Goal: Communication & Community: Answer question/provide support

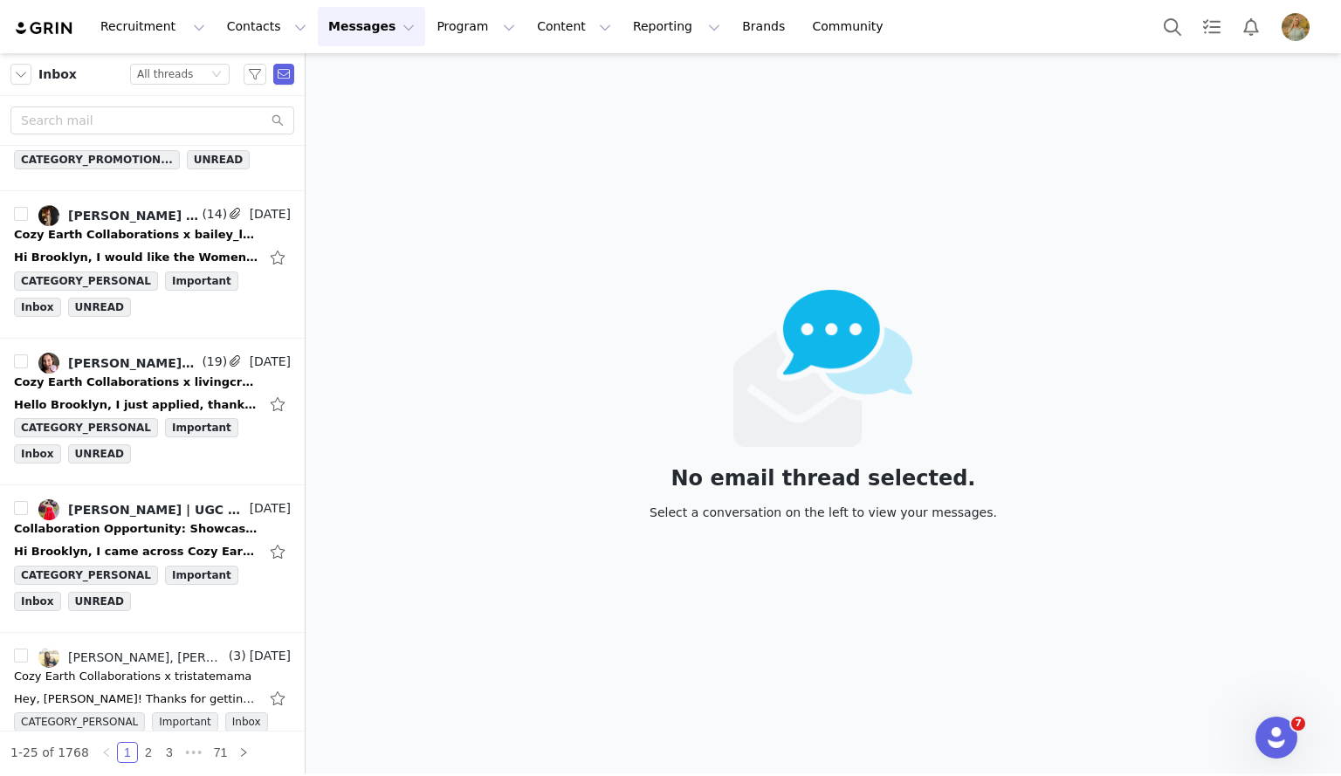
scroll to position [2335, 0]
click at [167, 537] on div "Hi Brooklyn, I came across Cozy Earth and truly admire your dedication to creat…" at bounding box center [152, 551] width 277 height 28
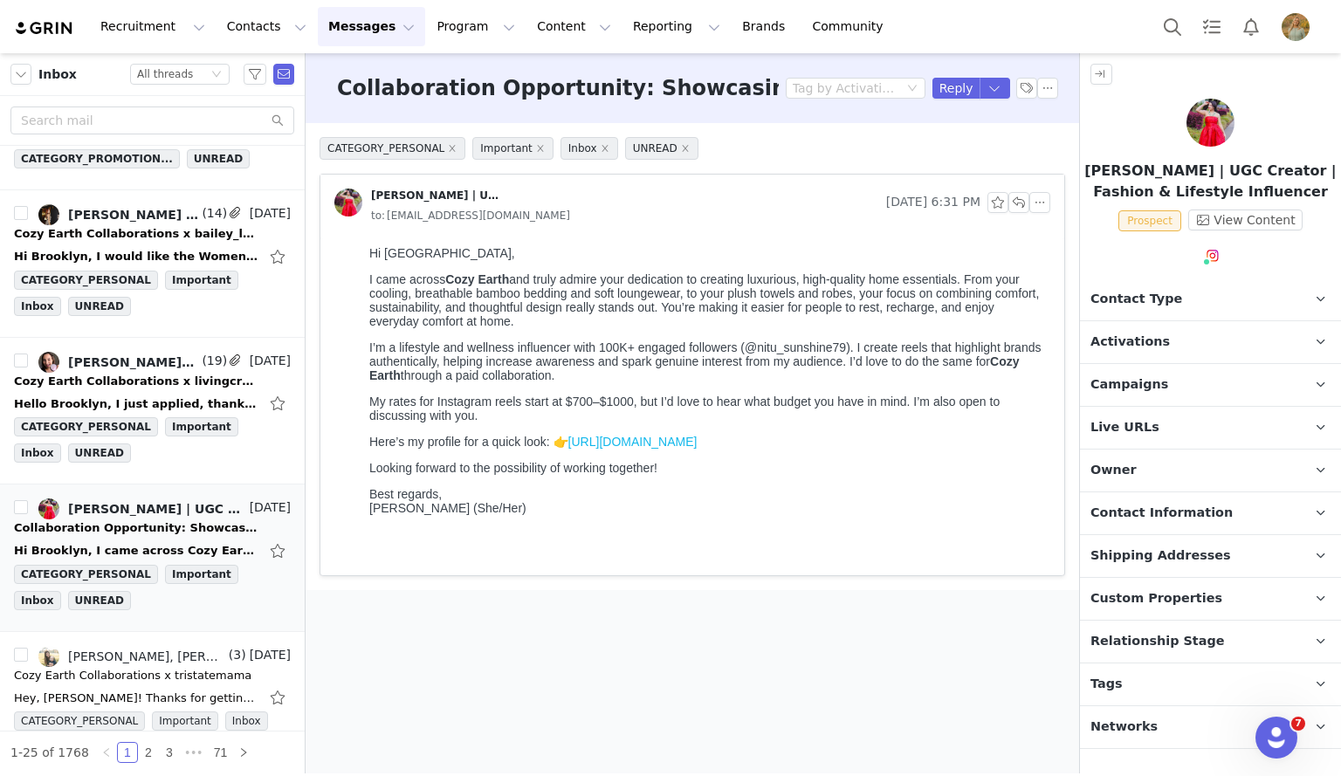
scroll to position [0, 0]
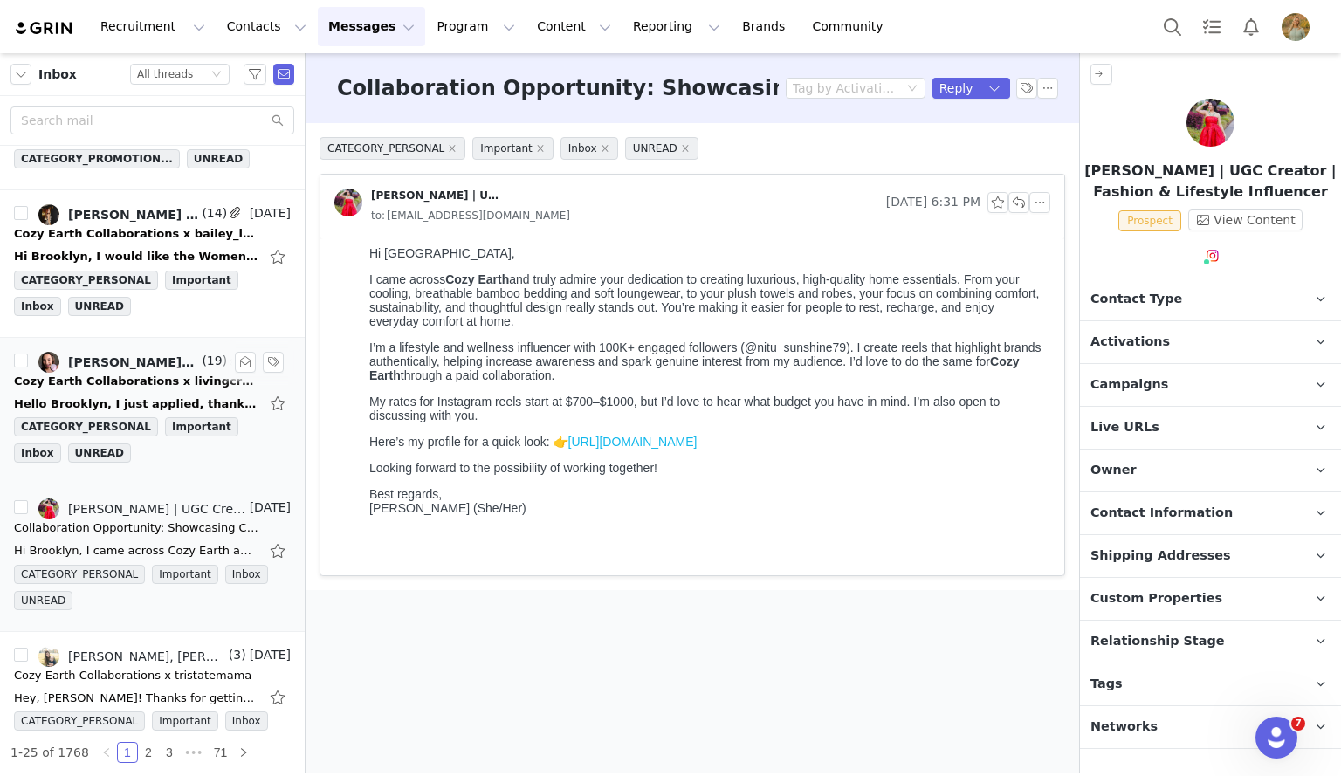
click at [124, 396] on div "Hello Brooklyn, I just applied, thank you so much for inviting me. It was a ple…" at bounding box center [136, 404] width 245 height 17
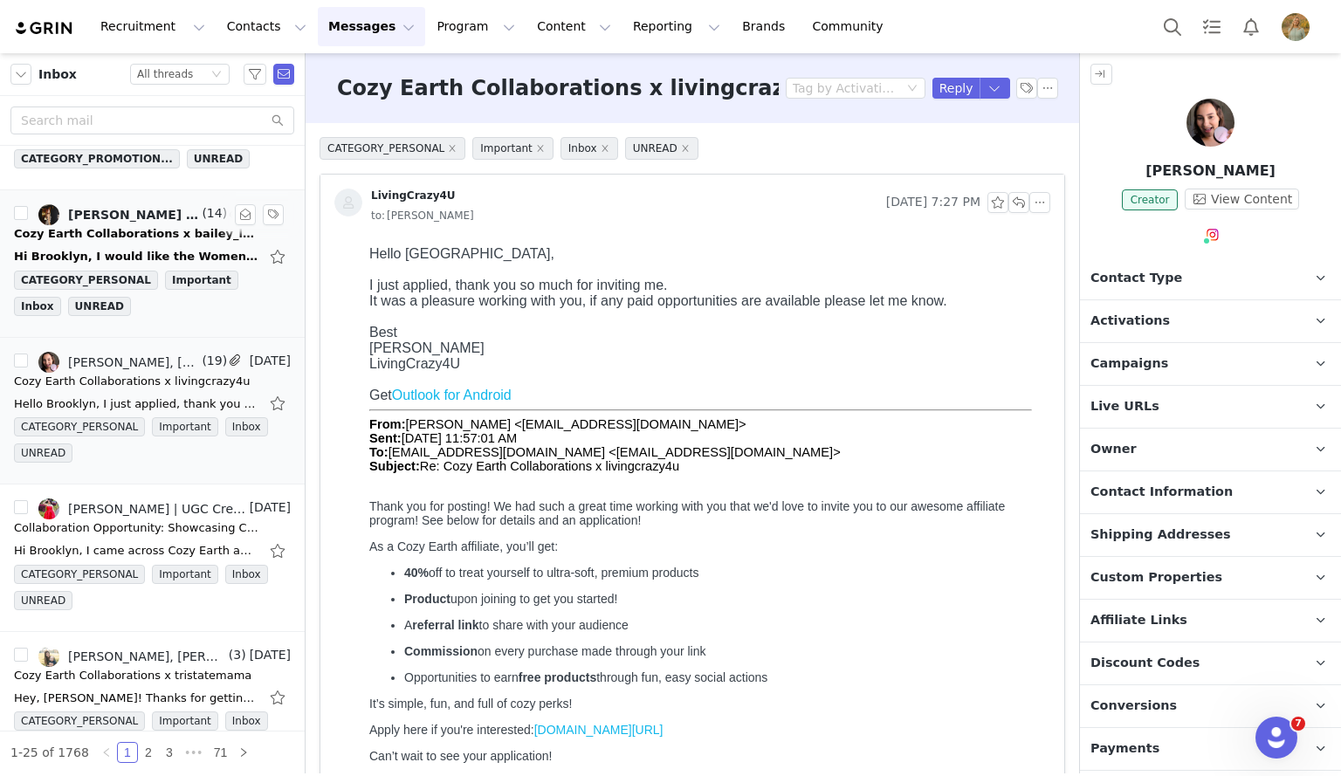
click at [145, 243] on div "Hi Brooklyn, I would like the Women's Bamboo Stretch-Knit Long Sleeve Pajama Se…" at bounding box center [152, 257] width 277 height 28
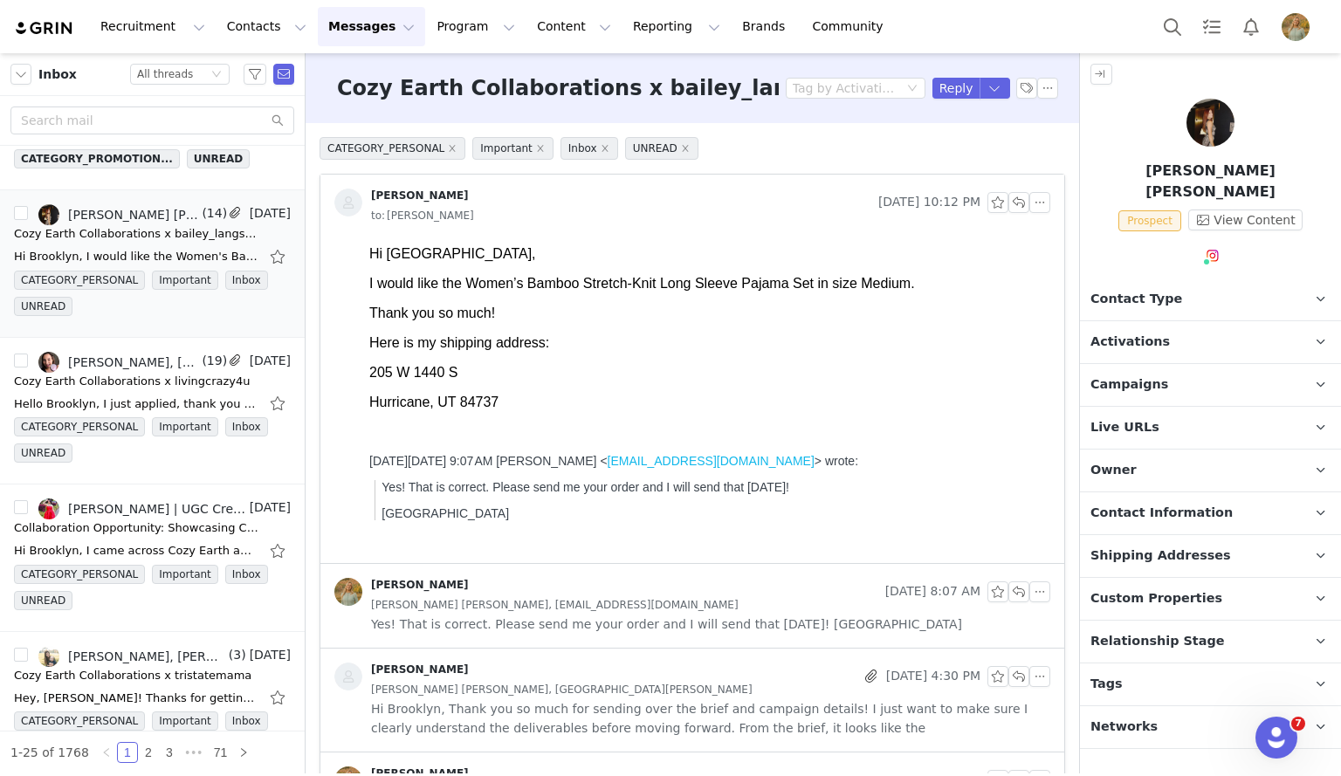
click at [1163, 545] on p "Shipping Addresses" at bounding box center [1189, 556] width 219 height 42
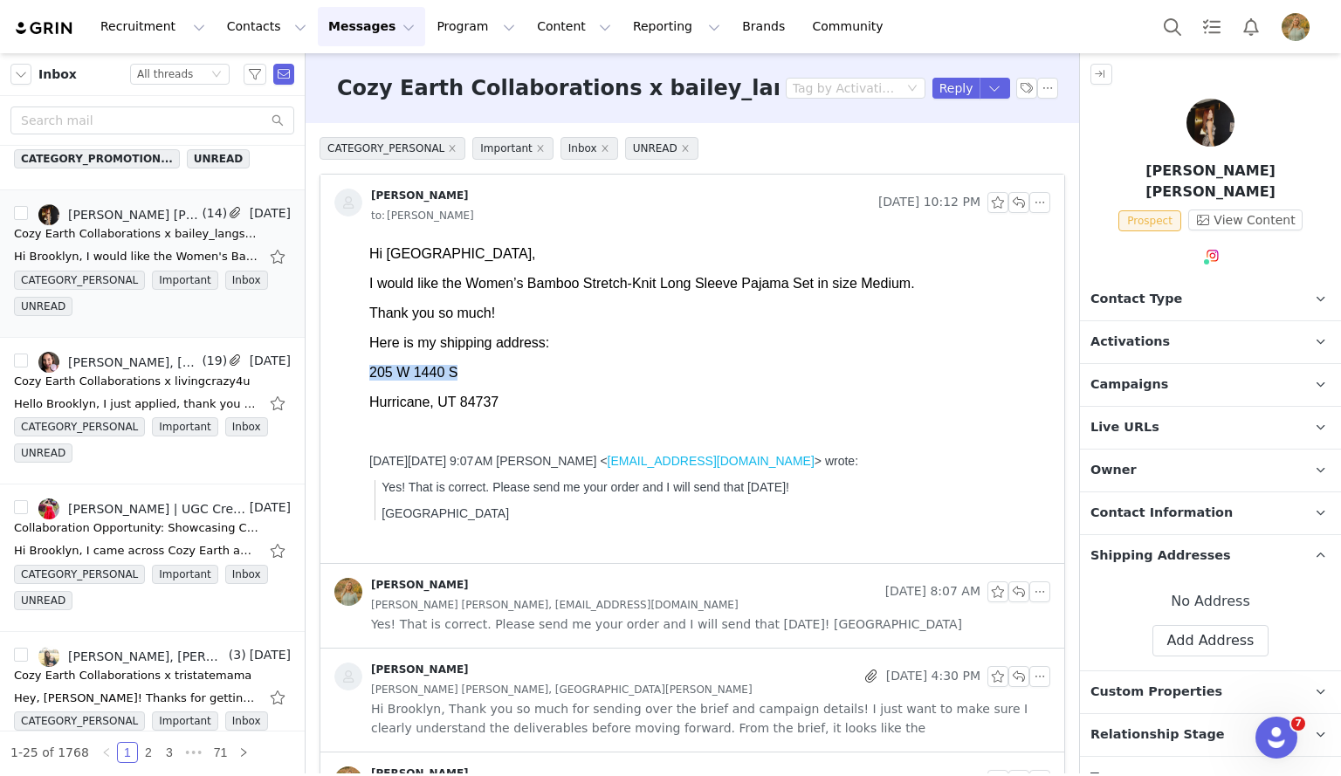
drag, startPoint x: 367, startPoint y: 379, endPoint x: 453, endPoint y: 389, distance: 87.0
click at [453, 389] on html "Hi Brooklyn, I would like the Women’s Bamboo Stretch-Knit Long Sleeve Pajama Se…" at bounding box center [706, 401] width 688 height 324
copy p "205 W 1440 S"
click at [1210, 625] on button "Add Address" at bounding box center [1211, 640] width 117 height 31
select select
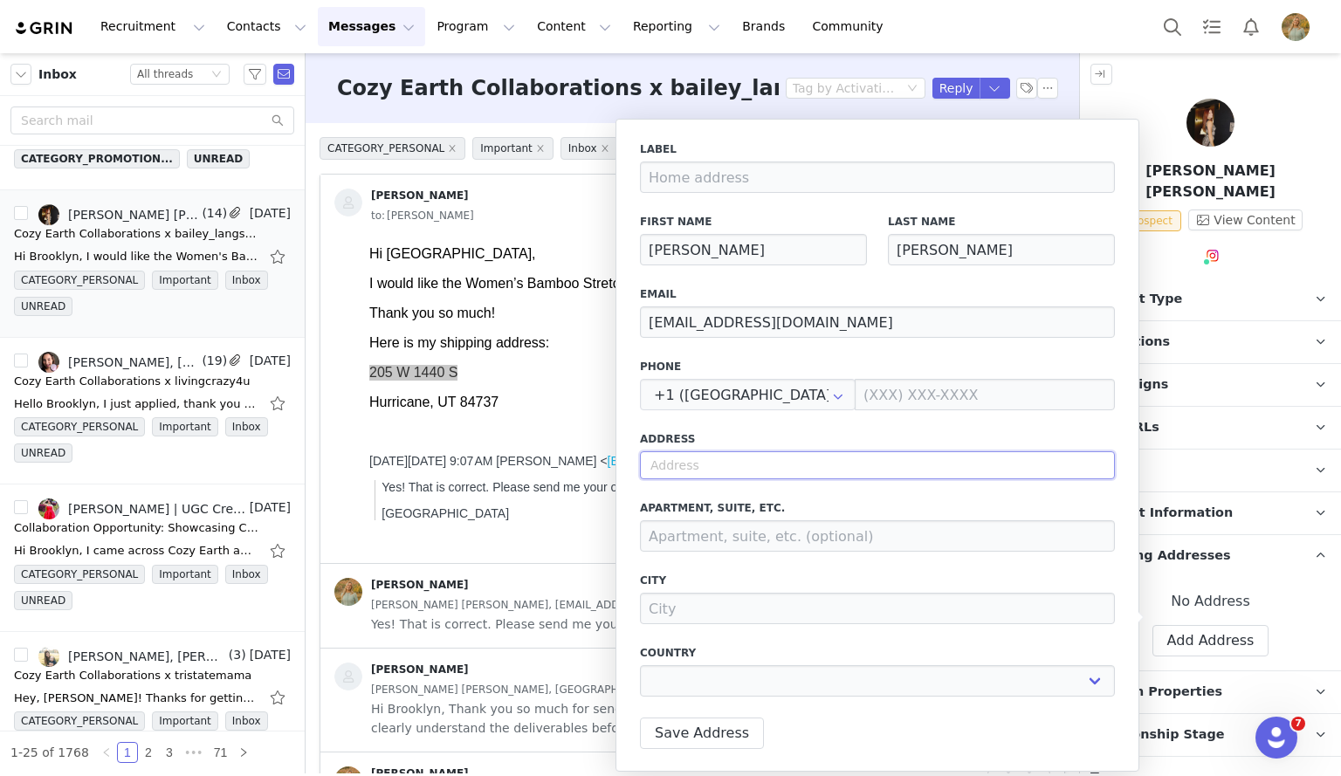
click at [902, 452] on input "text" at bounding box center [877, 465] width 475 height 28
paste input "205 W 1440 S"
type input "205 W 1440 S"
select select
type input "205 W 1440 S"
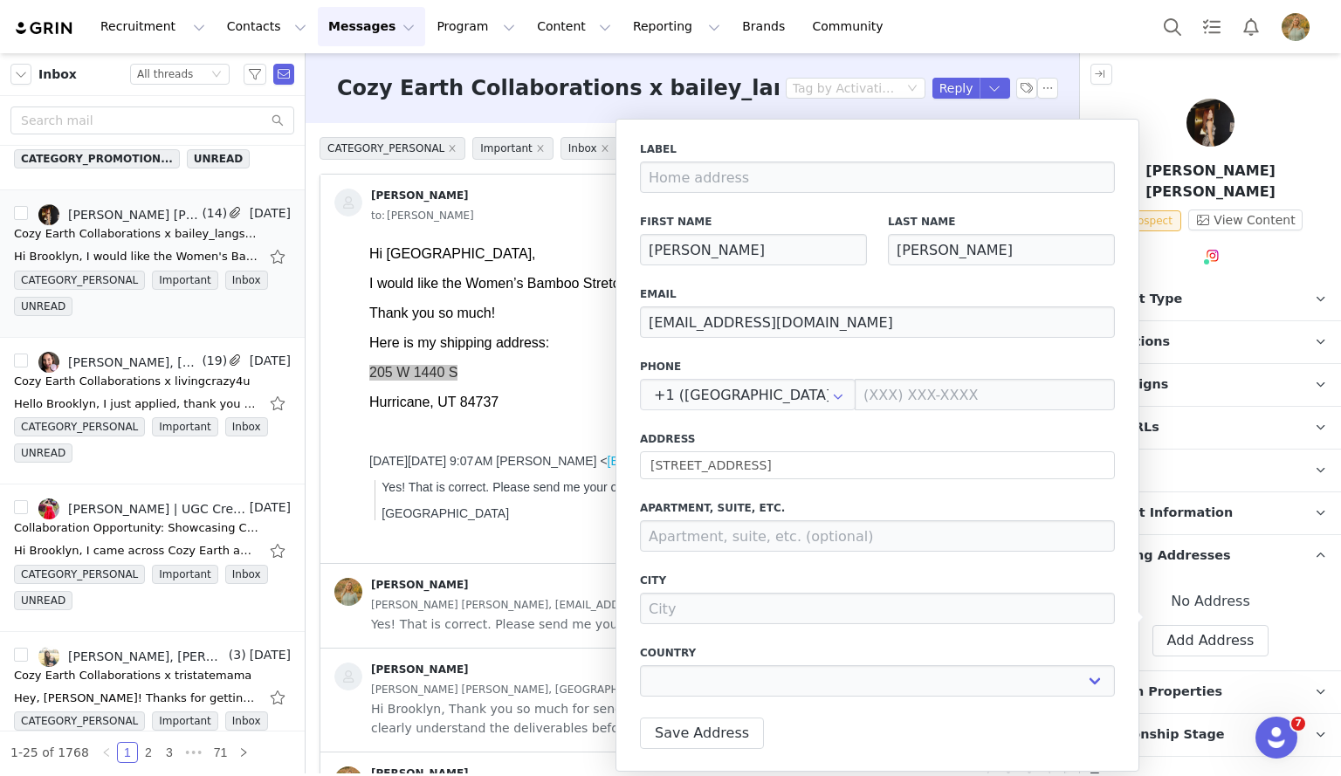
type input "Hurricane"
select select "[object Object]"
click at [698, 725] on button "Save Address" at bounding box center [702, 733] width 124 height 31
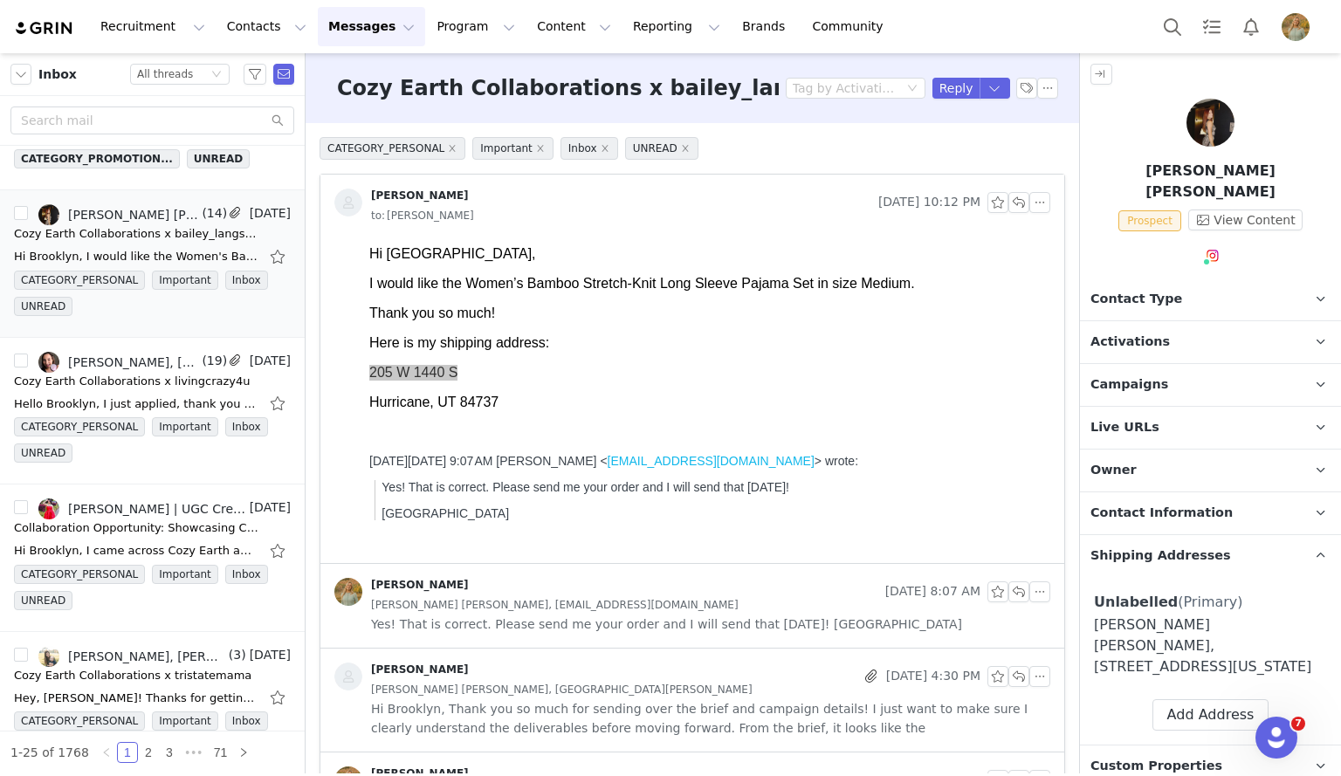
click at [1151, 376] on span "Campaigns" at bounding box center [1130, 385] width 78 height 19
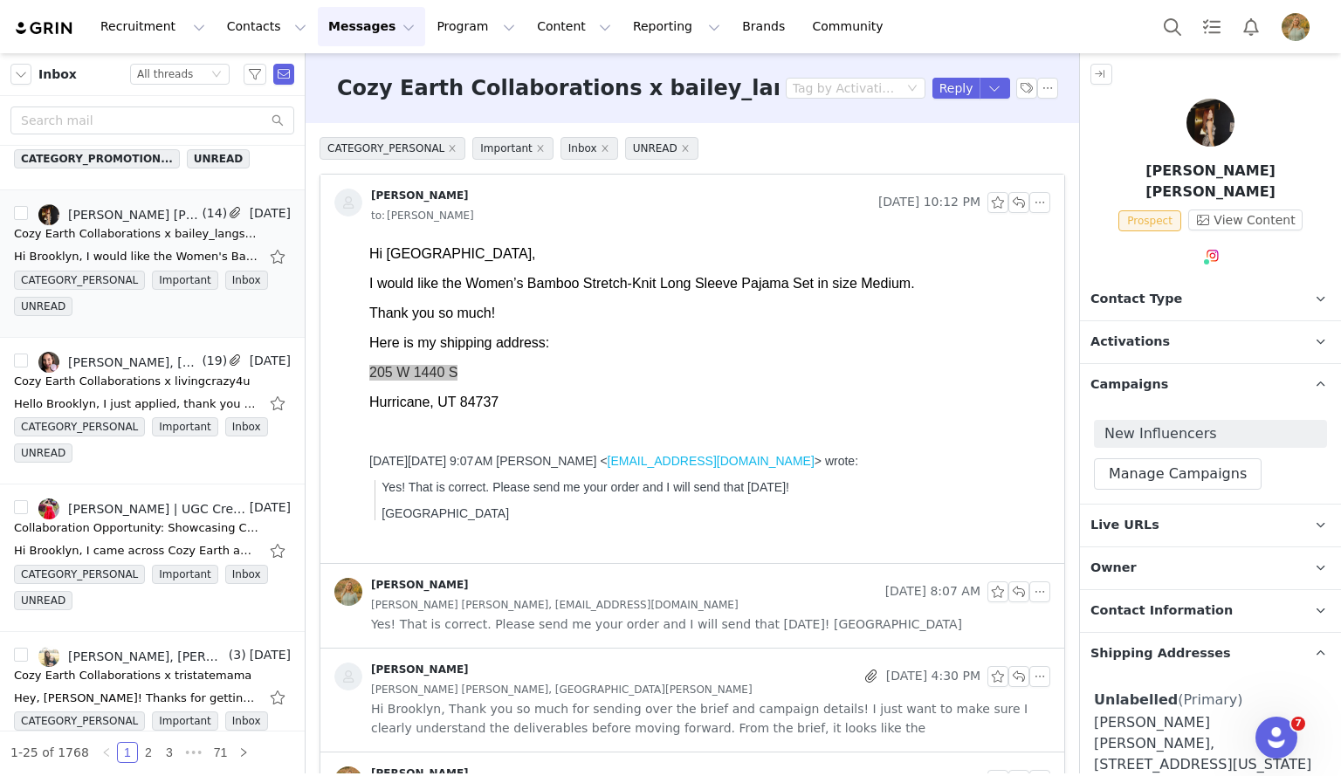
click at [1150, 376] on span "Campaigns" at bounding box center [1130, 385] width 78 height 19
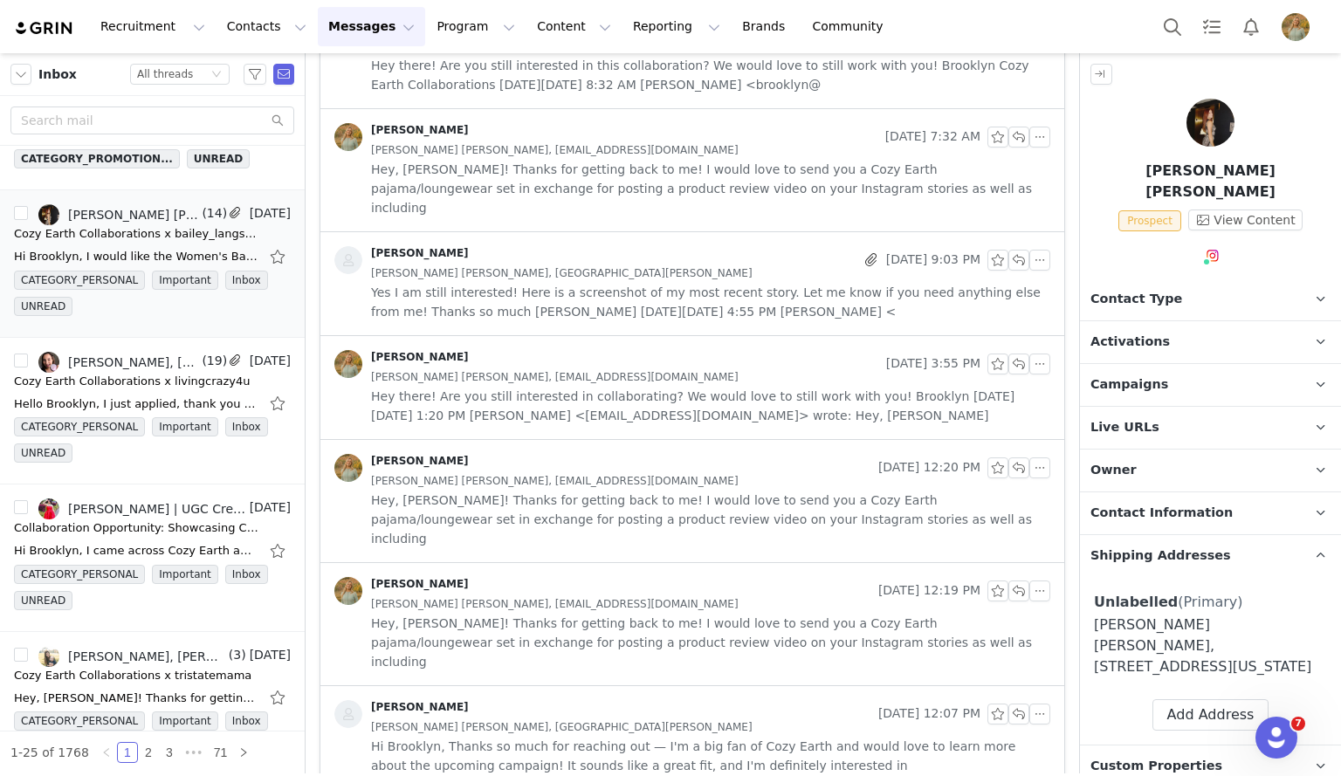
scroll to position [1136, 0]
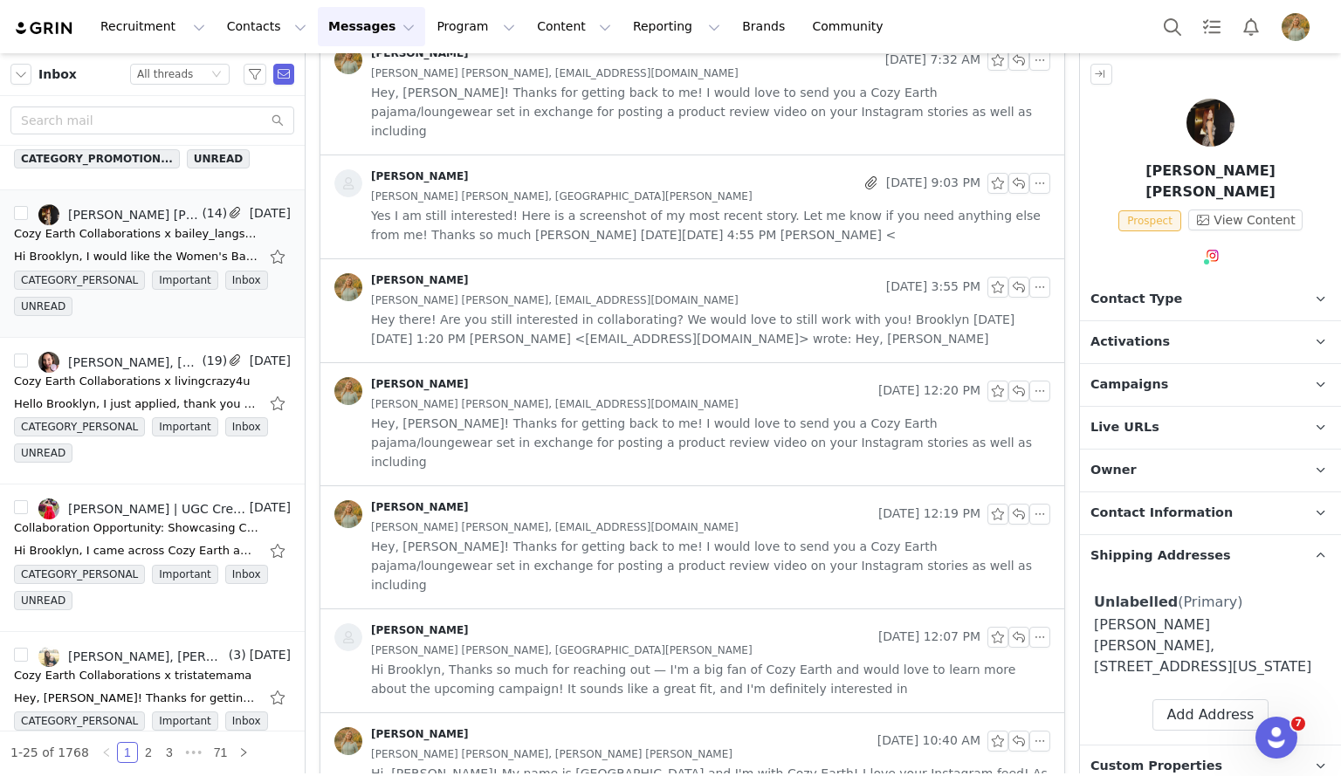
click at [750, 518] on div "[PERSON_NAME] [PERSON_NAME], [EMAIL_ADDRESS][DOMAIN_NAME]" at bounding box center [710, 527] width 679 height 19
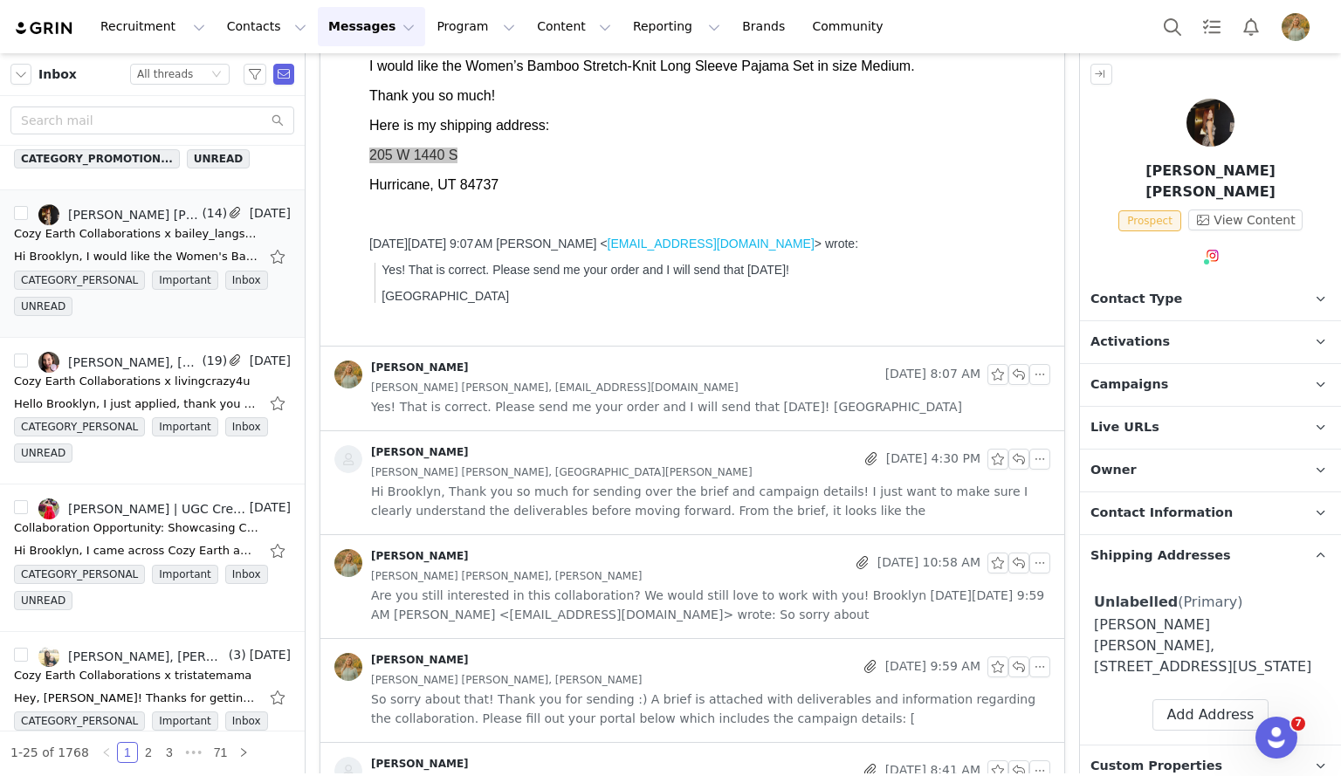
scroll to position [0, 0]
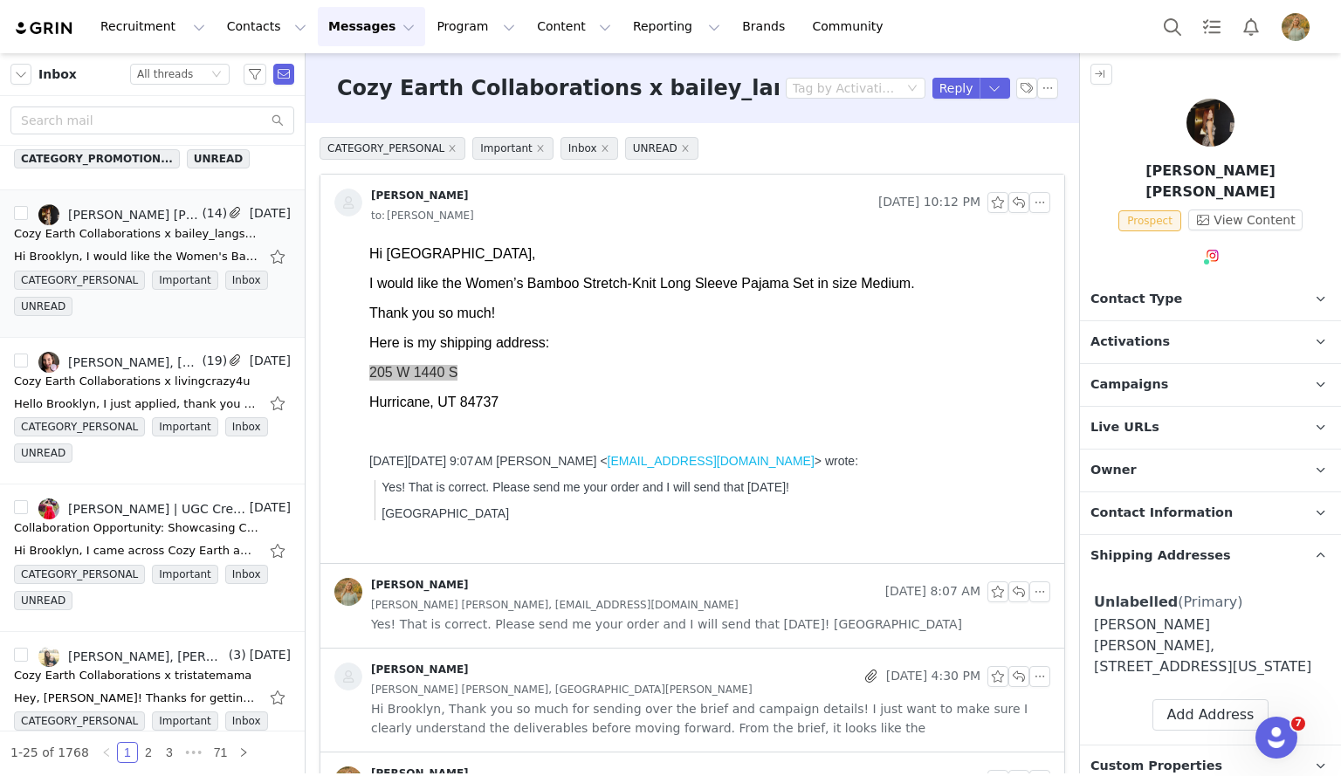
click at [1159, 364] on p "Campaigns Any campaigns associated with a contact will be available to them via…" at bounding box center [1189, 385] width 219 height 42
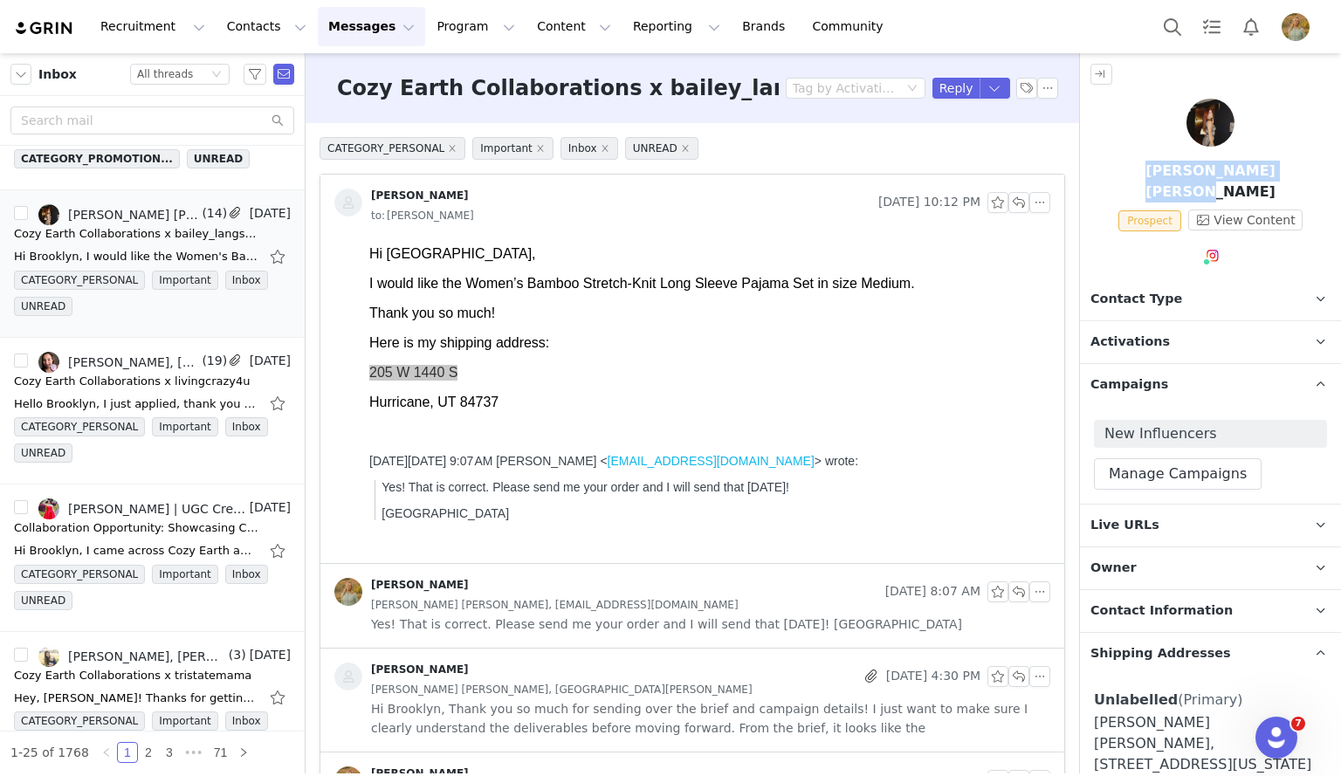
drag, startPoint x: 1280, startPoint y: 170, endPoint x: 1134, endPoint y: 172, distance: 145.9
click at [1134, 172] on p "[PERSON_NAME] [PERSON_NAME]" at bounding box center [1210, 182] width 261 height 42
copy p "[PERSON_NAME] [PERSON_NAME]"
click at [1235, 210] on button "View Content" at bounding box center [1246, 220] width 114 height 21
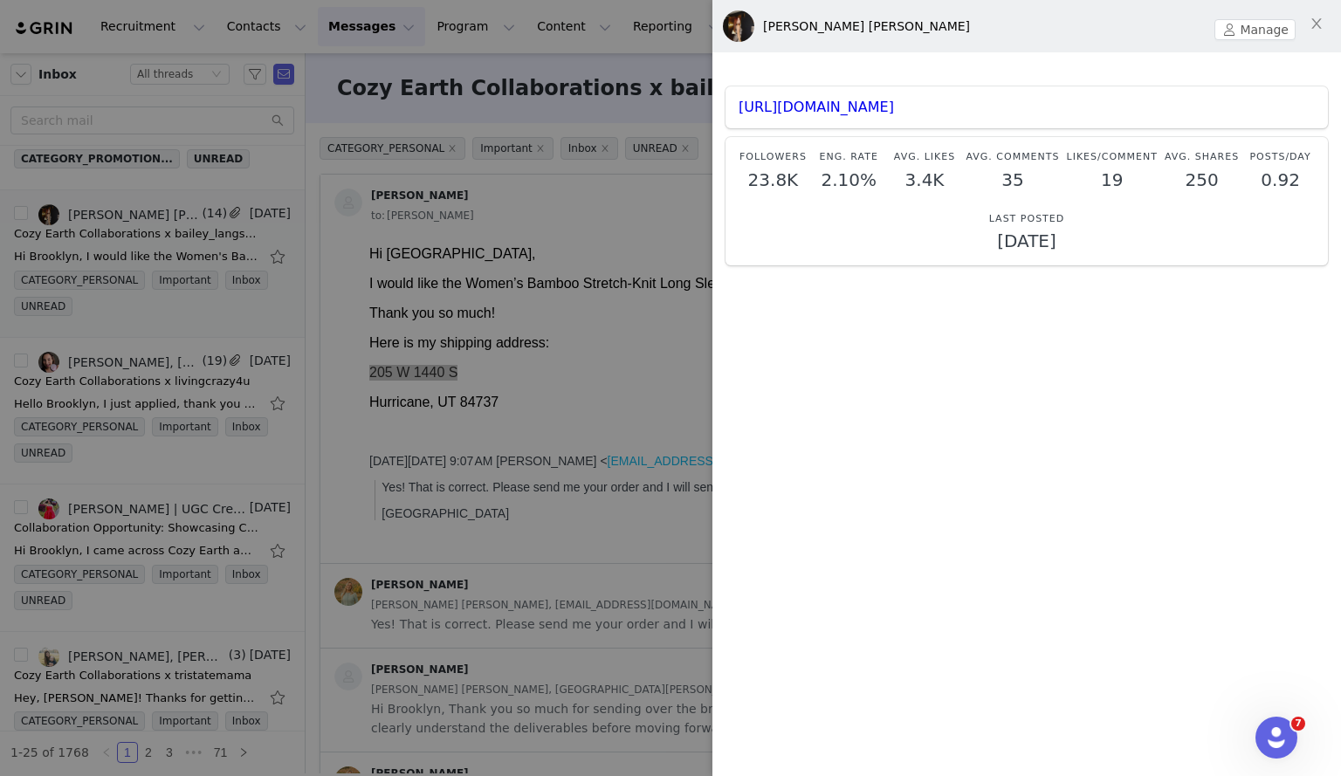
click at [410, 272] on div at bounding box center [670, 388] width 1341 height 776
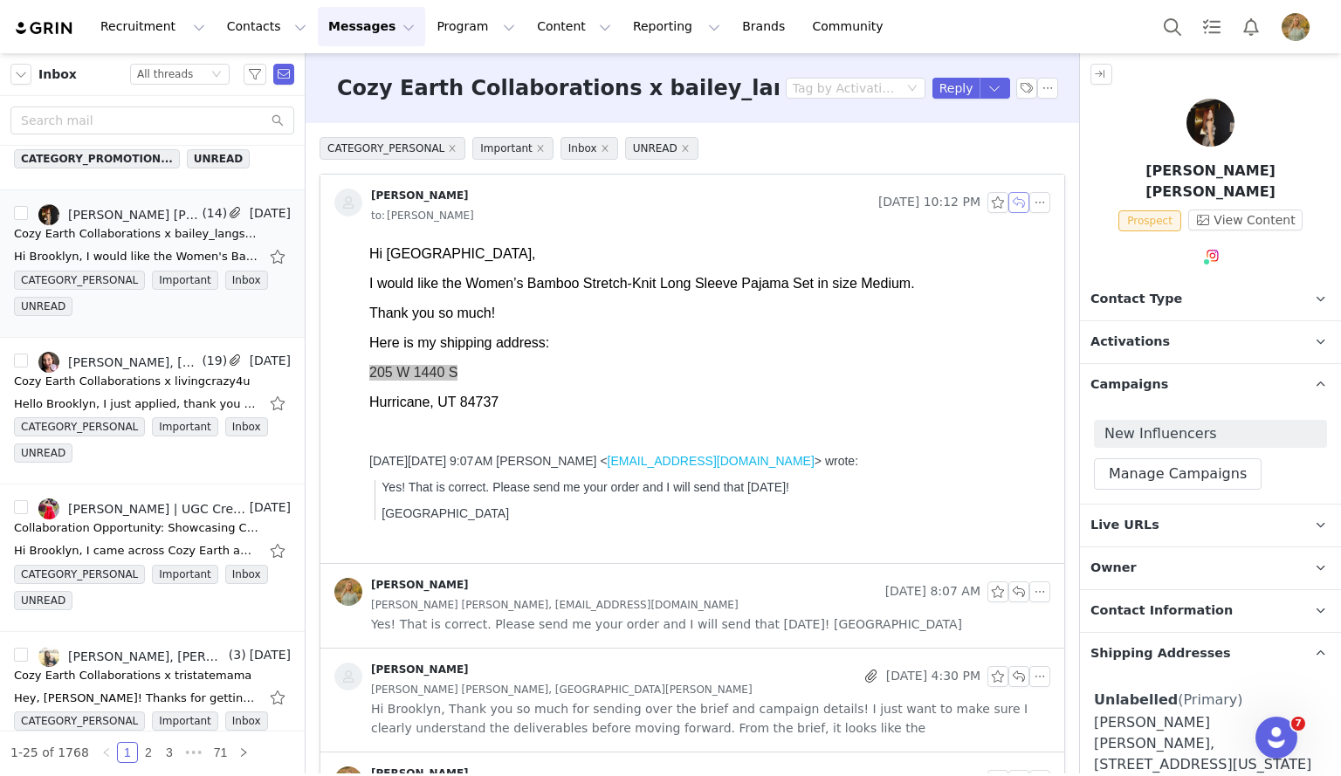
click at [1009, 206] on button "button" at bounding box center [1019, 202] width 21 height 21
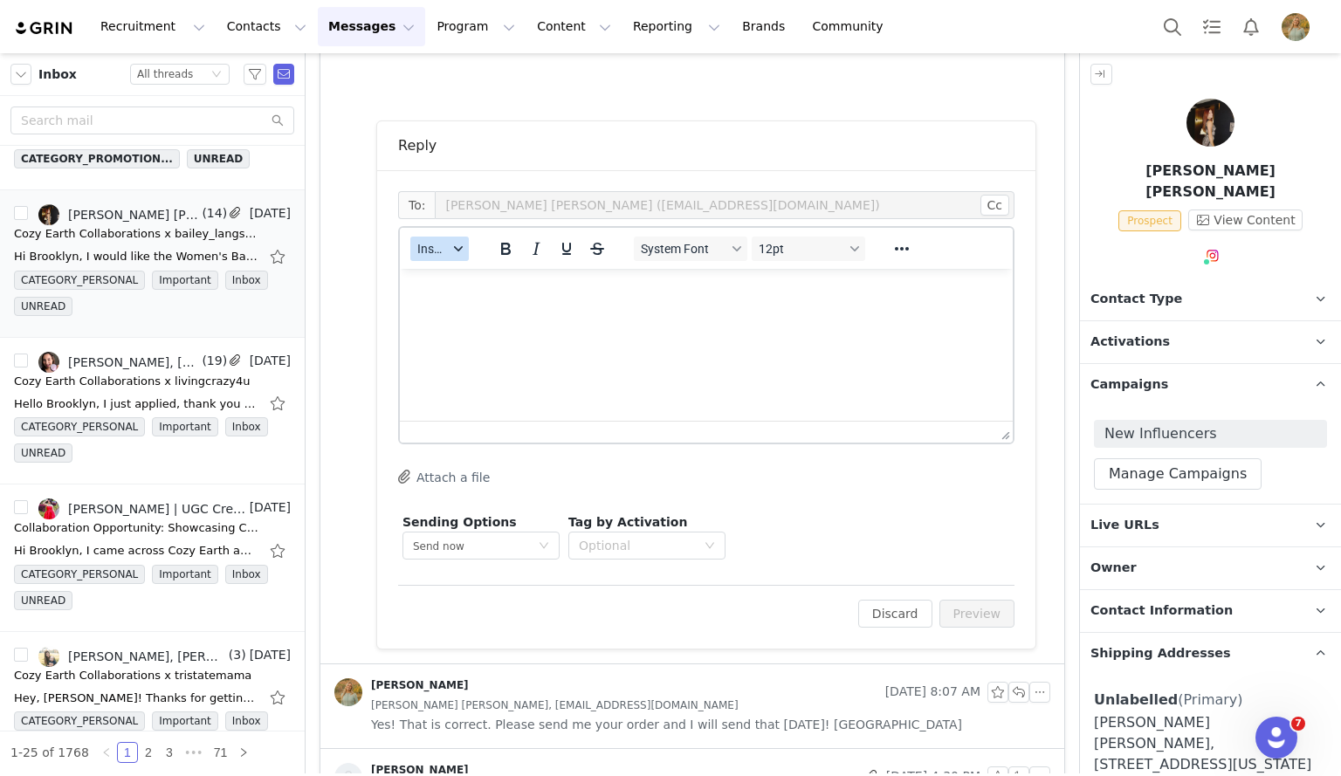
click at [436, 252] on span "Insert" at bounding box center [432, 249] width 31 height 14
click at [445, 279] on div "Insert Template" at bounding box center [503, 279] width 157 height 21
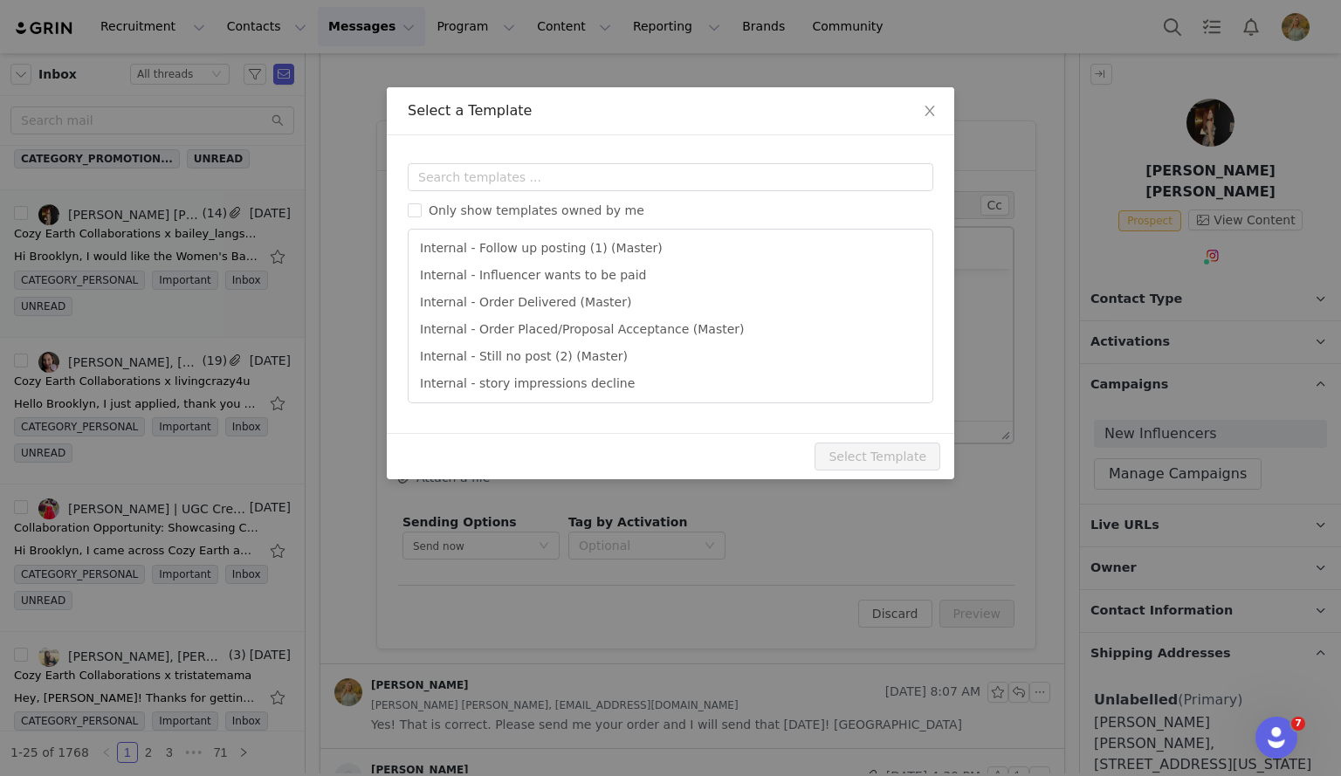
scroll to position [245, 0]
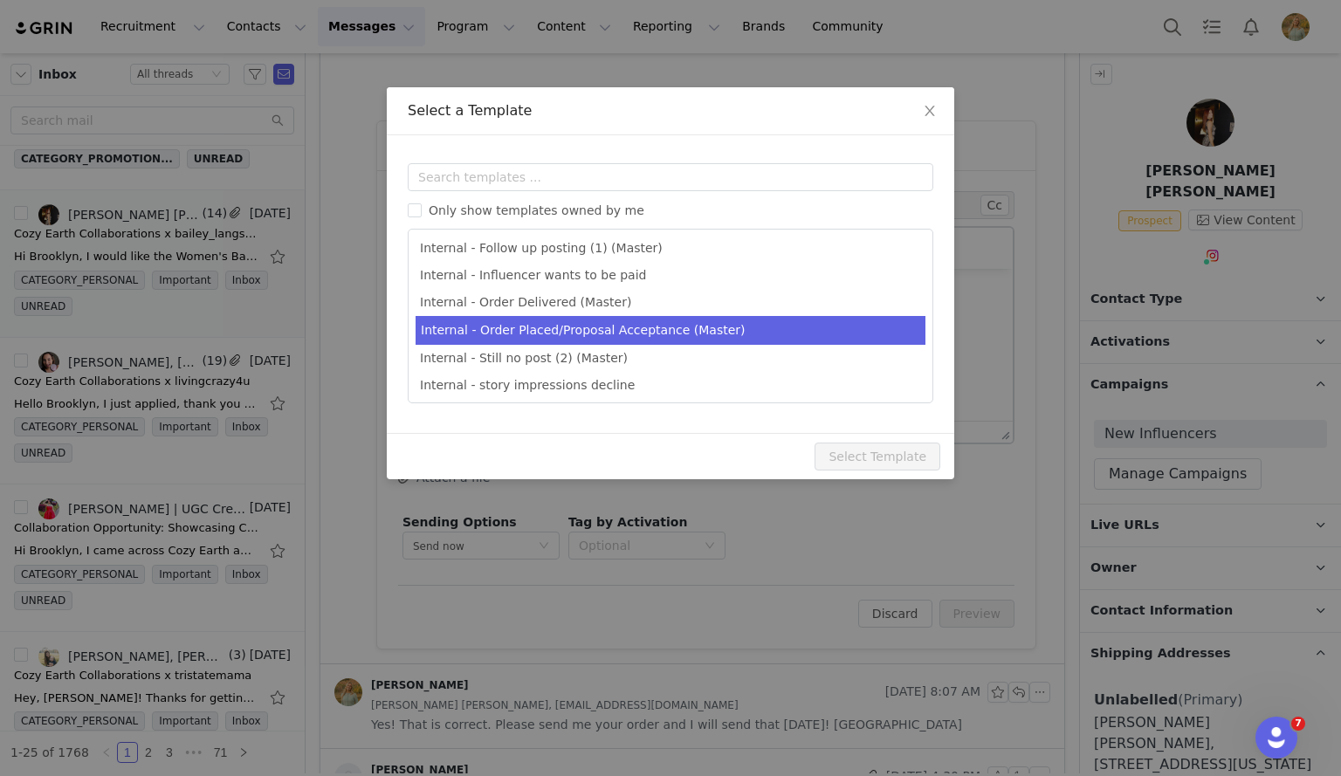
click at [455, 325] on li "Internal - Order Placed/Proposal Acceptance (Master)" at bounding box center [671, 330] width 510 height 29
type input "Cozy Earth Order Placed!"
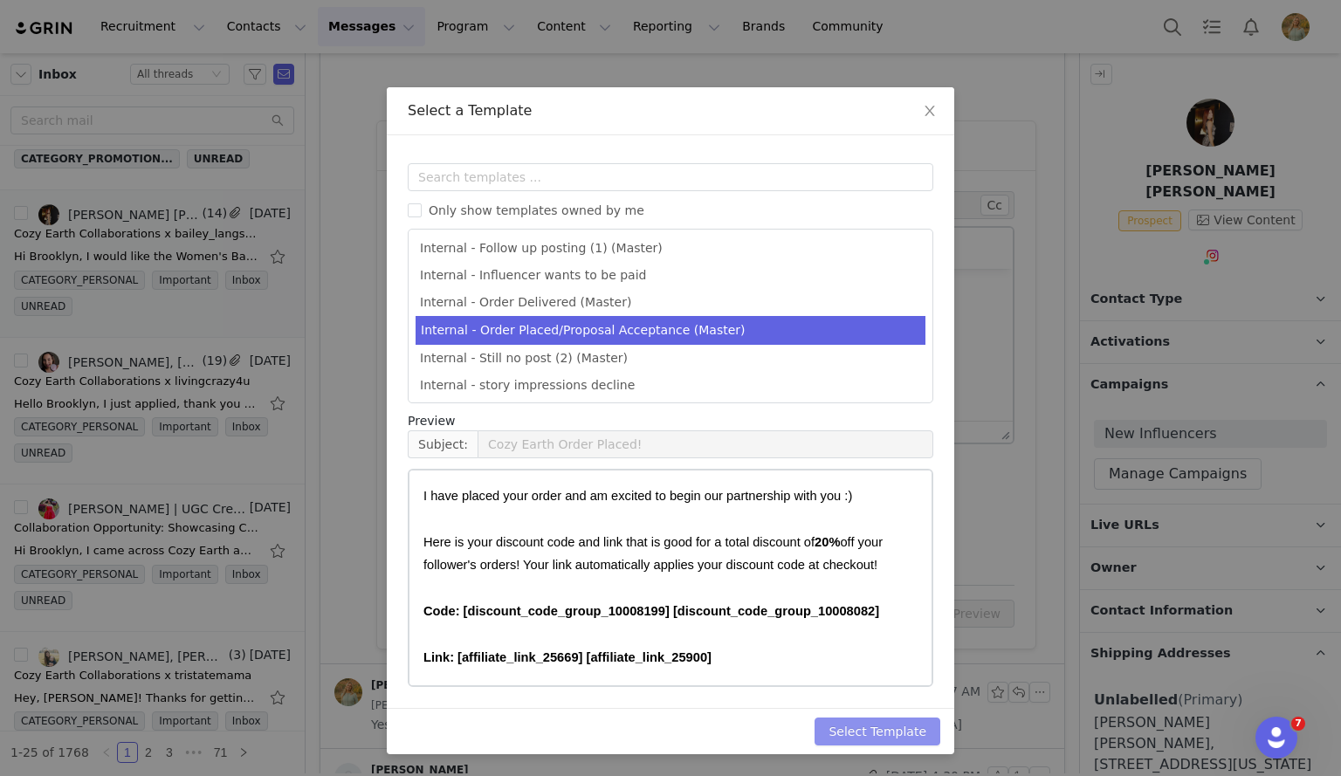
click at [881, 727] on button "Select Template" at bounding box center [878, 732] width 126 height 28
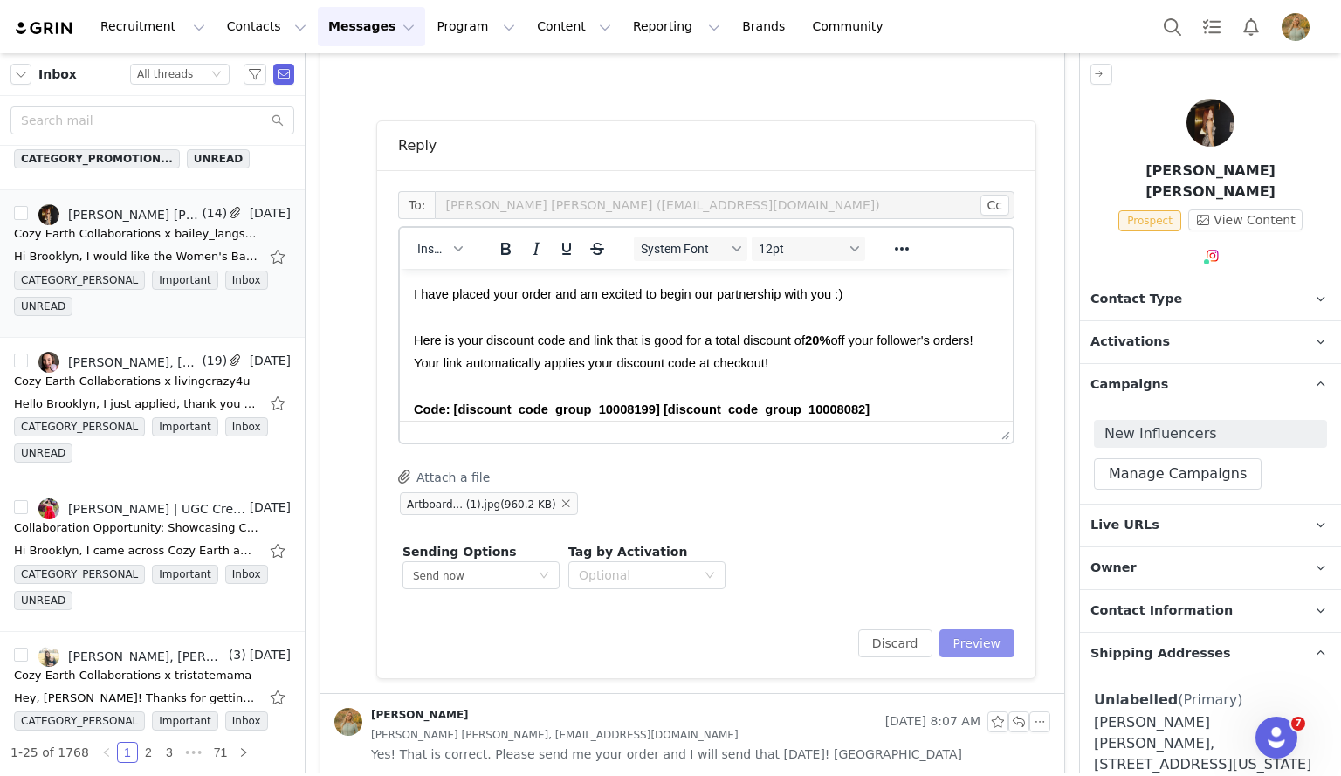
click at [976, 640] on button "Preview" at bounding box center [978, 644] width 76 height 28
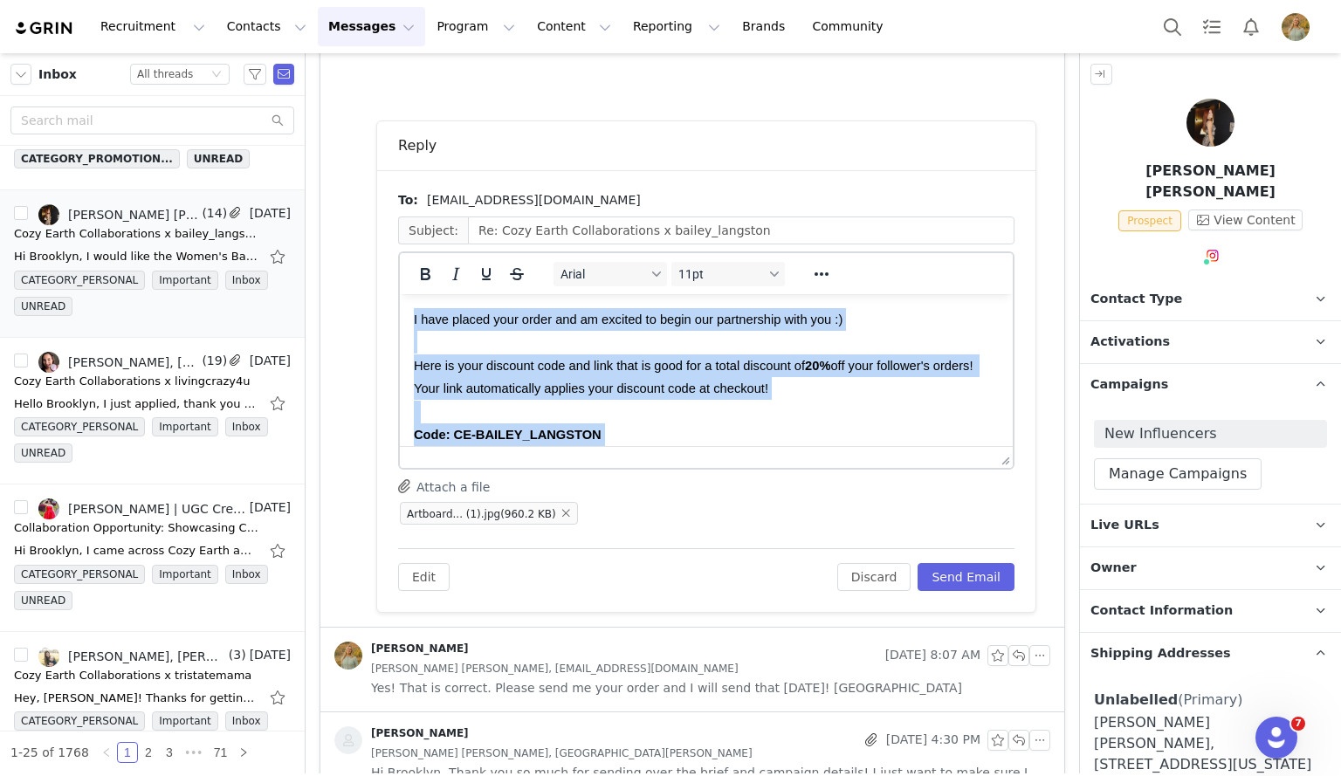
drag, startPoint x: 493, startPoint y: 425, endPoint x: 399, endPoint y: 312, distance: 147.6
click at [400, 312] on html "I have placed your order and am excited to begin our partnership with you :) He…" at bounding box center [706, 550] width 613 height 513
copy body "I have placed your order and am excited to begin our partnership with you :) He…"
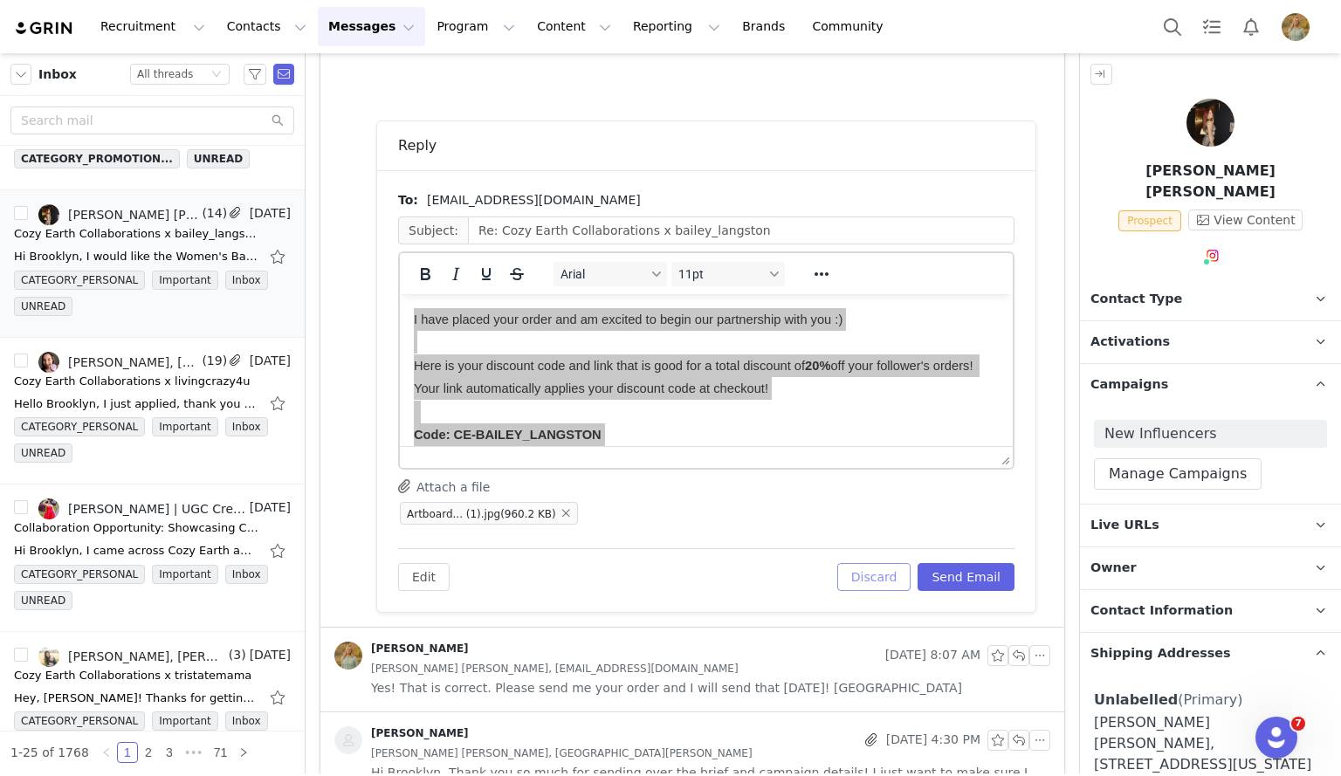
click at [866, 575] on button "Discard" at bounding box center [874, 577] width 74 height 28
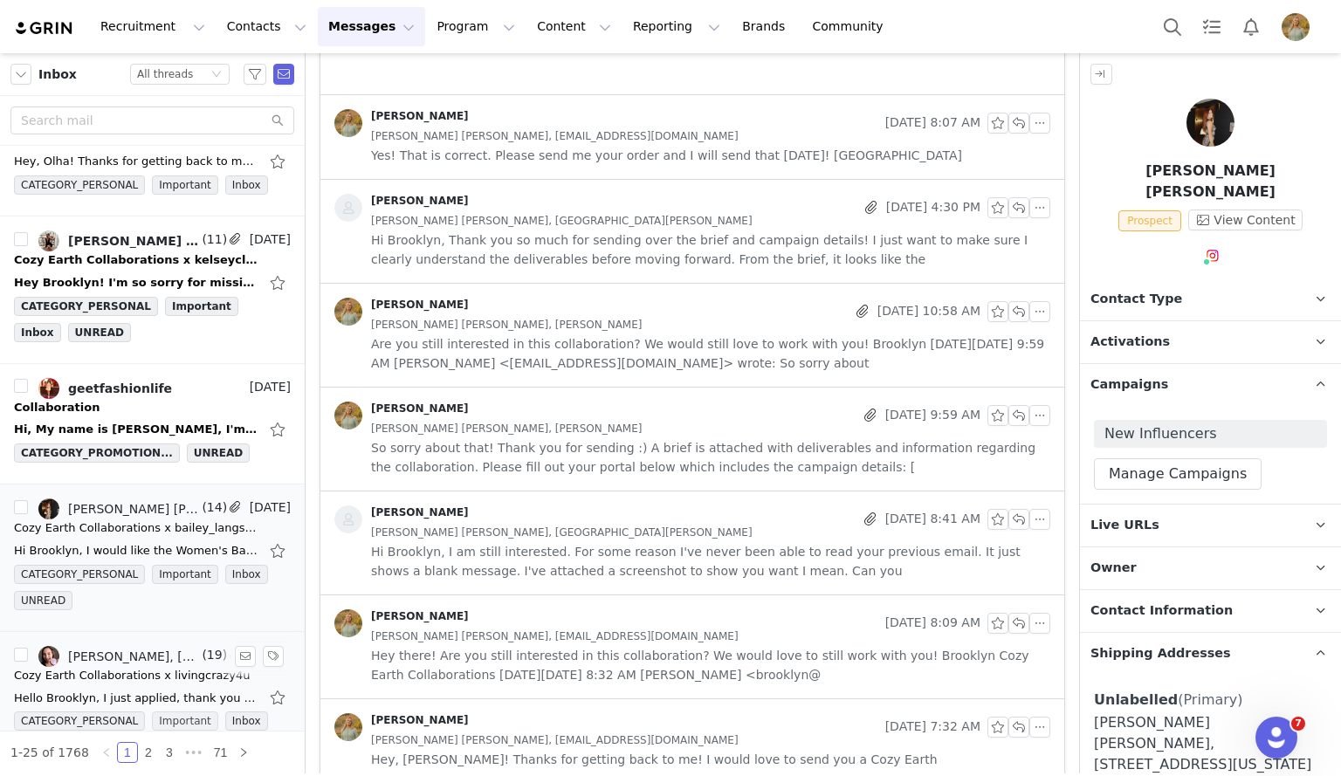
scroll to position [2040, 0]
click at [108, 383] on div "geetfashionlife" at bounding box center [120, 390] width 104 height 14
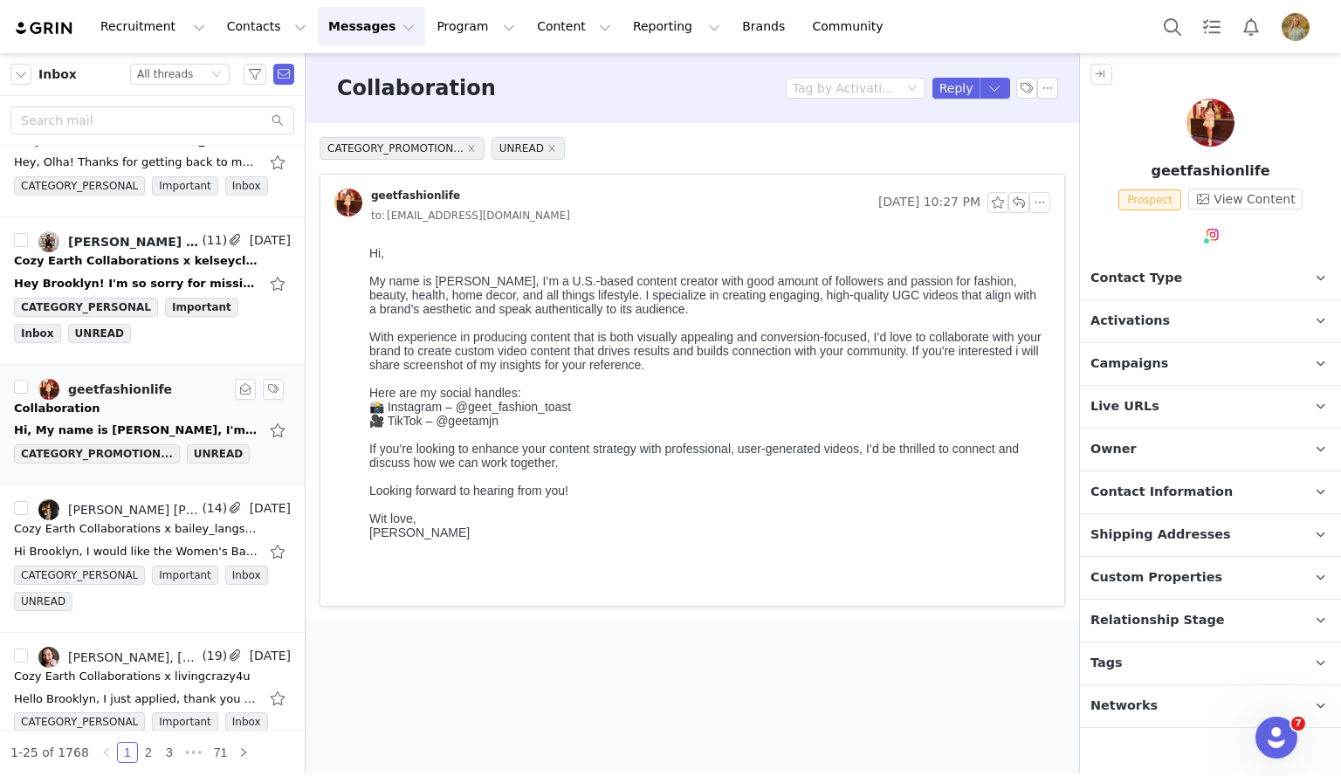
scroll to position [0, 0]
click at [148, 252] on div "Cozy Earth Collaborations x kelseyclarajones" at bounding box center [136, 260] width 245 height 17
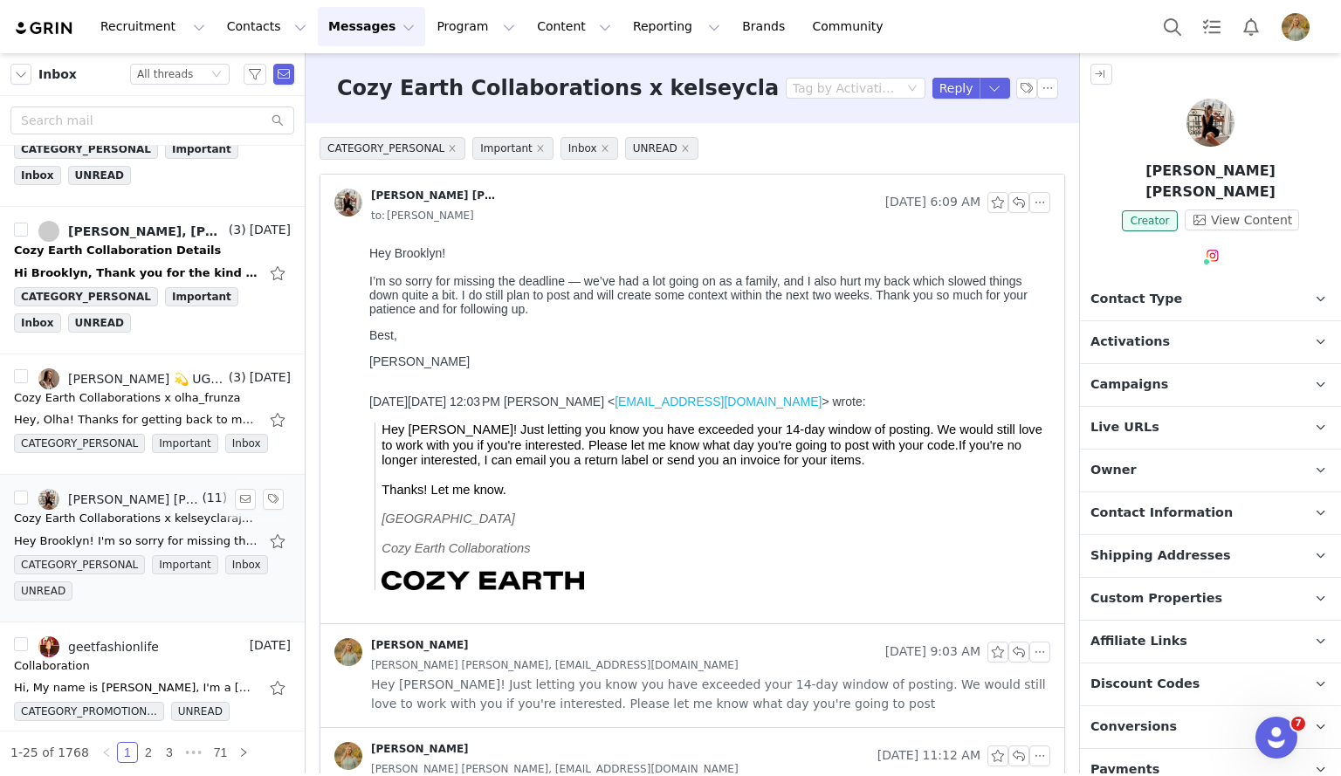
scroll to position [1747, 0]
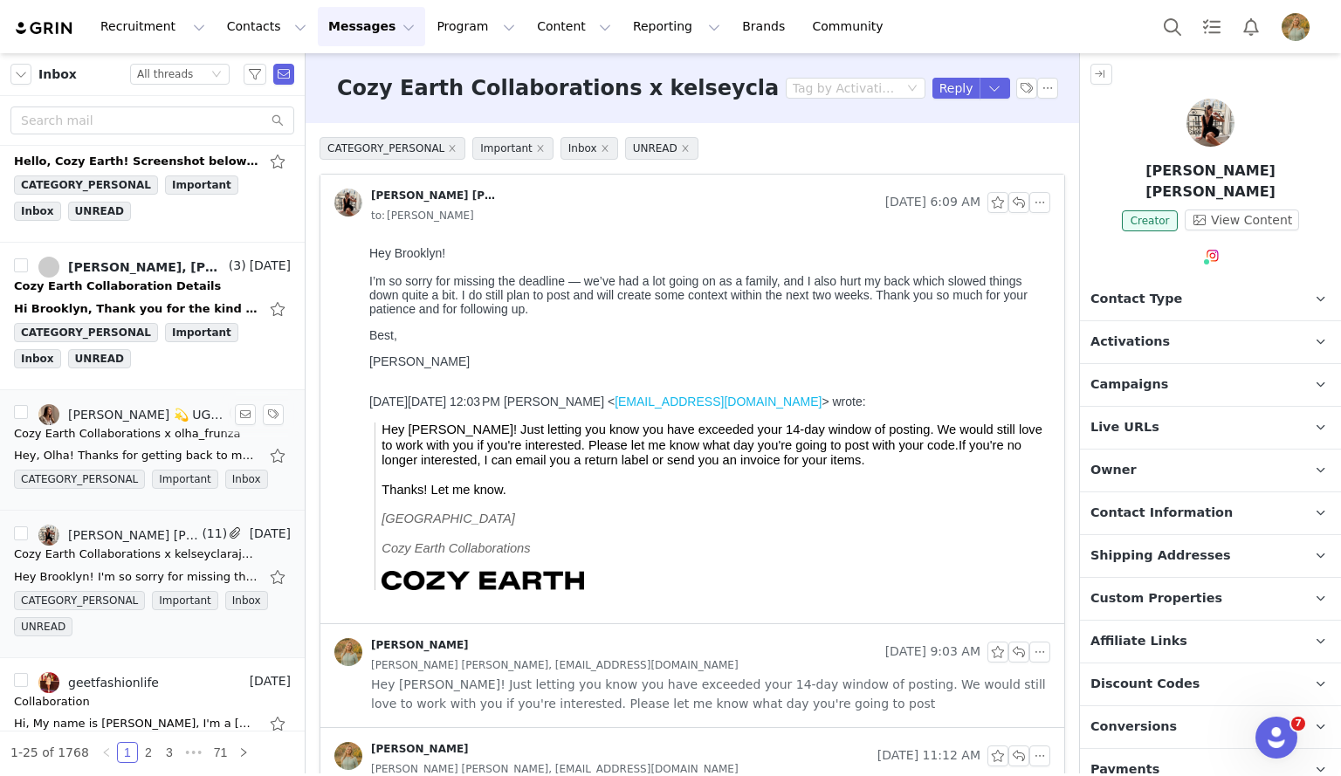
click at [128, 425] on div "Cozy Earth Collaborations x olha_frunza" at bounding box center [127, 433] width 227 height 17
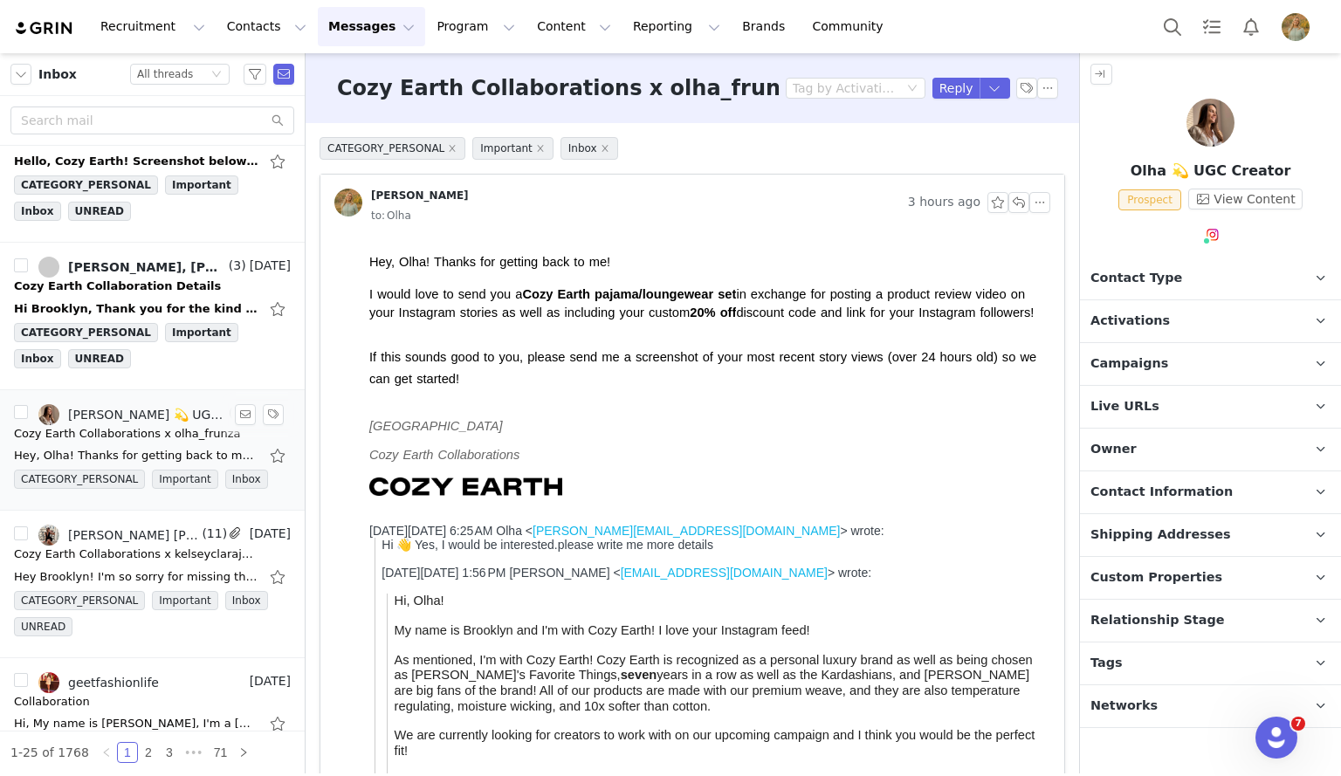
scroll to position [0, 0]
click at [107, 300] on div "Hi Brooklyn, Thank you for the kind offer, [PERSON_NAME] is going to pass at th…" at bounding box center [136, 308] width 245 height 17
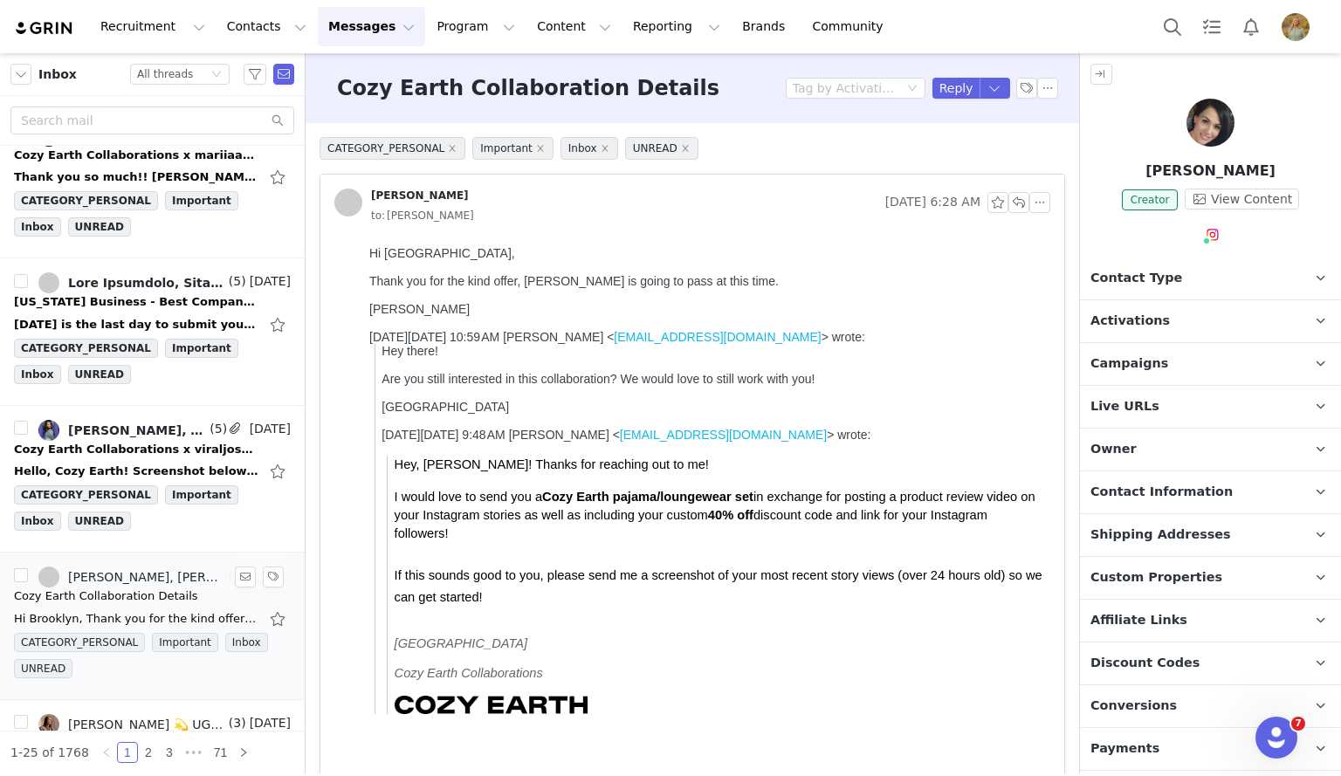
scroll to position [1436, 0]
click at [127, 424] on div "[PERSON_NAME], [PERSON_NAME]" at bounding box center [137, 431] width 138 height 14
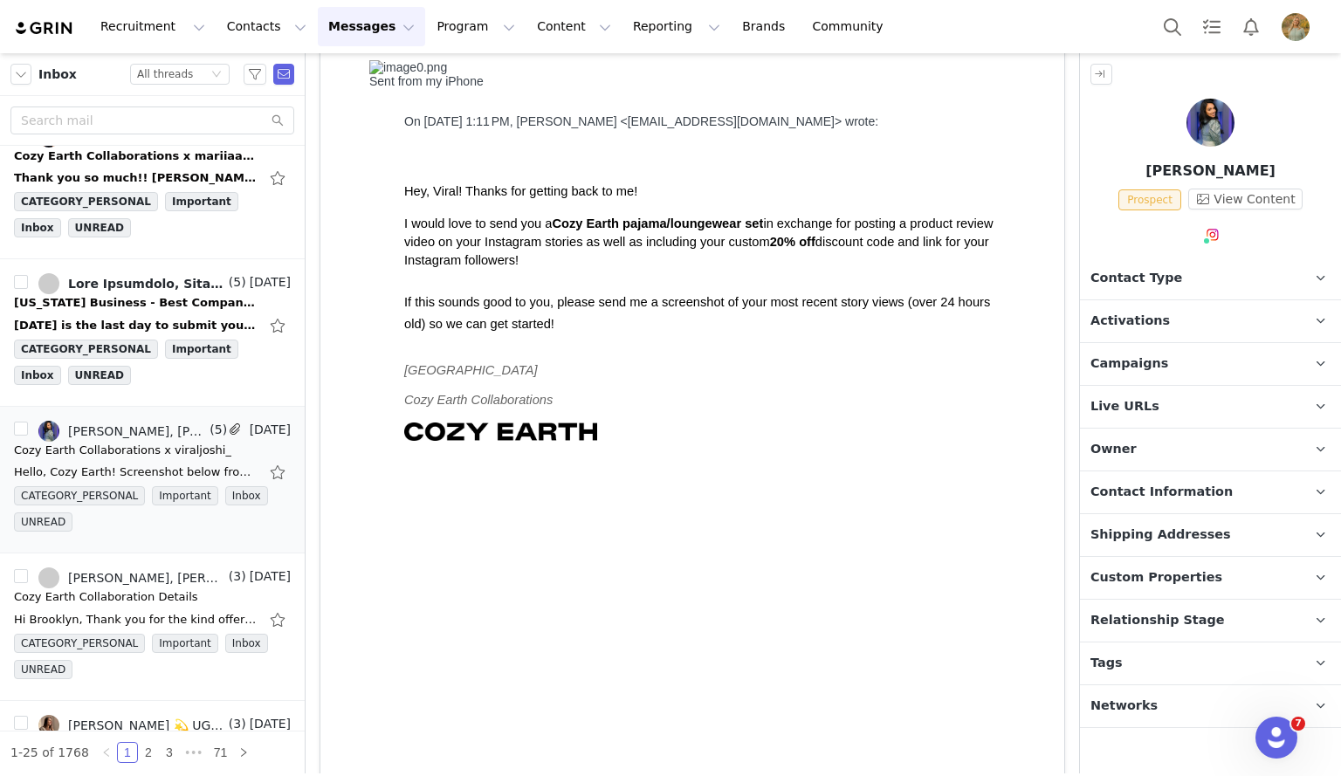
scroll to position [0, 0]
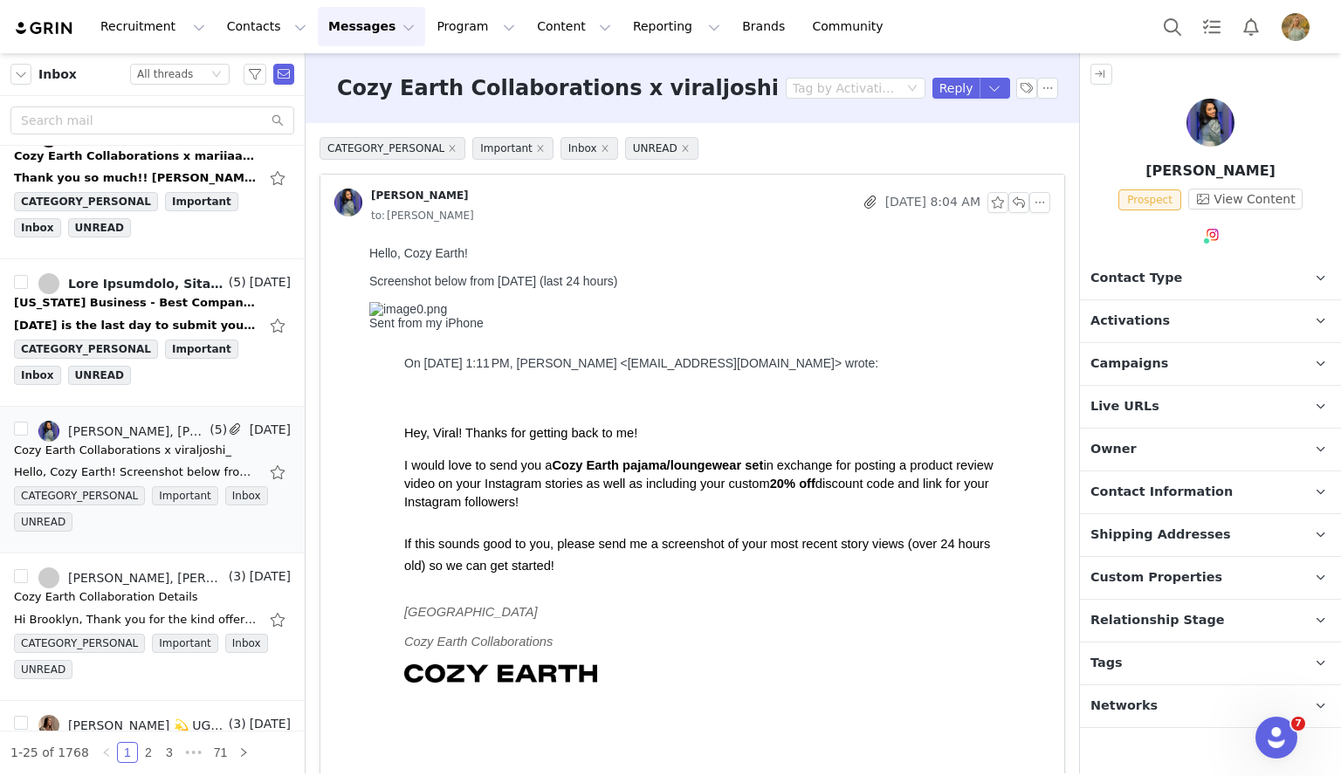
click at [1188, 375] on p "Campaigns Any campaigns associated with a contact will be available to them via…" at bounding box center [1189, 364] width 219 height 42
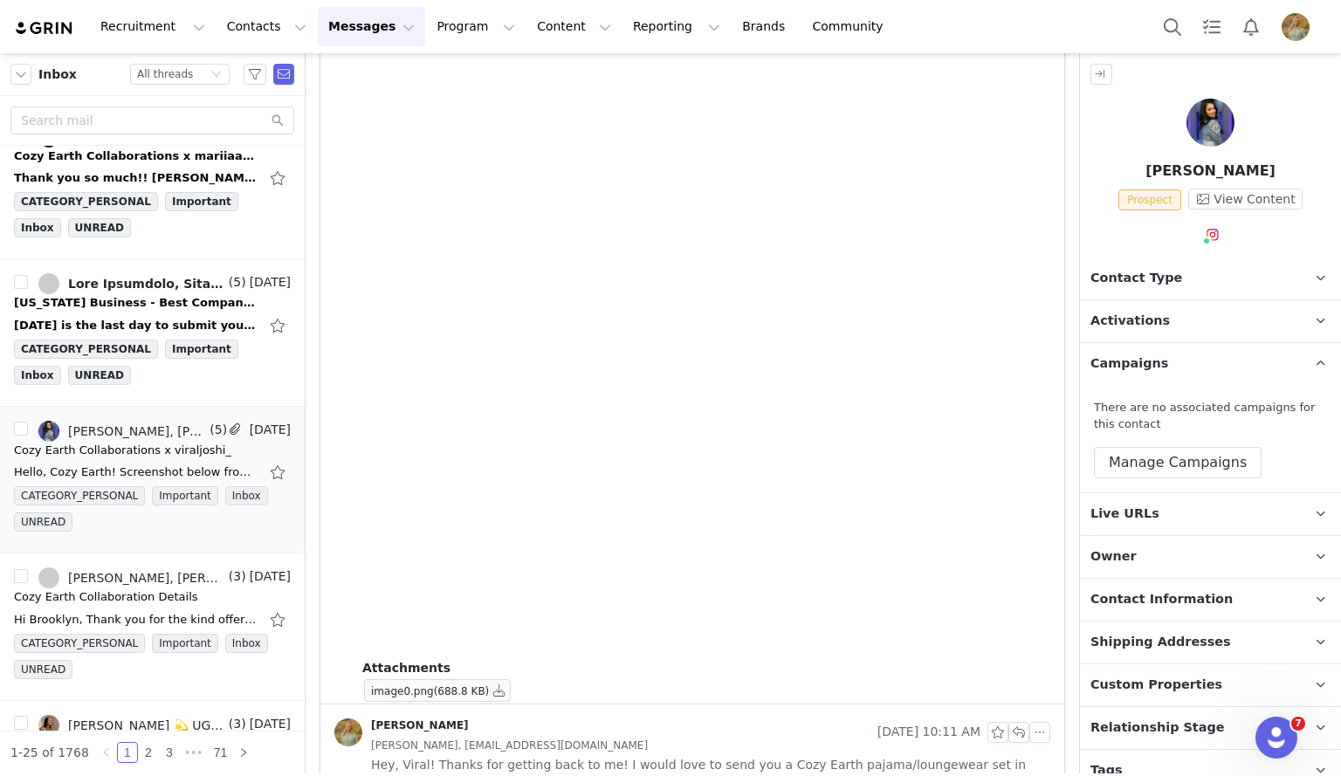
scroll to position [1664, 0]
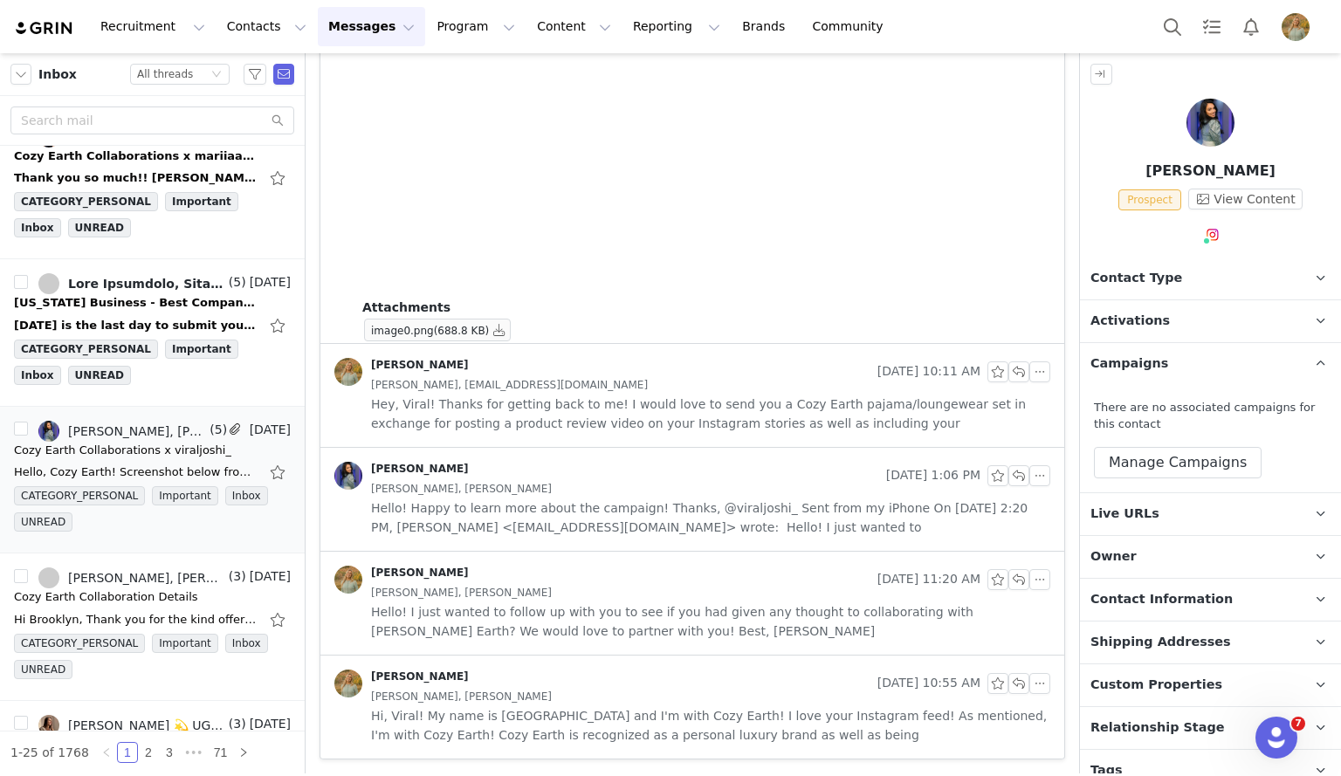
click at [578, 593] on div "[PERSON_NAME], [PERSON_NAME]" at bounding box center [710, 592] width 679 height 19
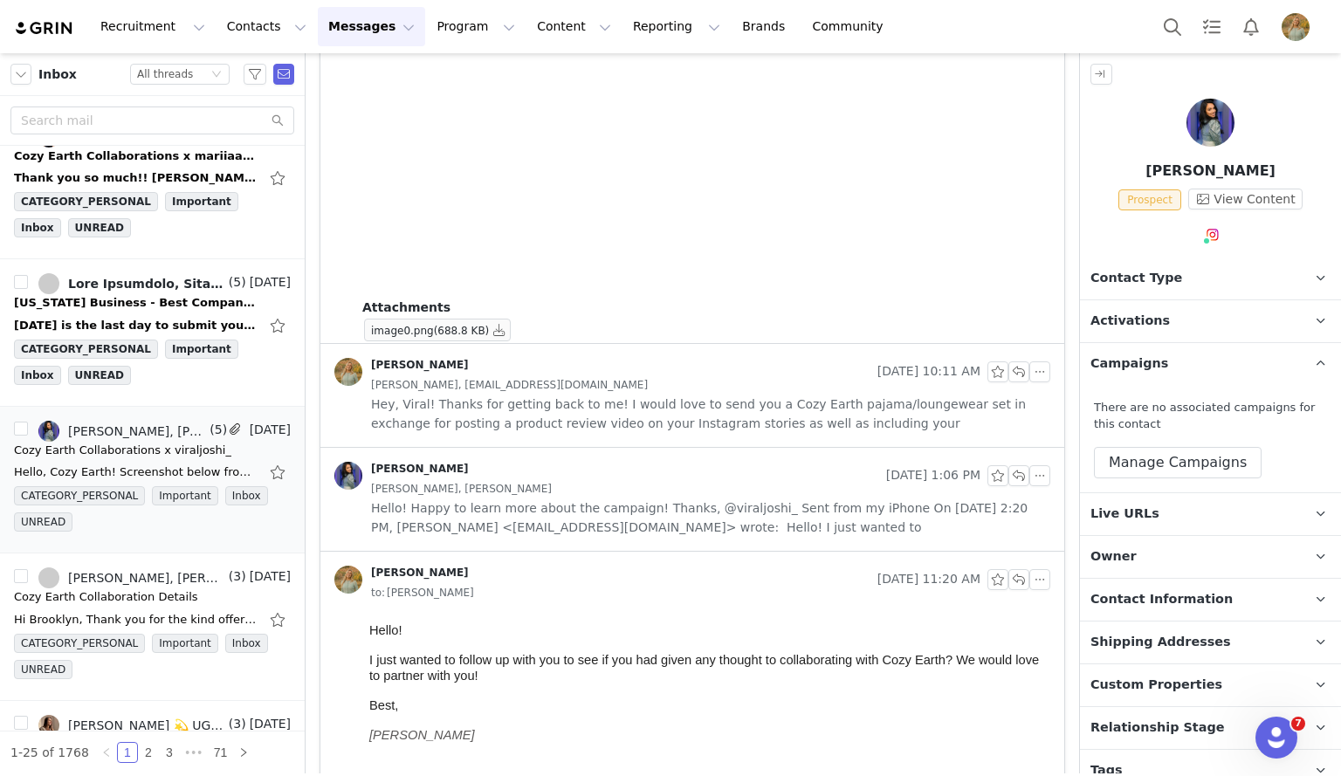
scroll to position [0, 0]
click at [605, 417] on span "Hey, Viral! Thanks for getting back to me! I would love to send you a Cozy Eart…" at bounding box center [710, 414] width 679 height 38
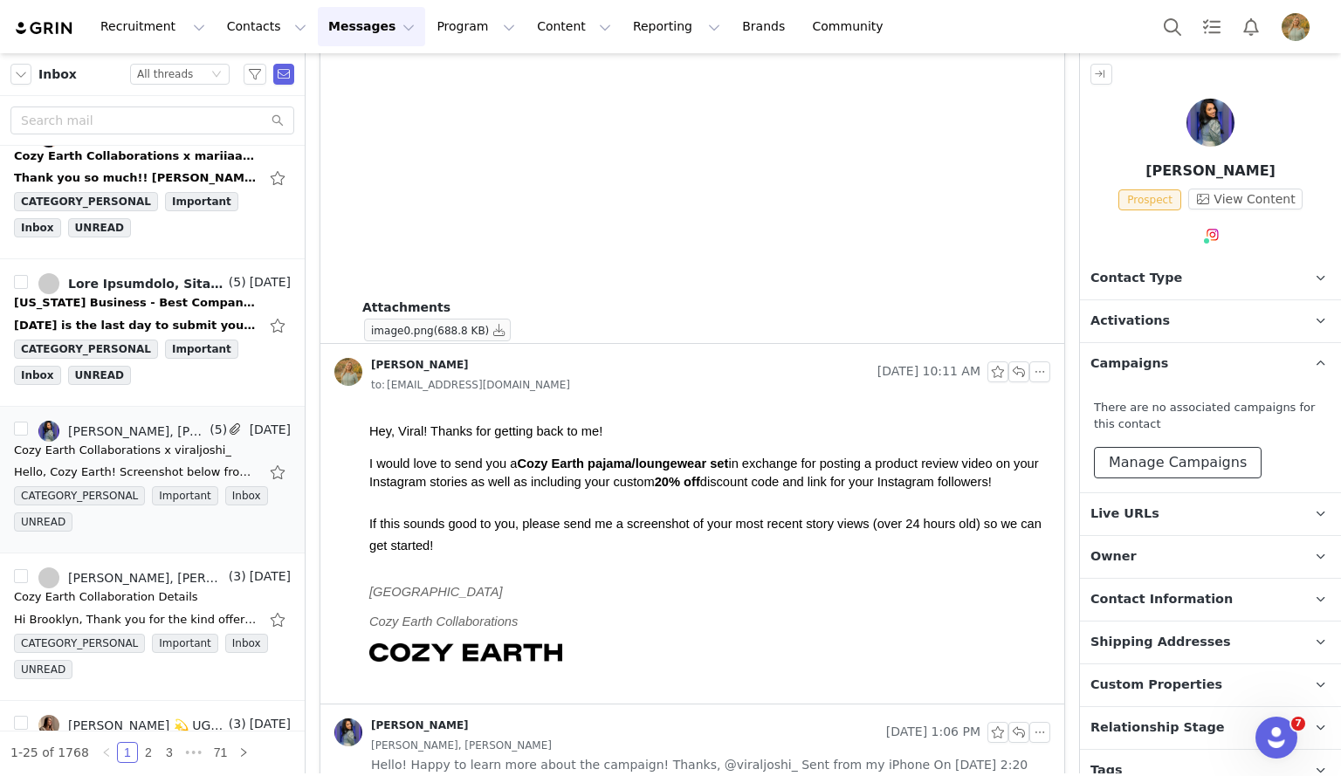
click at [1159, 467] on button "Manage Campaigns" at bounding box center [1178, 462] width 168 height 31
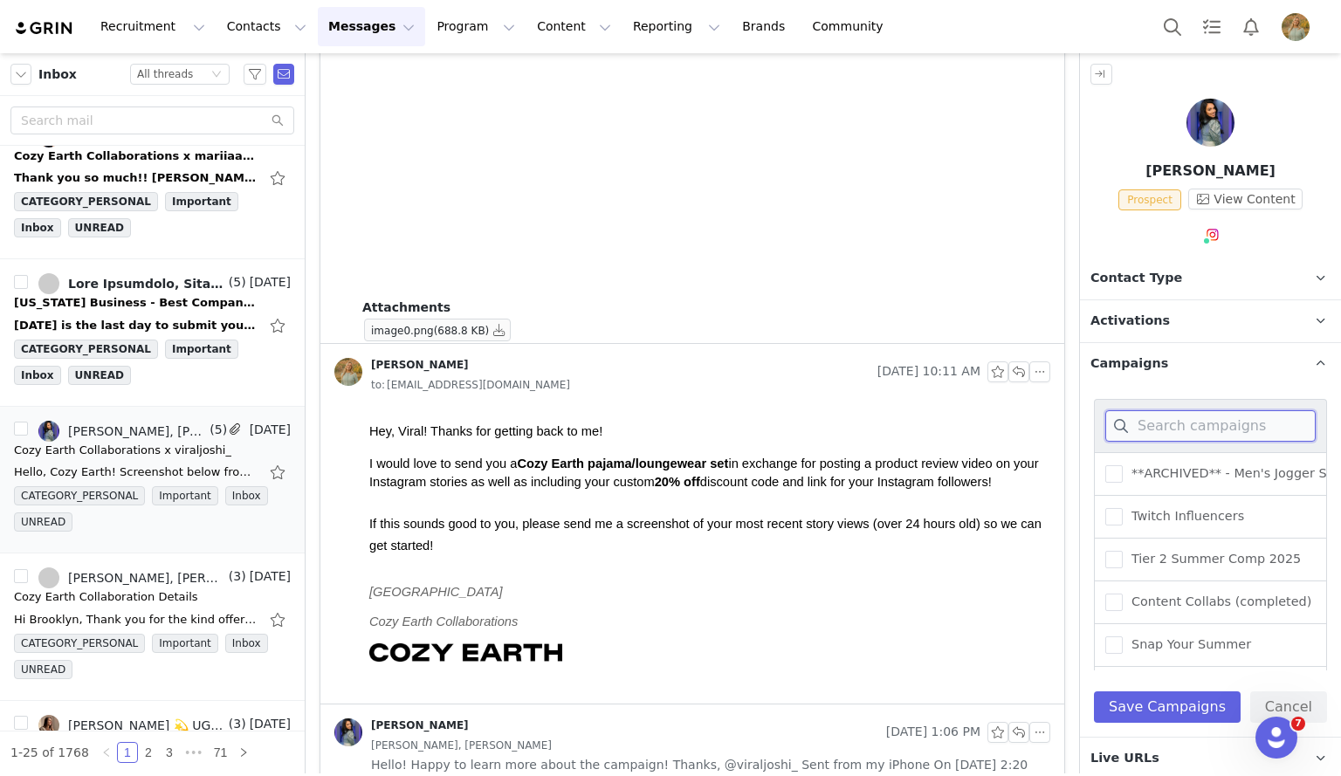
click at [1158, 439] on input at bounding box center [1211, 425] width 210 height 31
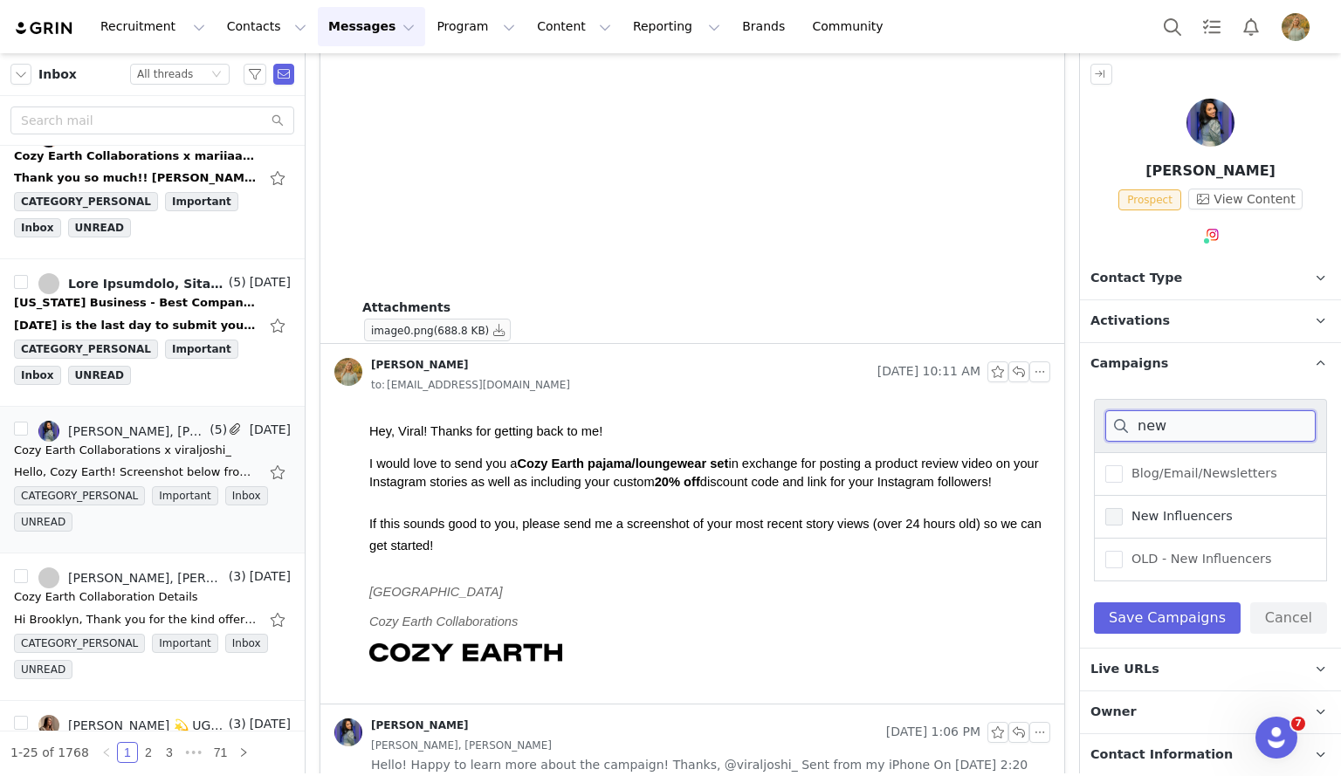
type input "new"
click at [1113, 514] on span at bounding box center [1114, 516] width 17 height 17
click at [1123, 508] on input "New Influencers" at bounding box center [1123, 508] width 0 height 0
click at [1136, 623] on button "Save Campaigns" at bounding box center [1167, 618] width 147 height 31
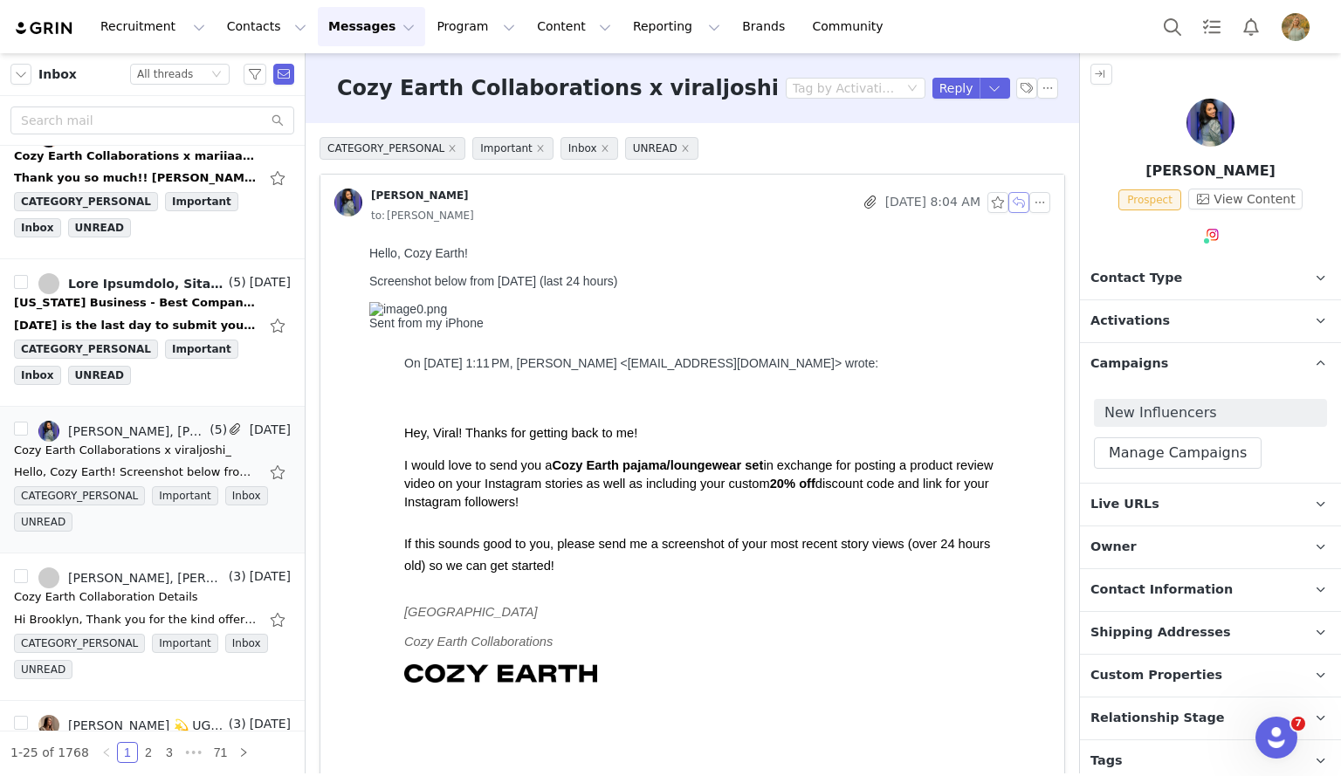
click at [1010, 203] on button "button" at bounding box center [1019, 202] width 21 height 21
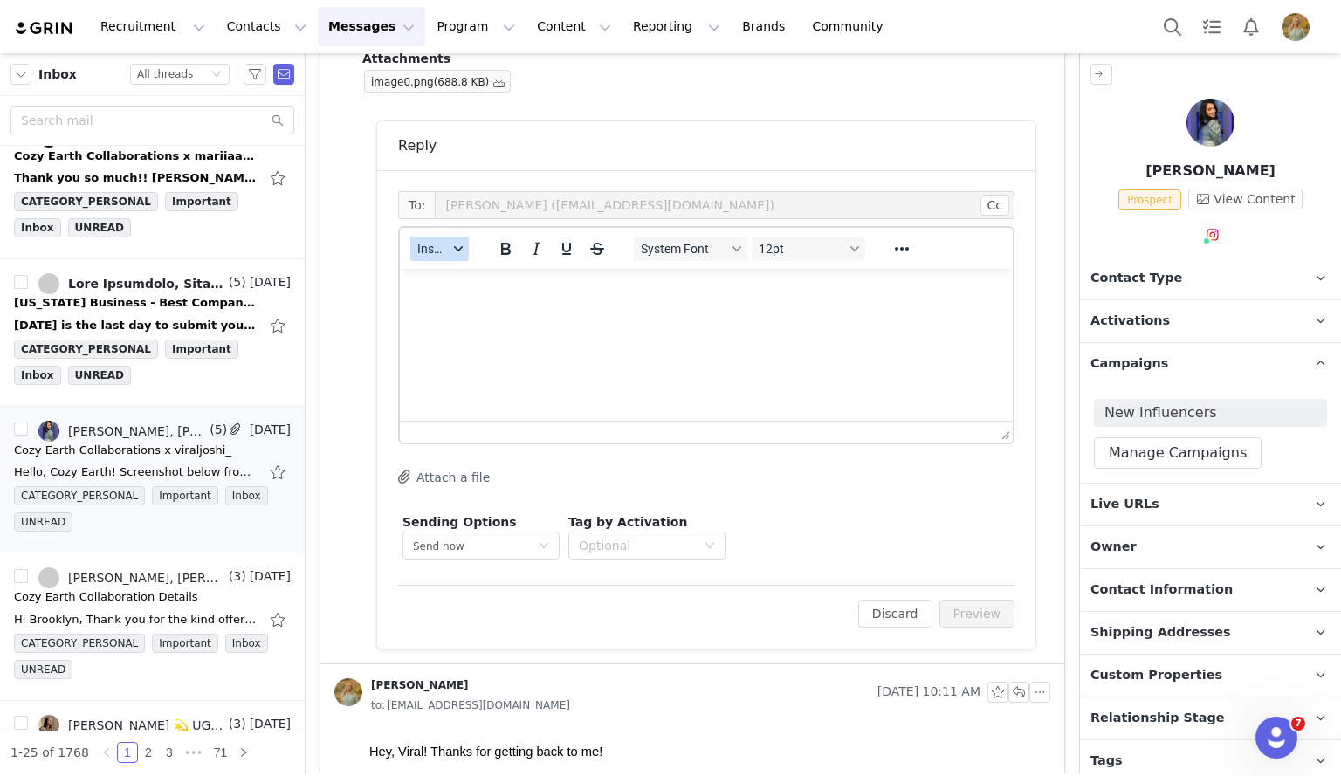
click at [442, 249] on span "Insert" at bounding box center [432, 249] width 31 height 14
click at [443, 271] on div "Insert Template" at bounding box center [503, 279] width 157 height 21
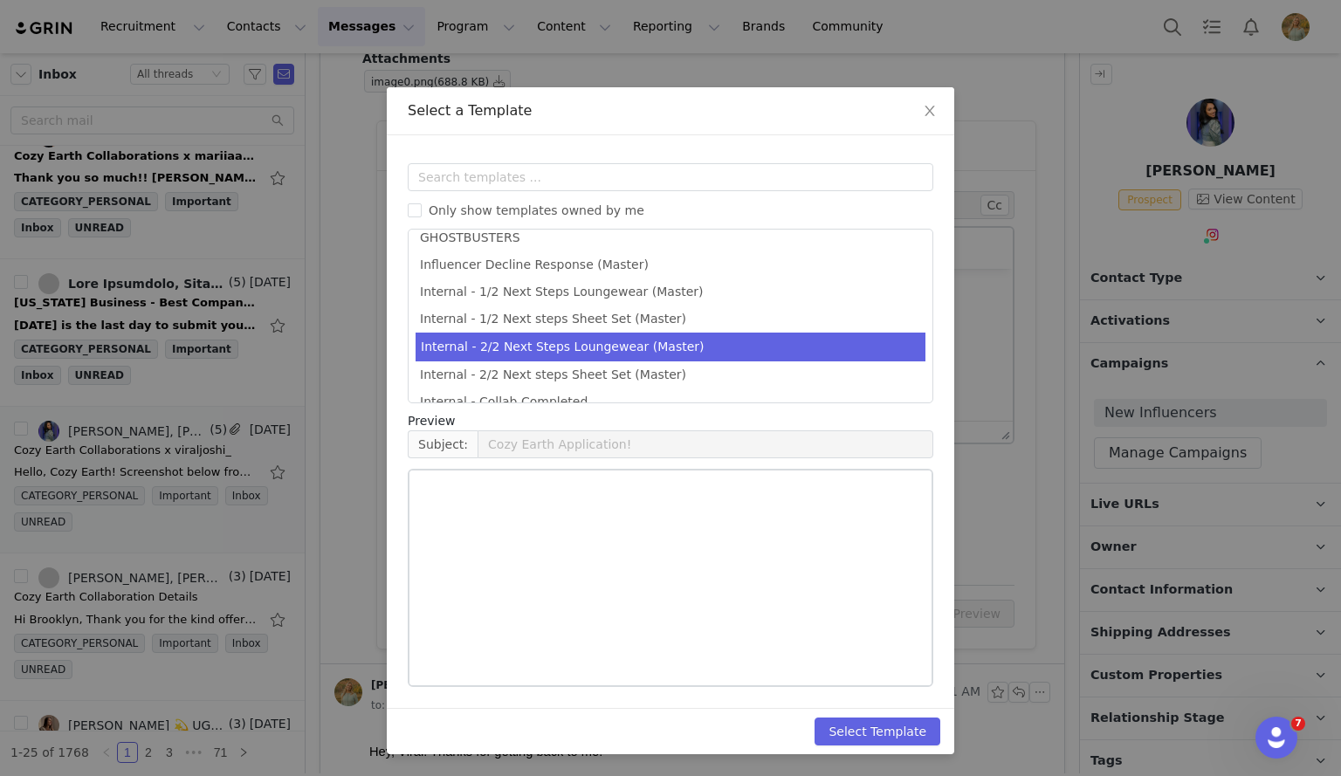
scroll to position [68, 0]
click at [448, 341] on li "Internal - 2/2 Next Steps Loungewear (Master)" at bounding box center [671, 346] width 510 height 29
type input "Cozy Earth Collaboration Details"
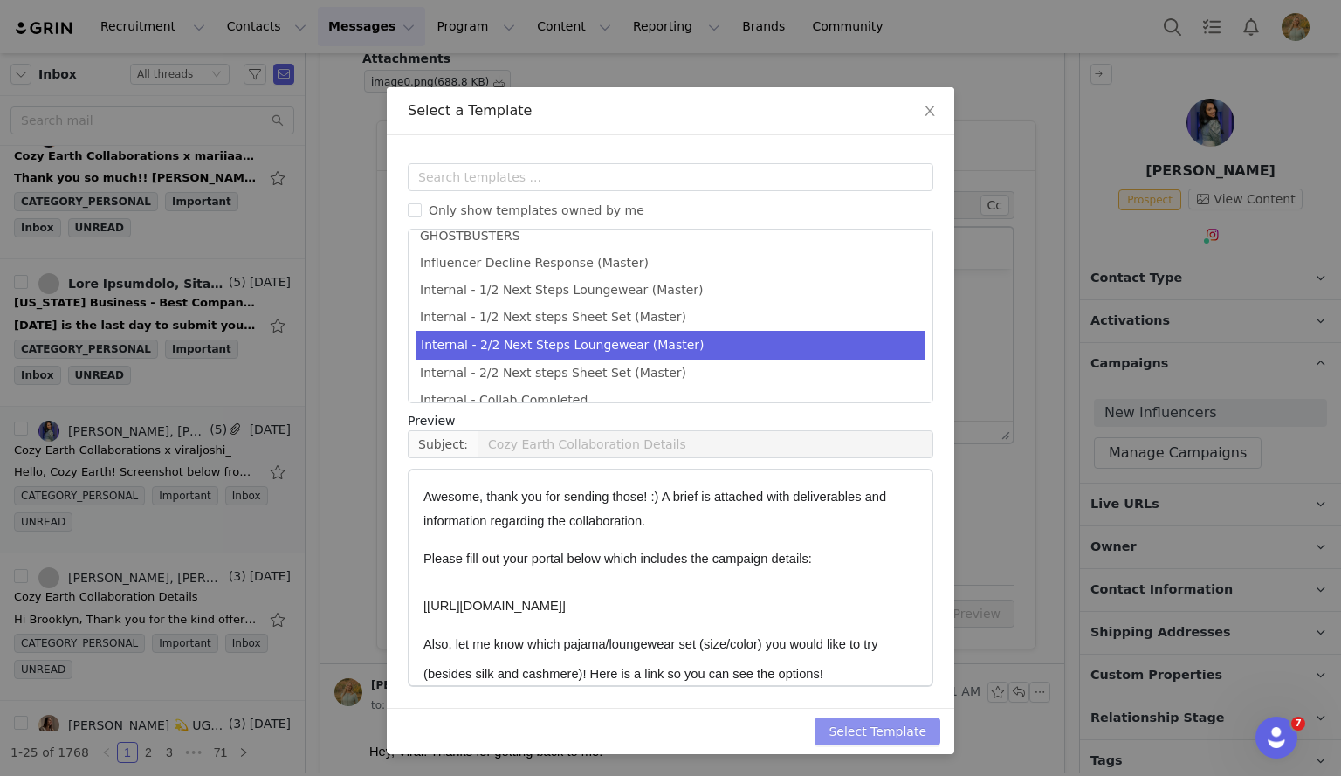
click at [878, 728] on button "Select Template" at bounding box center [878, 732] width 126 height 28
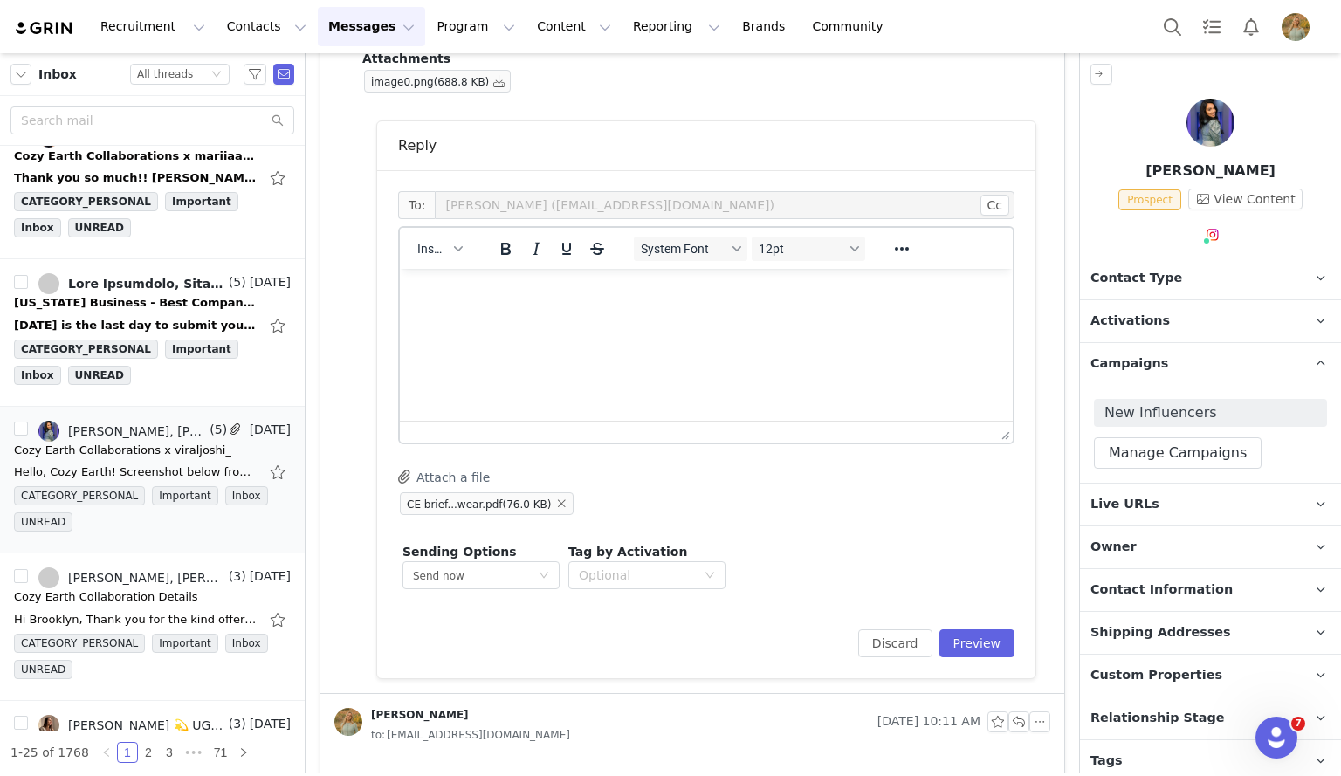
scroll to position [0, 0]
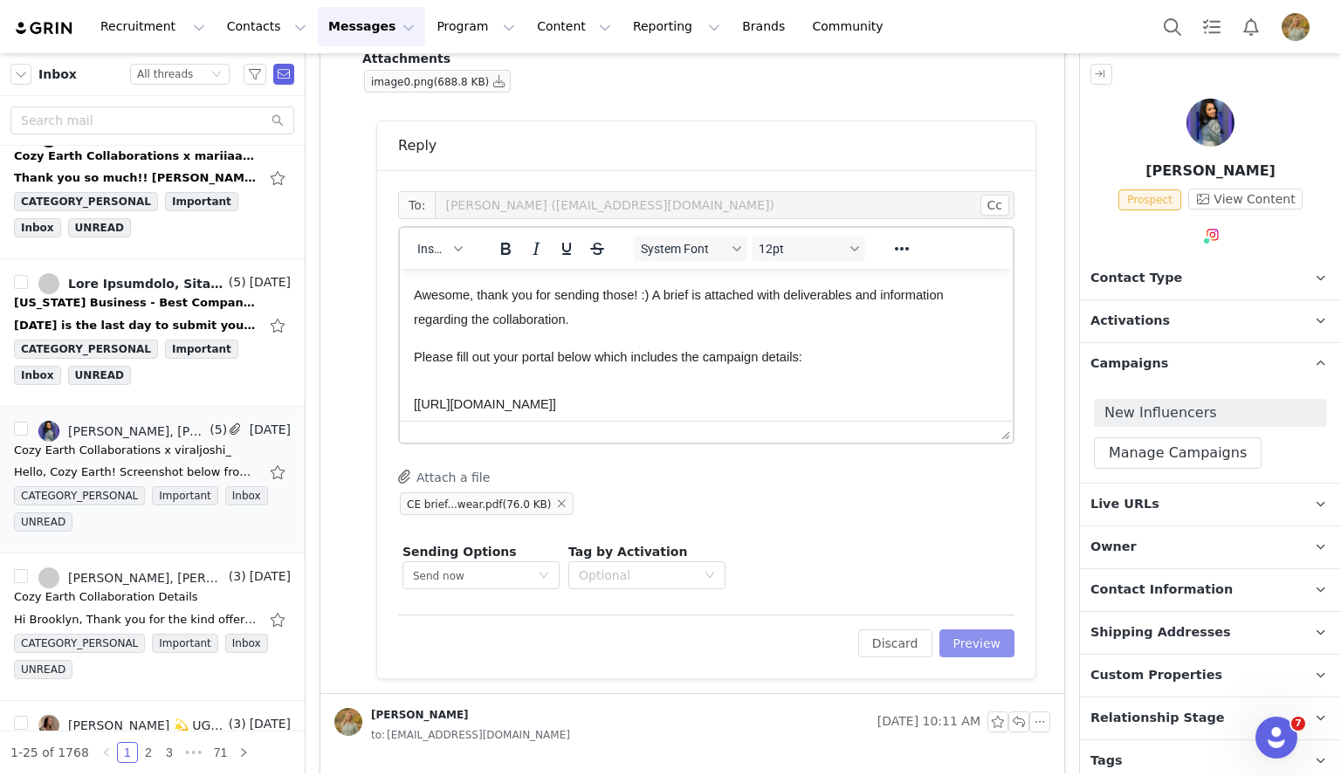
click at [958, 641] on button "Preview" at bounding box center [978, 644] width 76 height 28
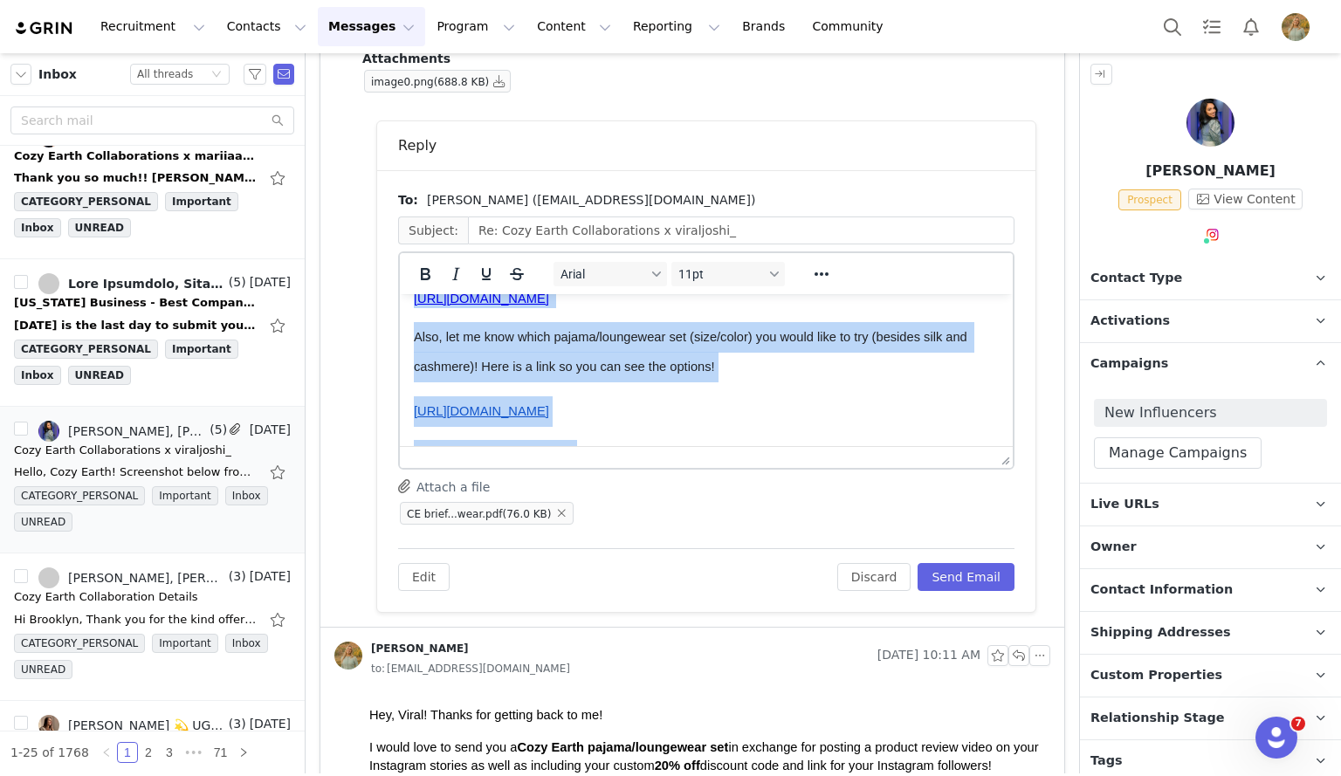
scroll to position [236, 0]
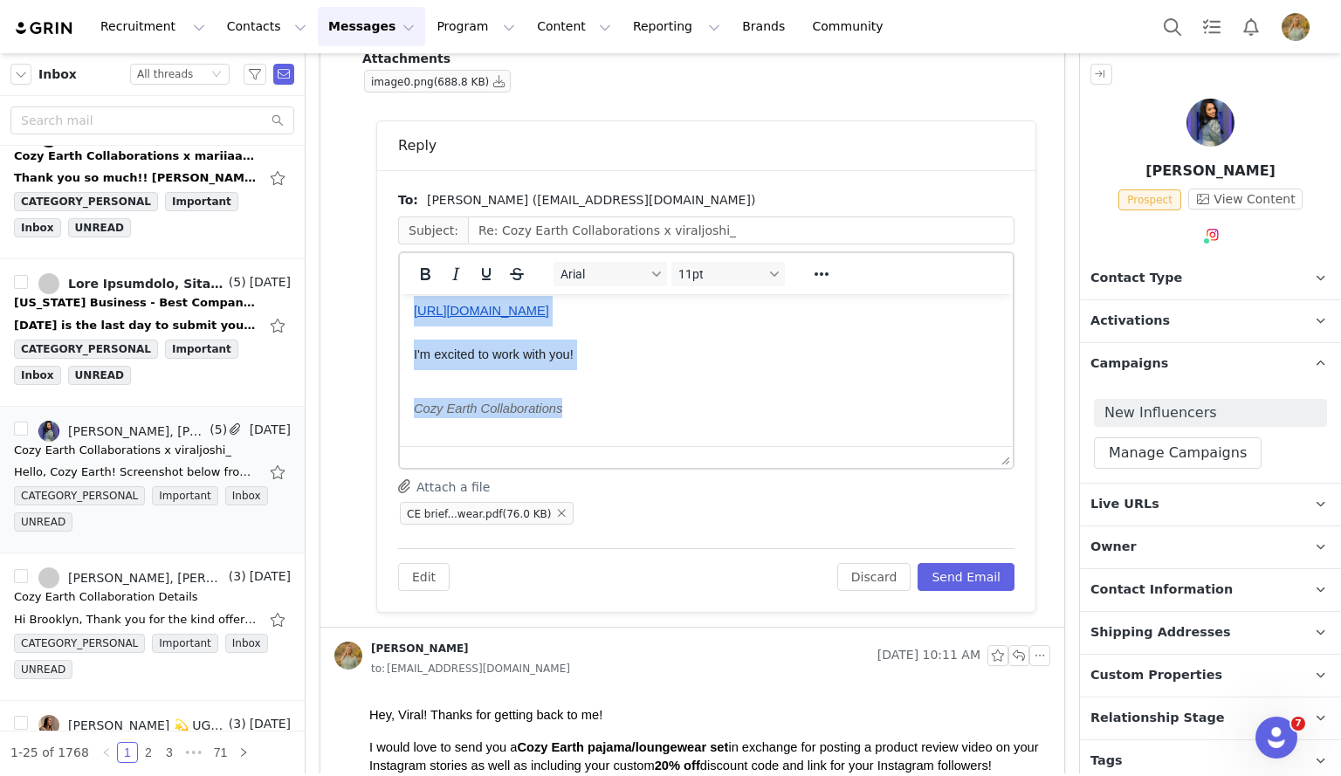
drag, startPoint x: 414, startPoint y: 322, endPoint x: 1085, endPoint y: 746, distance: 793.2
click at [685, 446] on html "Awesome, thank you for sending those! :) A brief is attached with deliverables …" at bounding box center [706, 254] width 613 height 383
copy body "Awesome, thank you for sending those! :) A brief is attached with deliverables …"
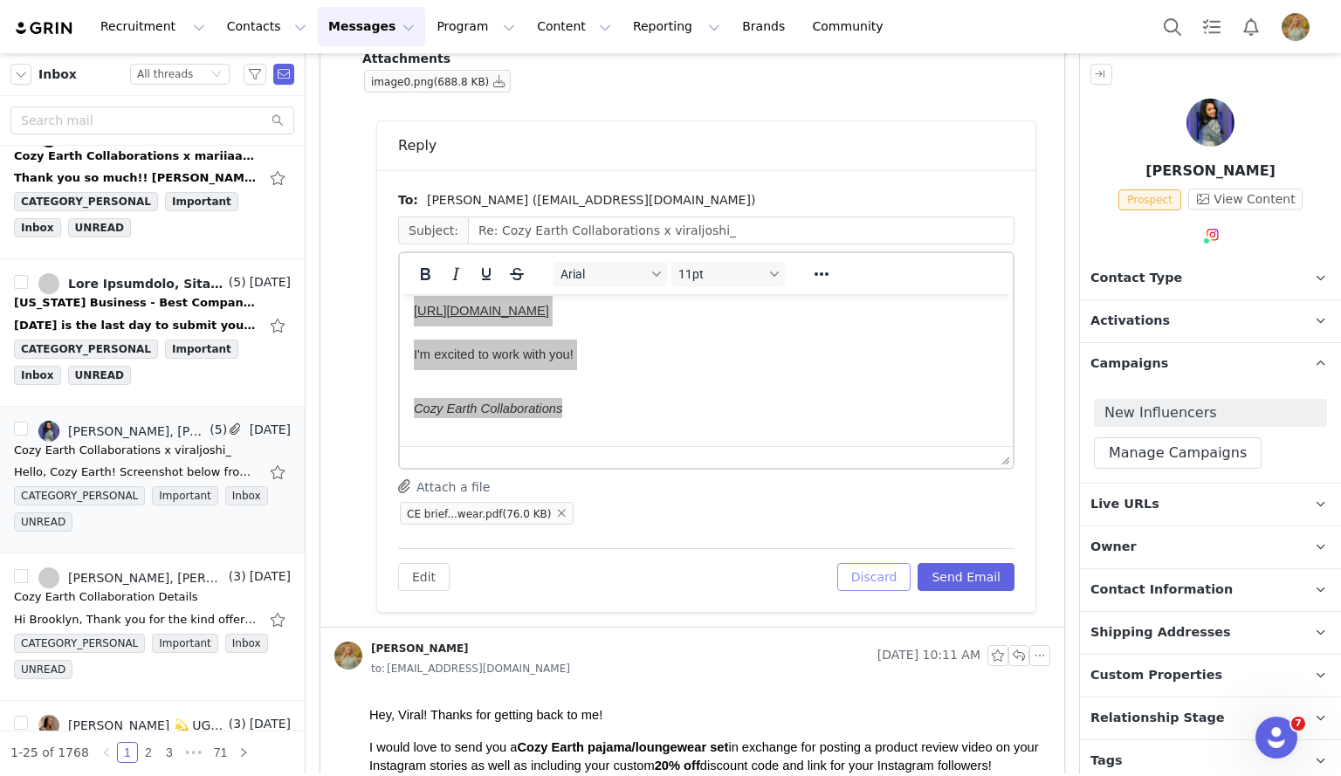
click at [879, 569] on button "Discard" at bounding box center [874, 577] width 74 height 28
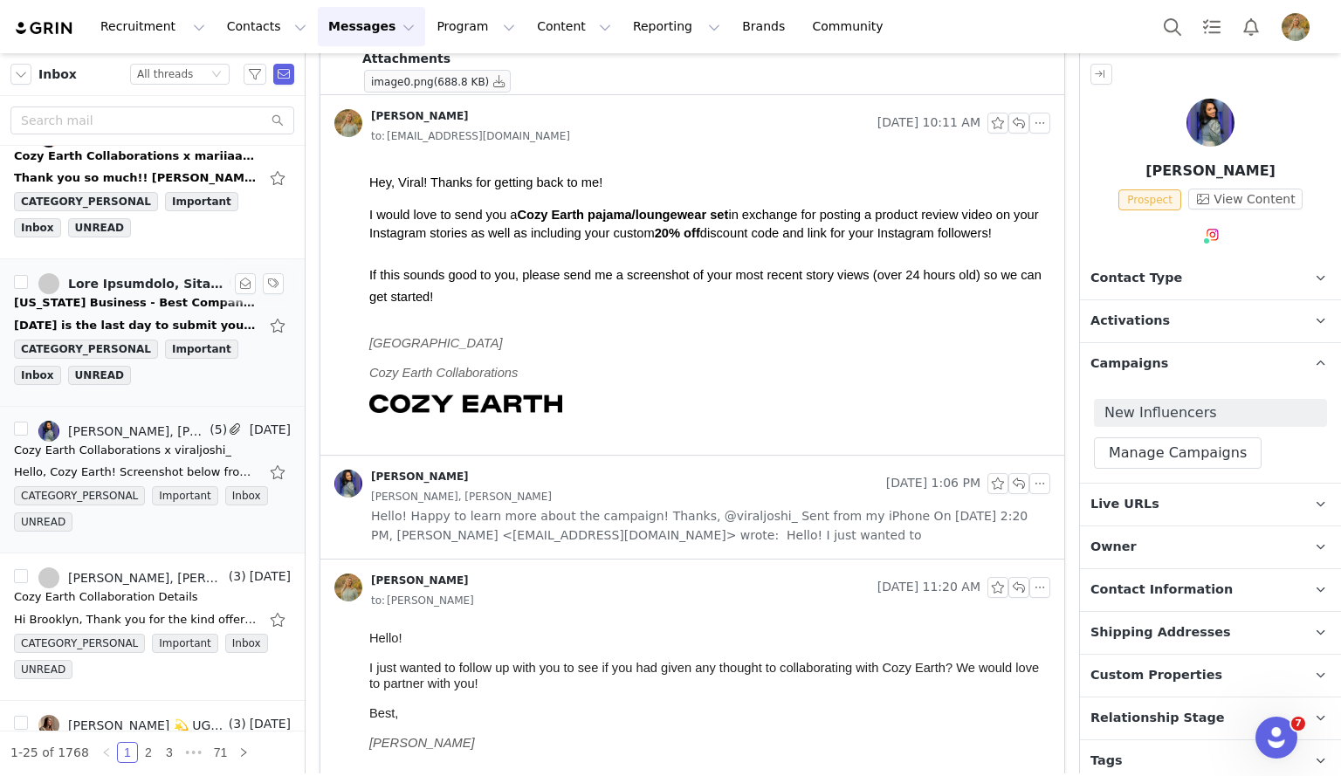
click at [126, 294] on div "[US_STATE] Business - Best Companies to Work For Survey" at bounding box center [136, 302] width 245 height 17
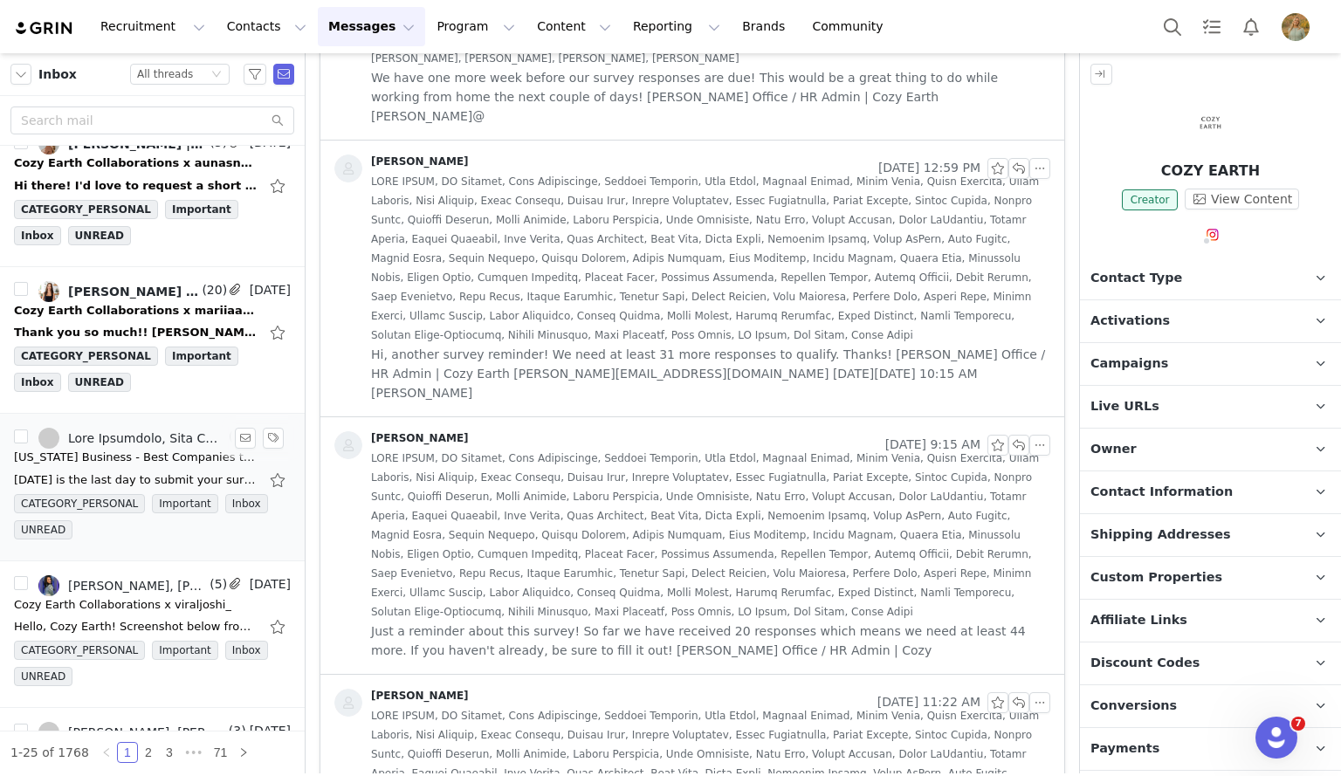
scroll to position [1280, 0]
click at [126, 286] on div "[PERSON_NAME] [PERSON_NAME] | San Diego Mom & Realtor" at bounding box center [133, 293] width 130 height 14
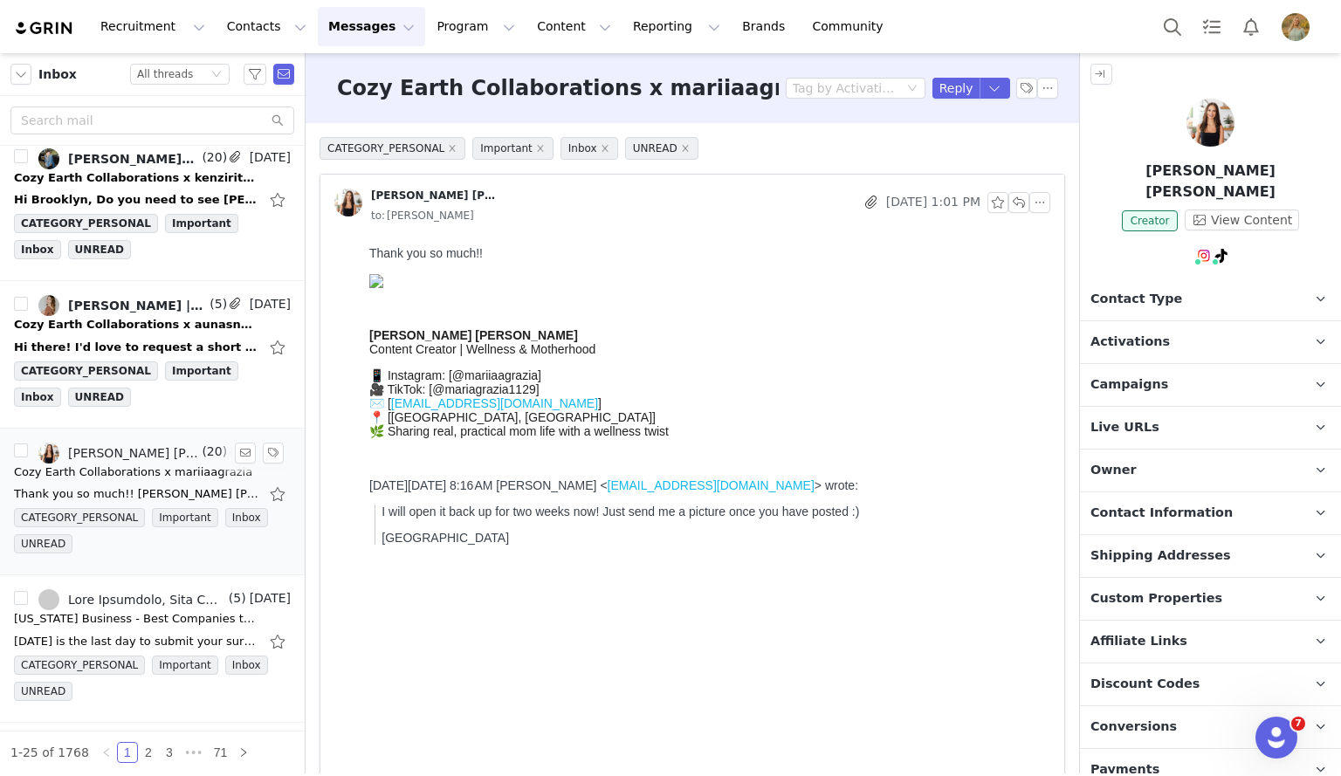
scroll to position [1079, 0]
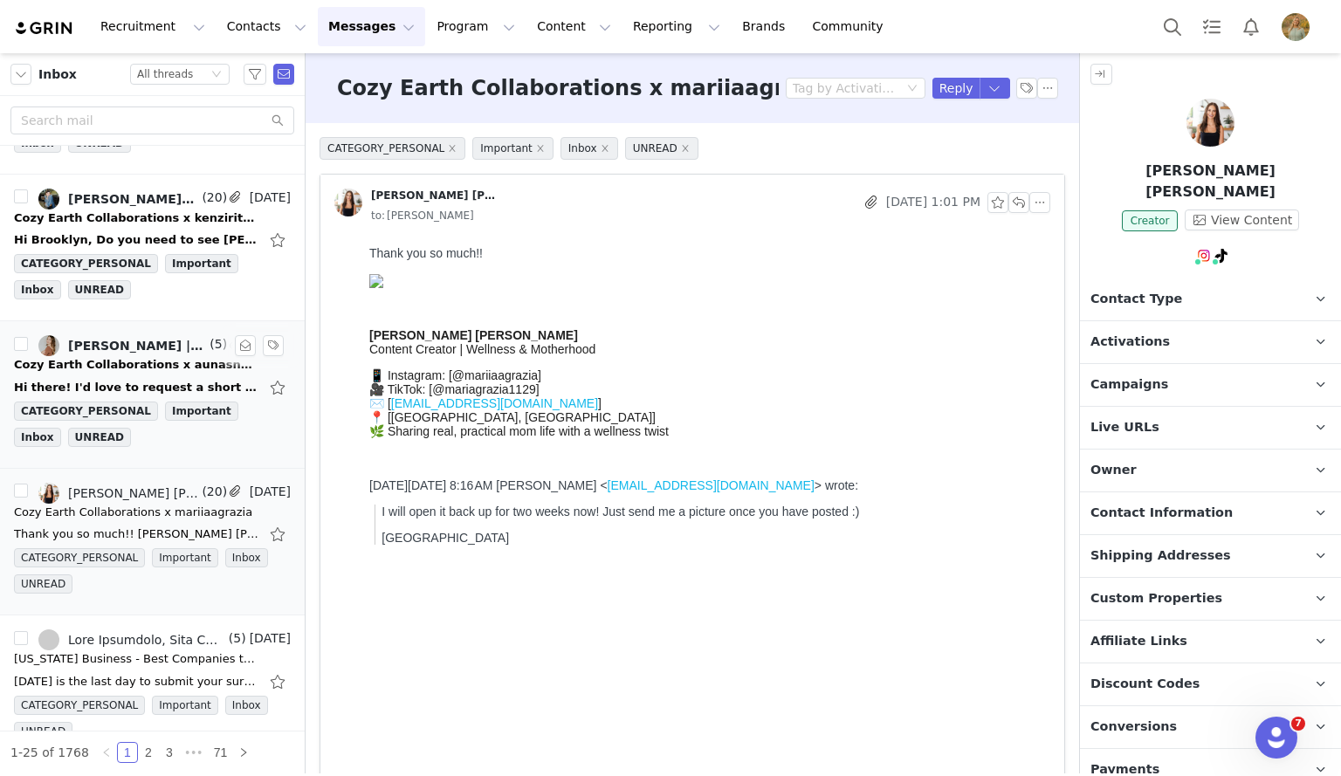
click at [96, 379] on div "Hi there! I'd love to request a short sleeve and shorts set if that's an option…" at bounding box center [136, 387] width 245 height 17
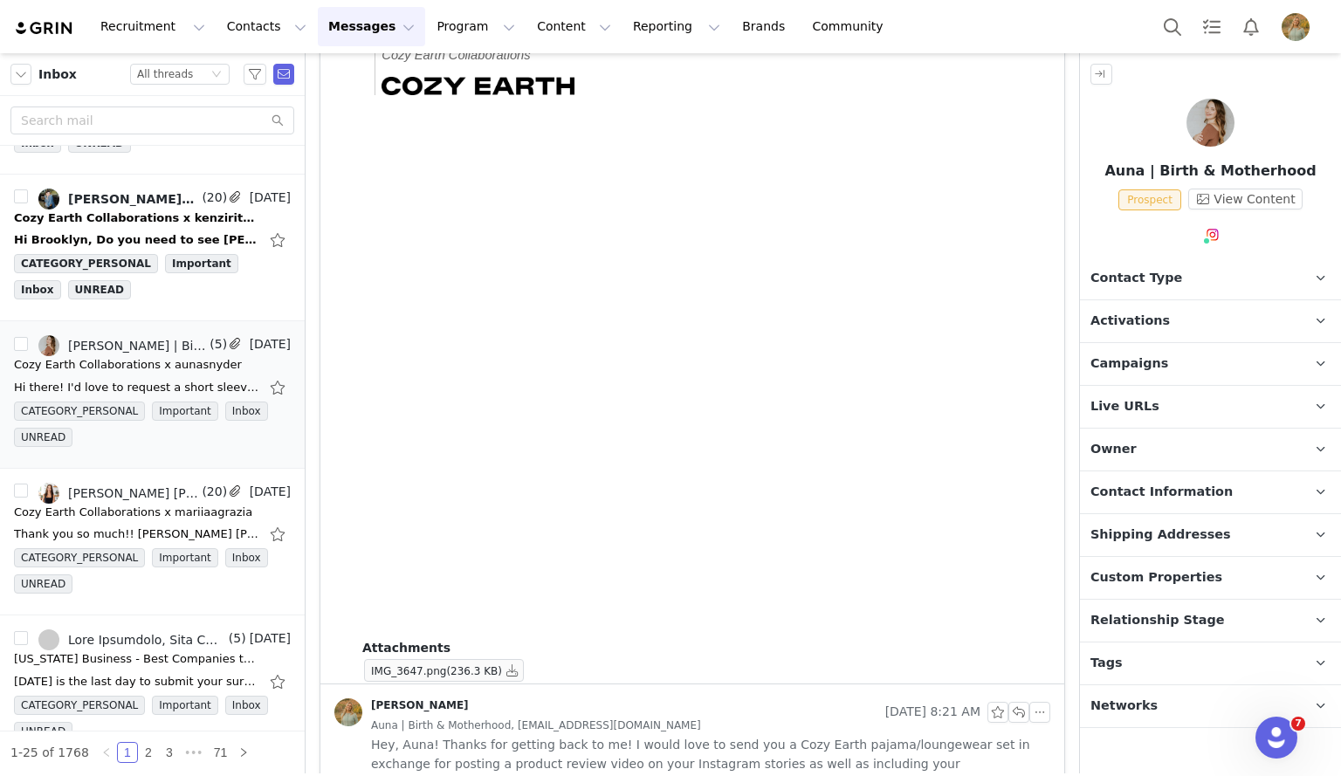
scroll to position [0, 0]
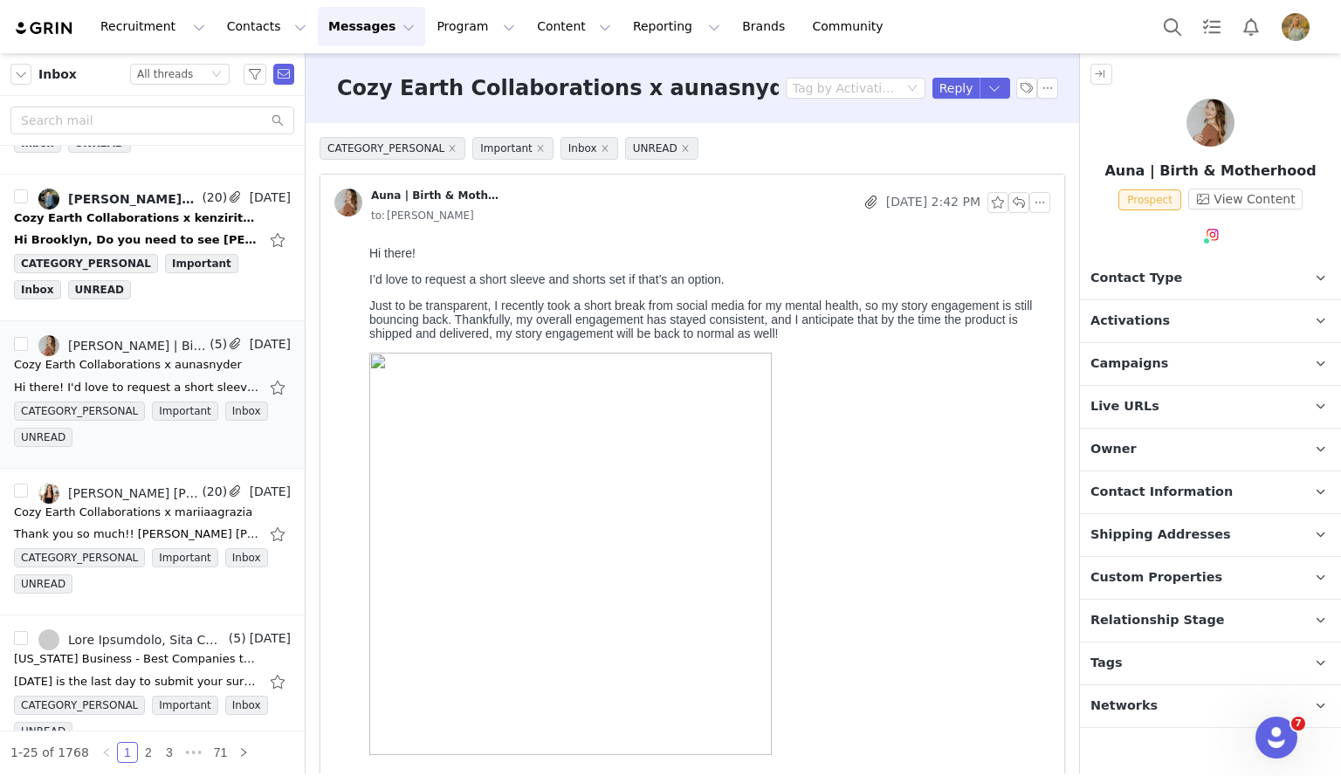
click at [1180, 381] on p "Campaigns Any campaigns associated with a contact will be available to them via…" at bounding box center [1189, 364] width 219 height 42
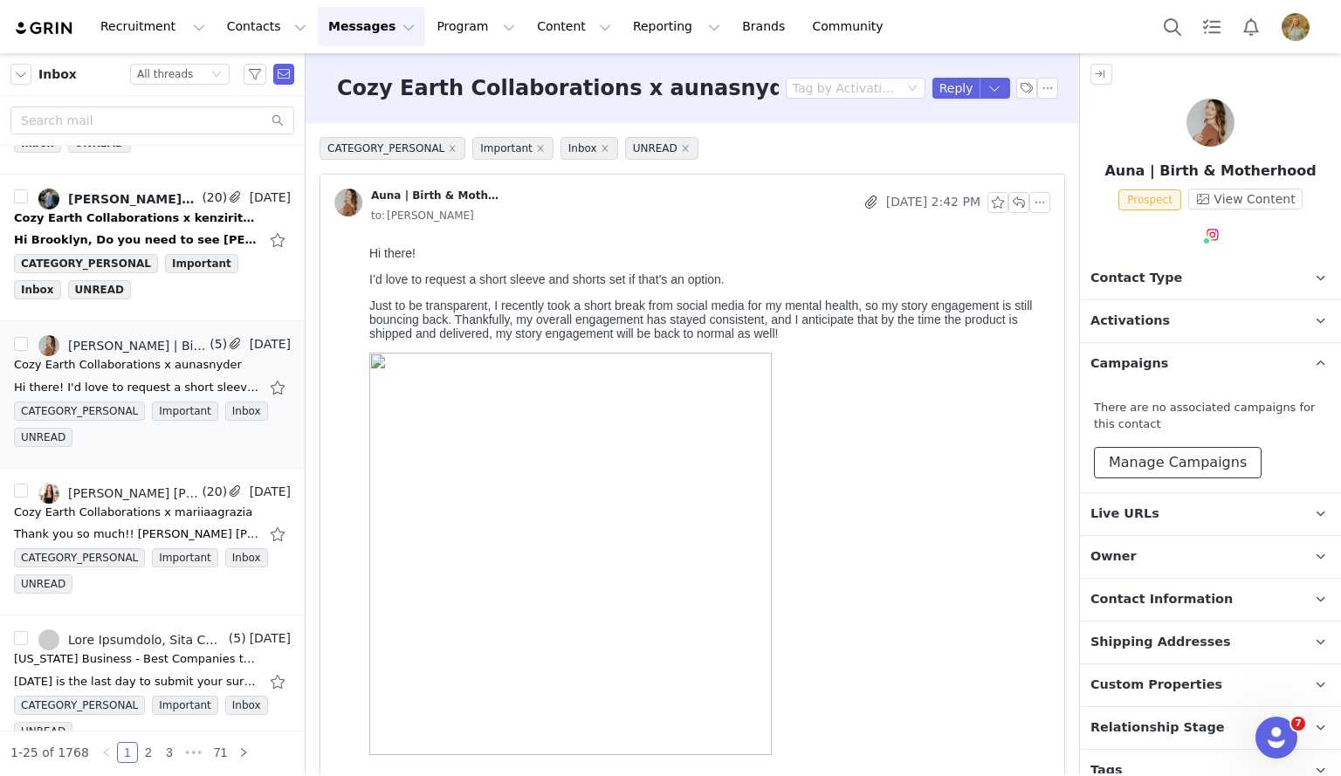
click at [1156, 465] on button "Manage Campaigns" at bounding box center [1178, 462] width 168 height 31
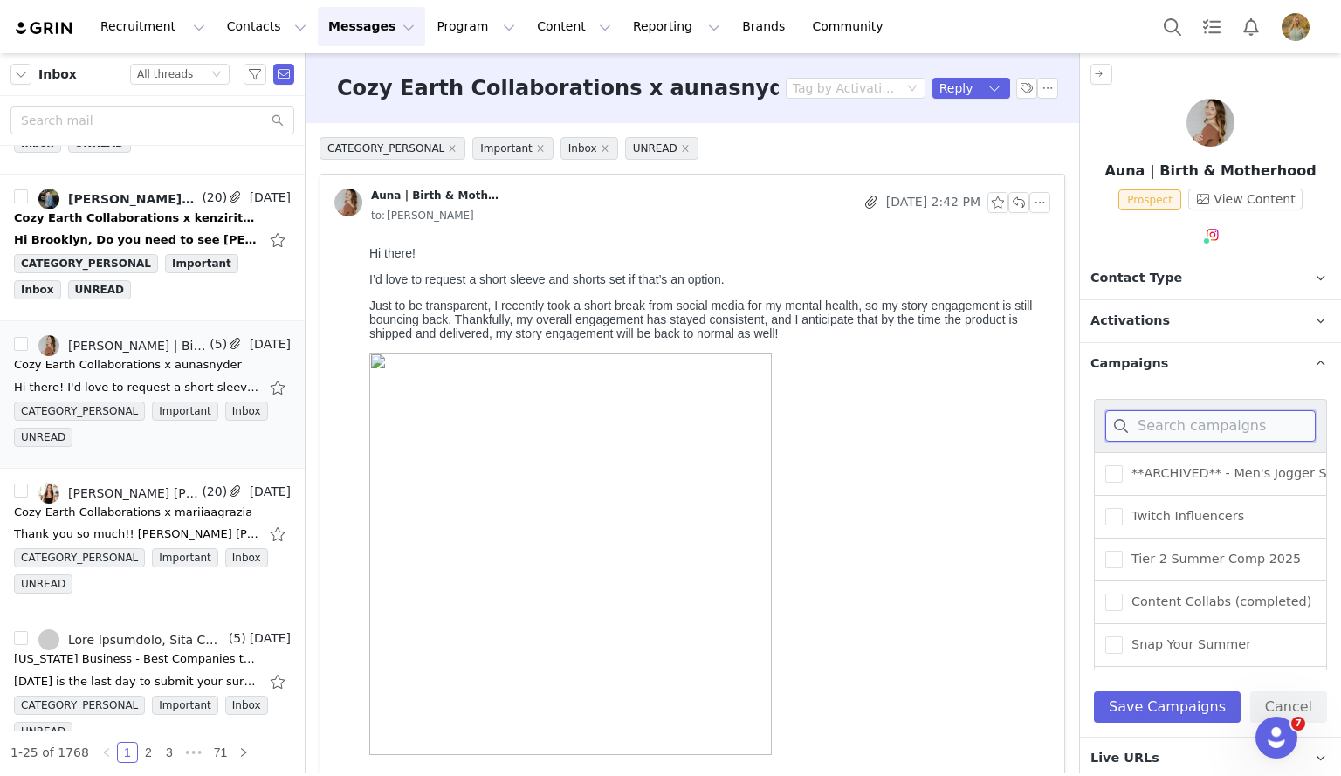
click at [1163, 426] on input at bounding box center [1211, 425] width 210 height 31
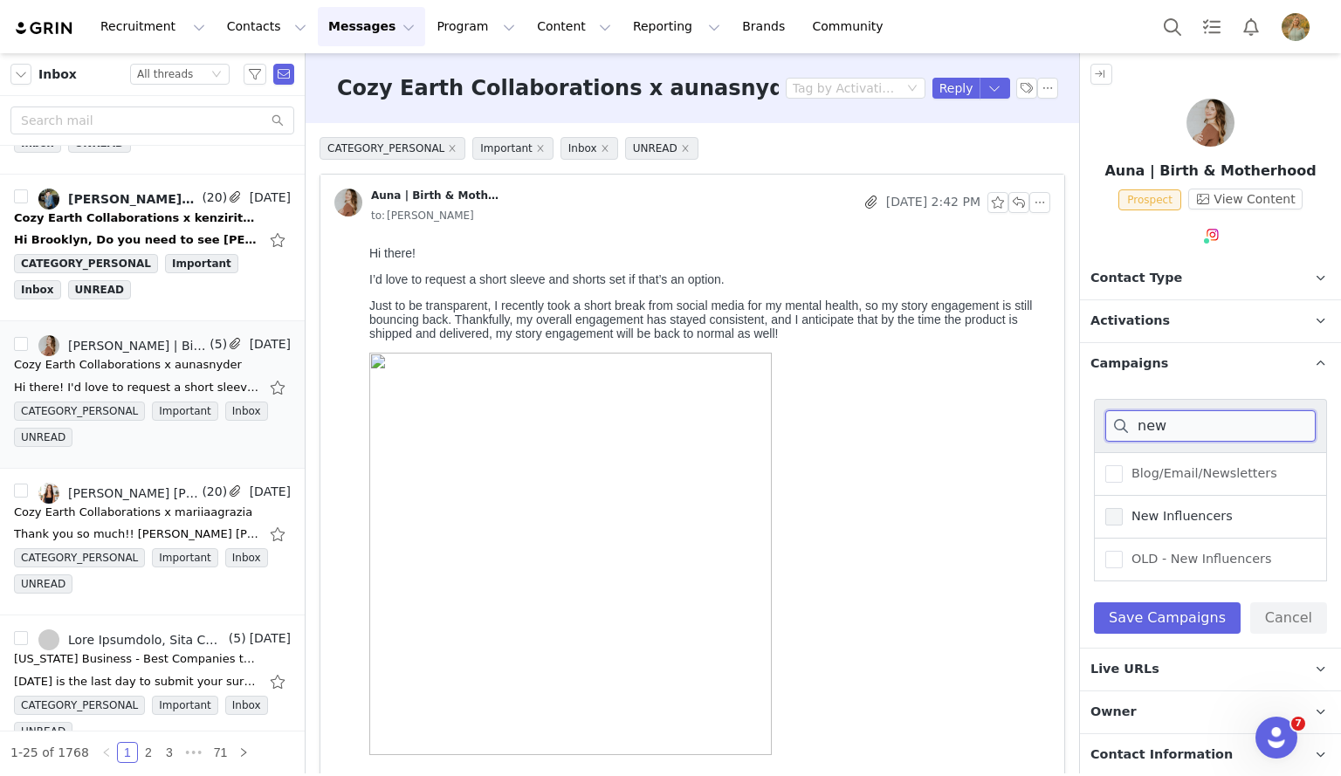
type input "new"
click at [1111, 513] on span at bounding box center [1114, 516] width 17 height 17
click at [1123, 508] on input "New Influencers" at bounding box center [1123, 508] width 0 height 0
click at [1143, 608] on button "Save Campaigns" at bounding box center [1167, 618] width 147 height 31
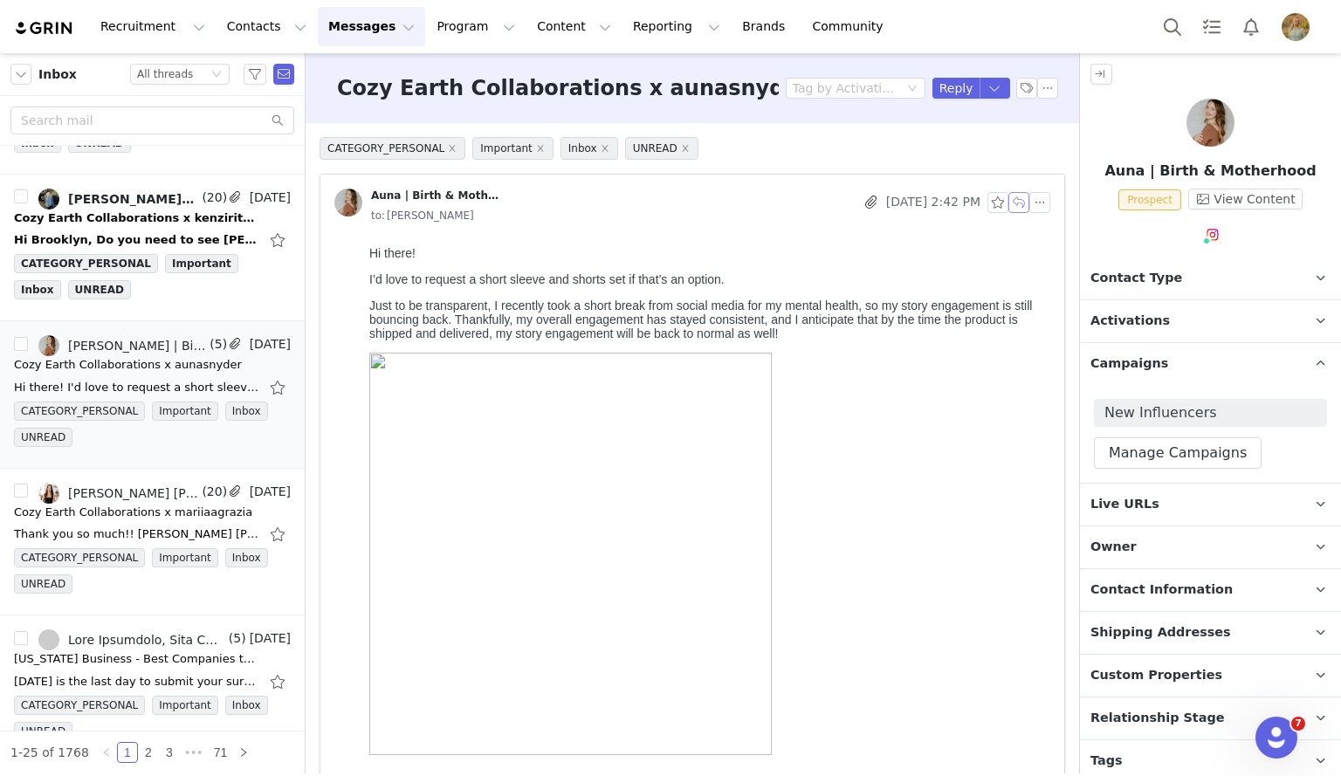
click at [1009, 200] on button "button" at bounding box center [1019, 202] width 21 height 21
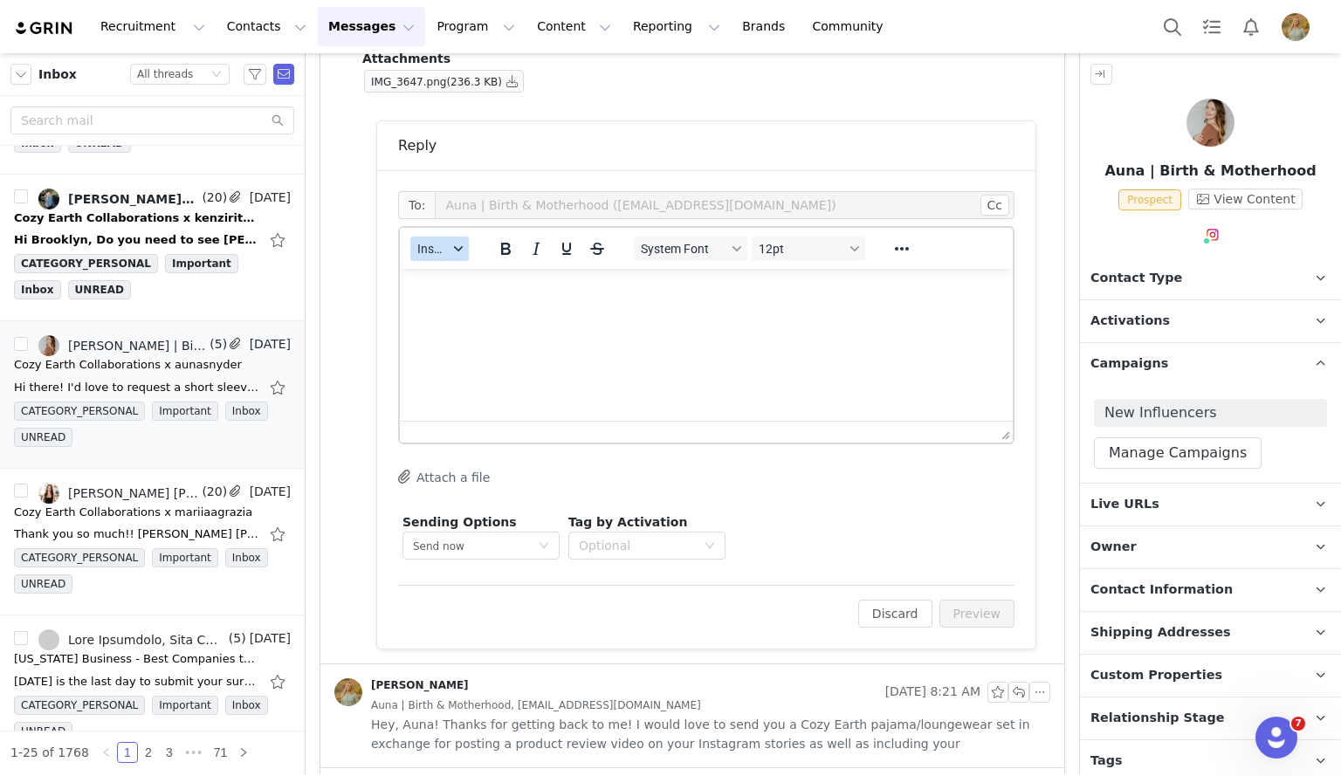
click at [430, 246] on span "Insert" at bounding box center [432, 249] width 31 height 14
click at [445, 274] on div "Insert Template" at bounding box center [503, 279] width 157 height 21
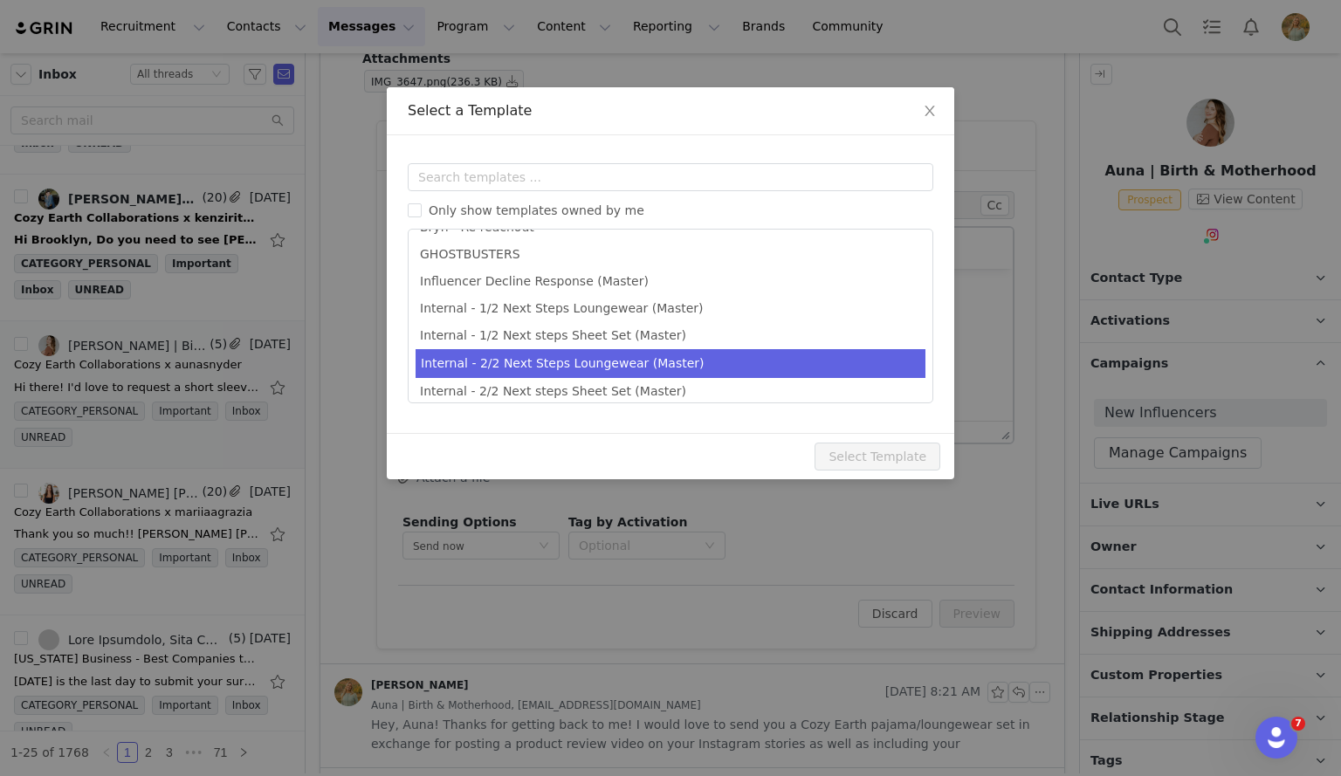
click at [458, 366] on li "Internal - 2/2 Next Steps Loungewear (Master)" at bounding box center [671, 363] width 510 height 29
type input "Cozy Earth Collaboration Details"
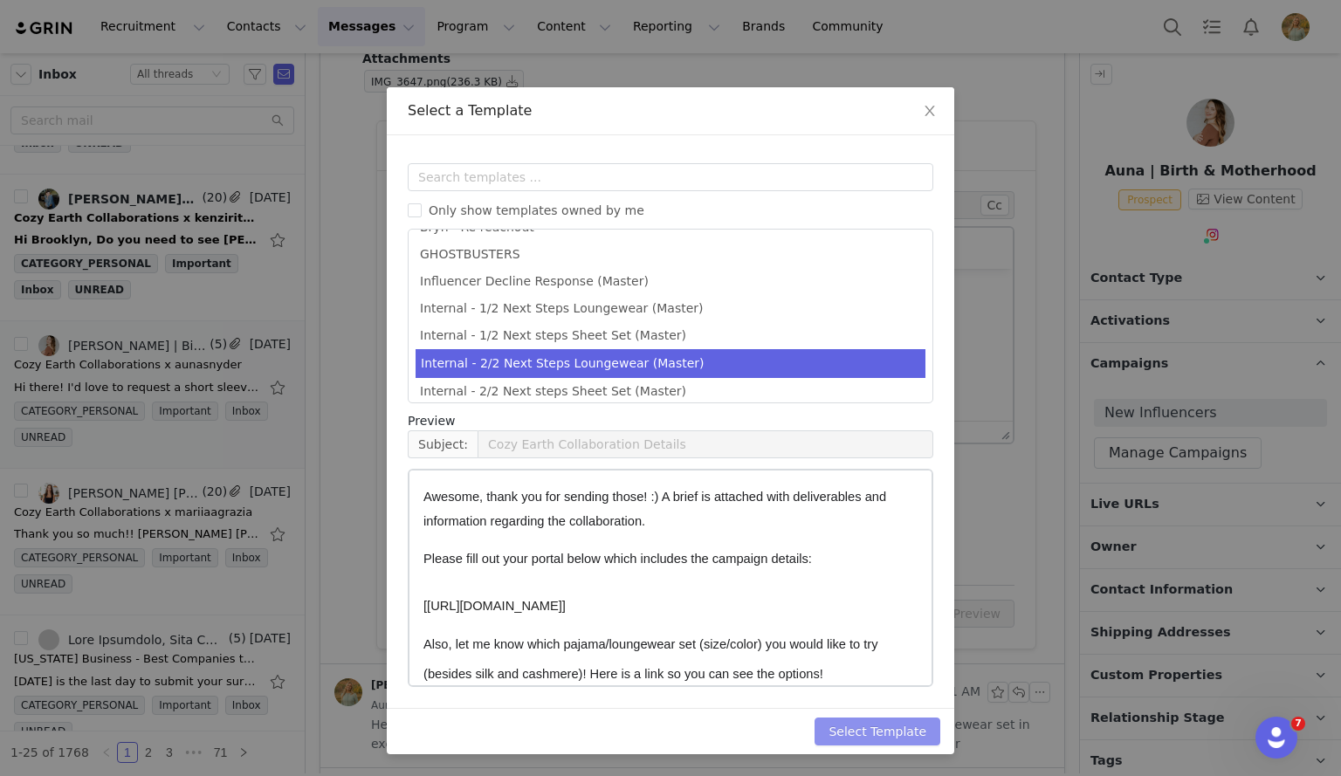
click at [865, 724] on button "Select Template" at bounding box center [878, 732] width 126 height 28
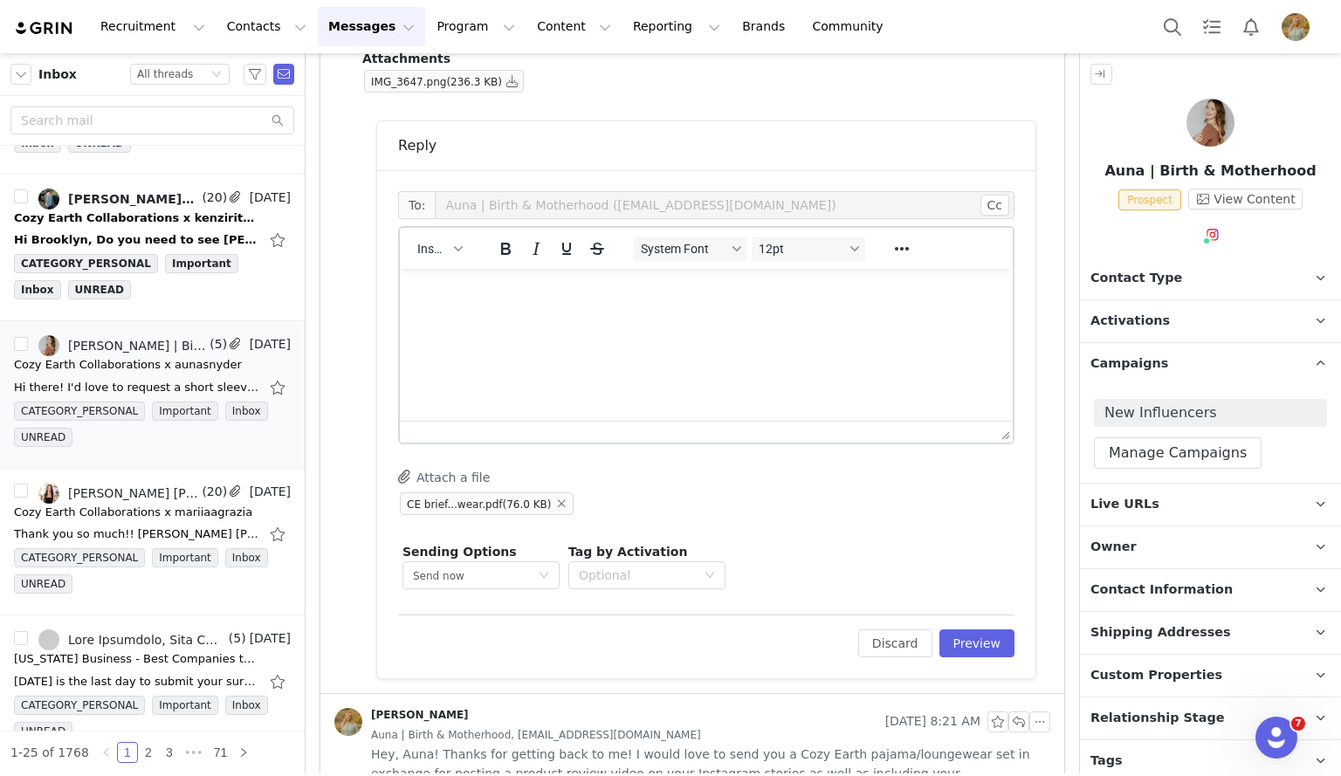
scroll to position [0, 0]
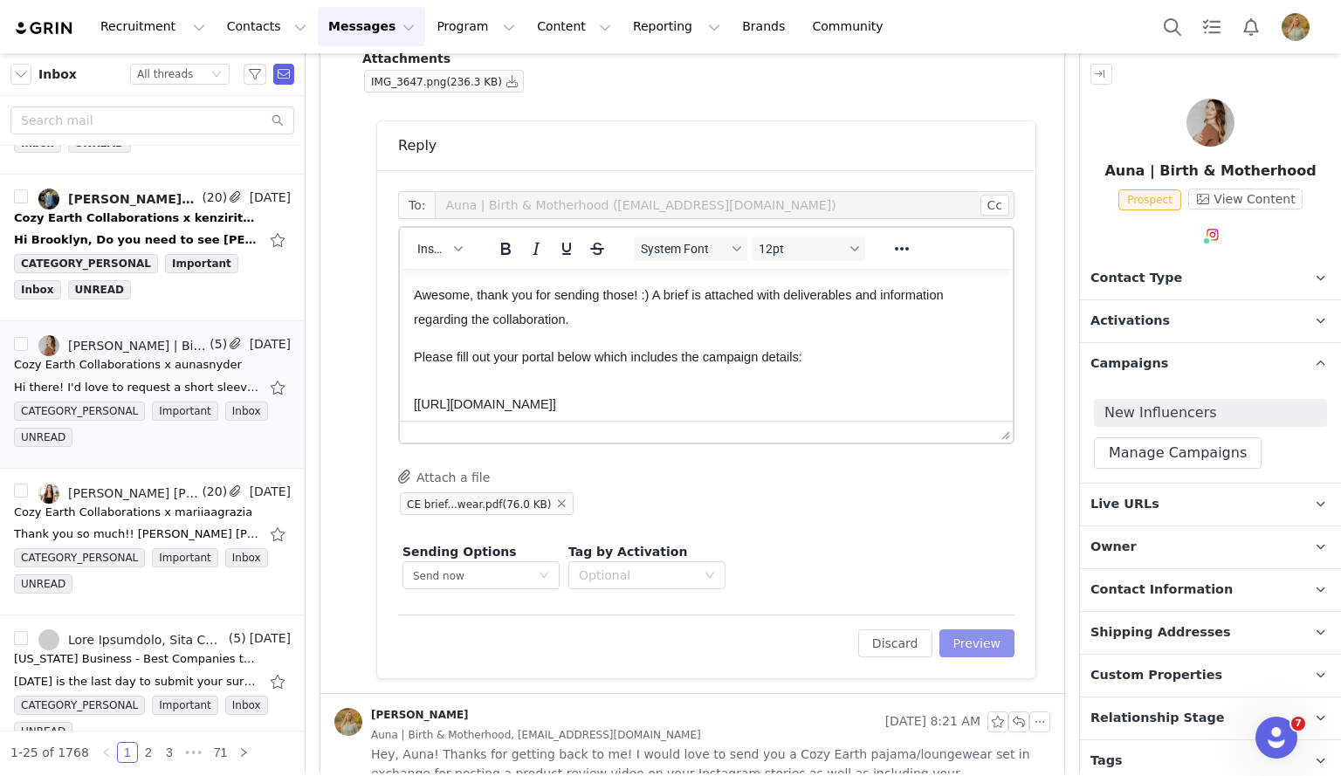
click at [971, 649] on button "Preview" at bounding box center [978, 644] width 76 height 28
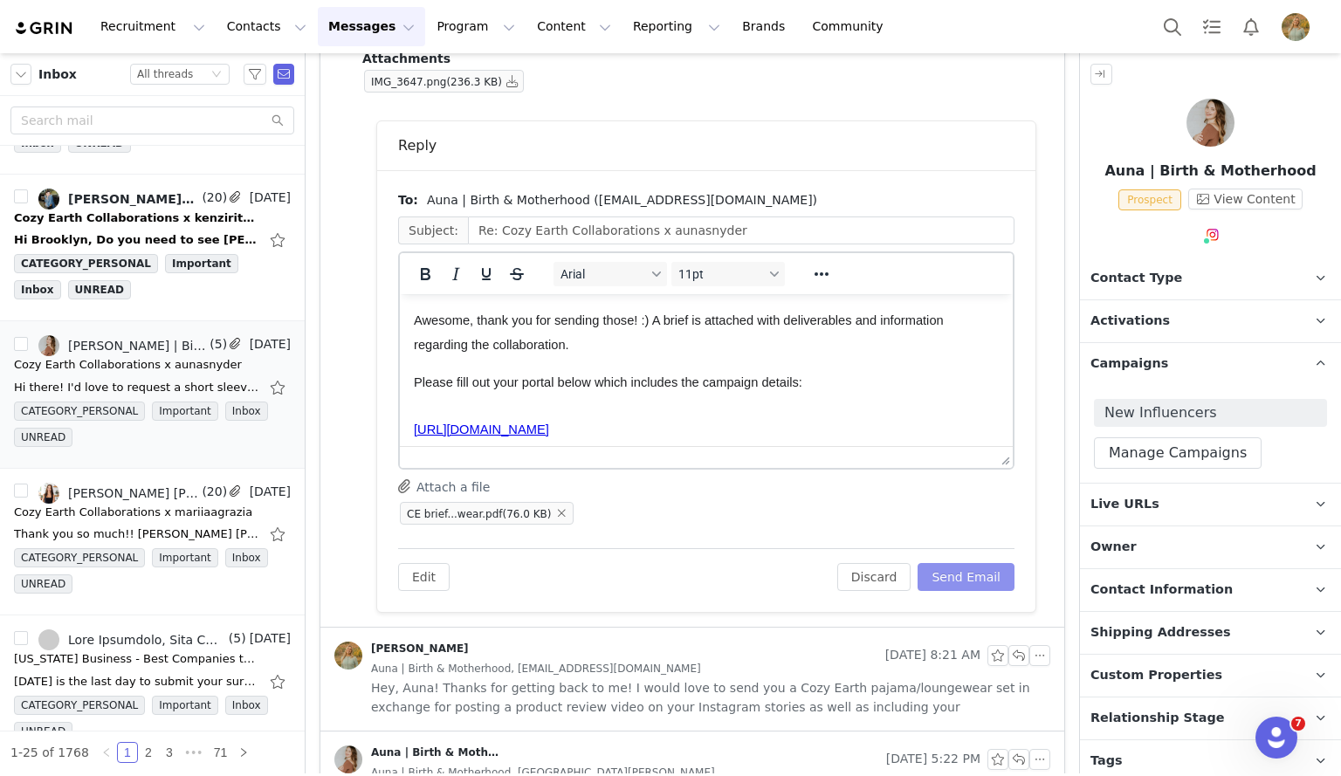
scroll to position [101, 0]
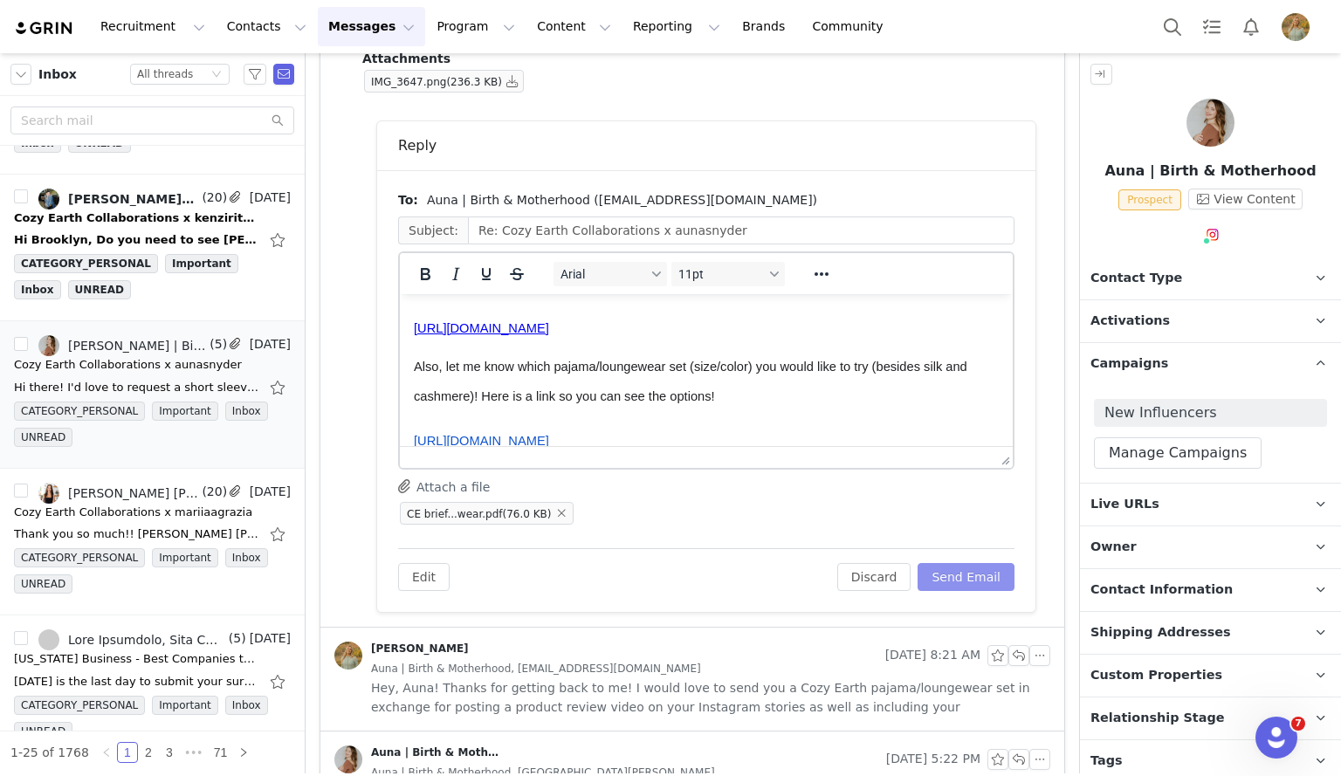
click at [941, 569] on button "Send Email" at bounding box center [966, 577] width 97 height 28
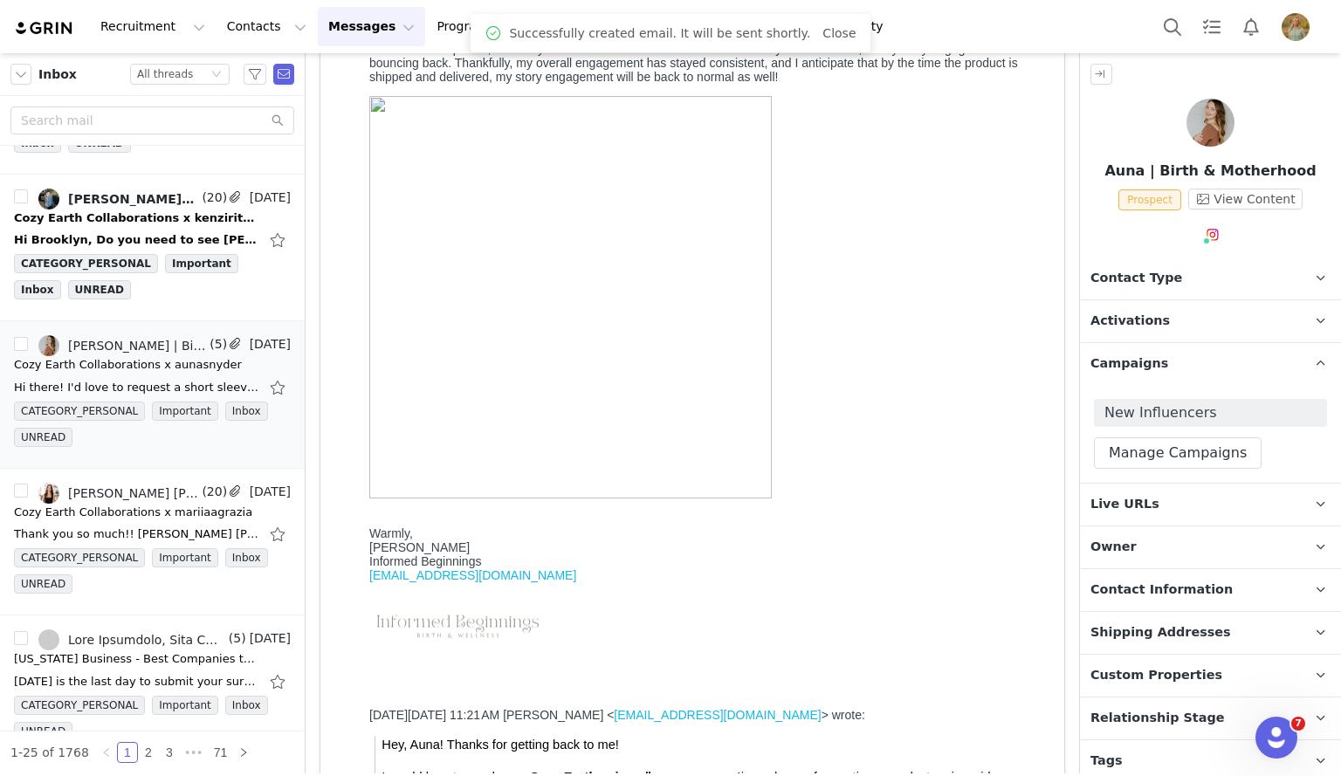
scroll to position [222, 0]
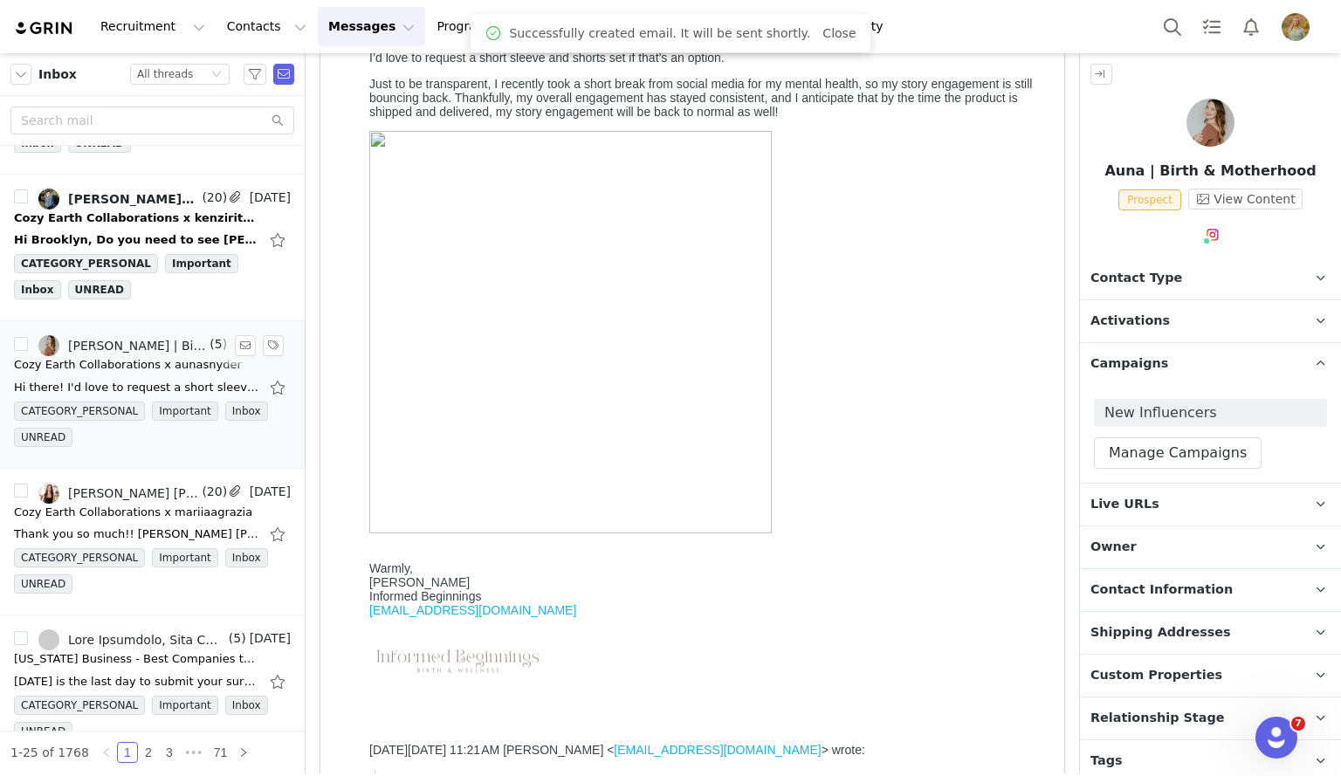
click at [135, 374] on div "Hi there! I'd love to request a short sleeve and shorts set if that's an option…" at bounding box center [152, 388] width 277 height 28
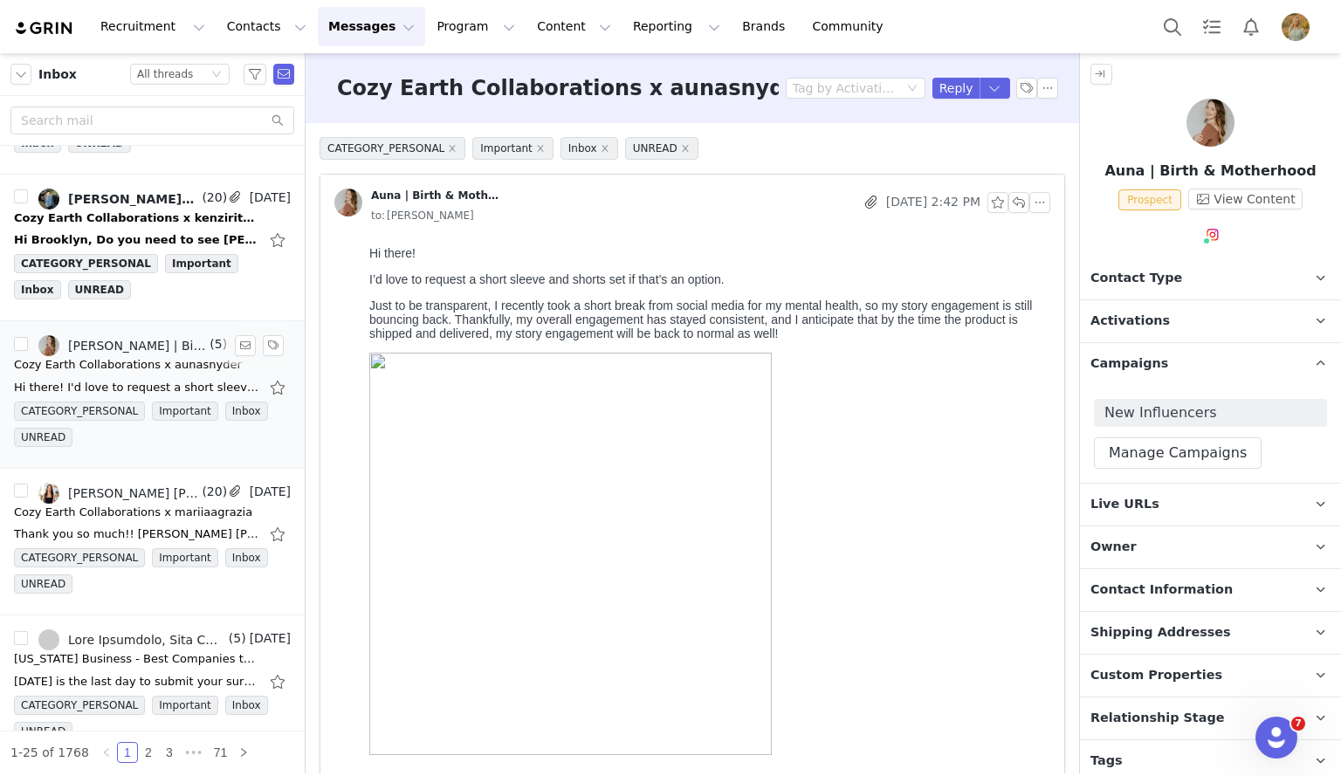
click at [131, 356] on div "Cozy Earth Collaborations x aunasnyder" at bounding box center [128, 364] width 228 height 17
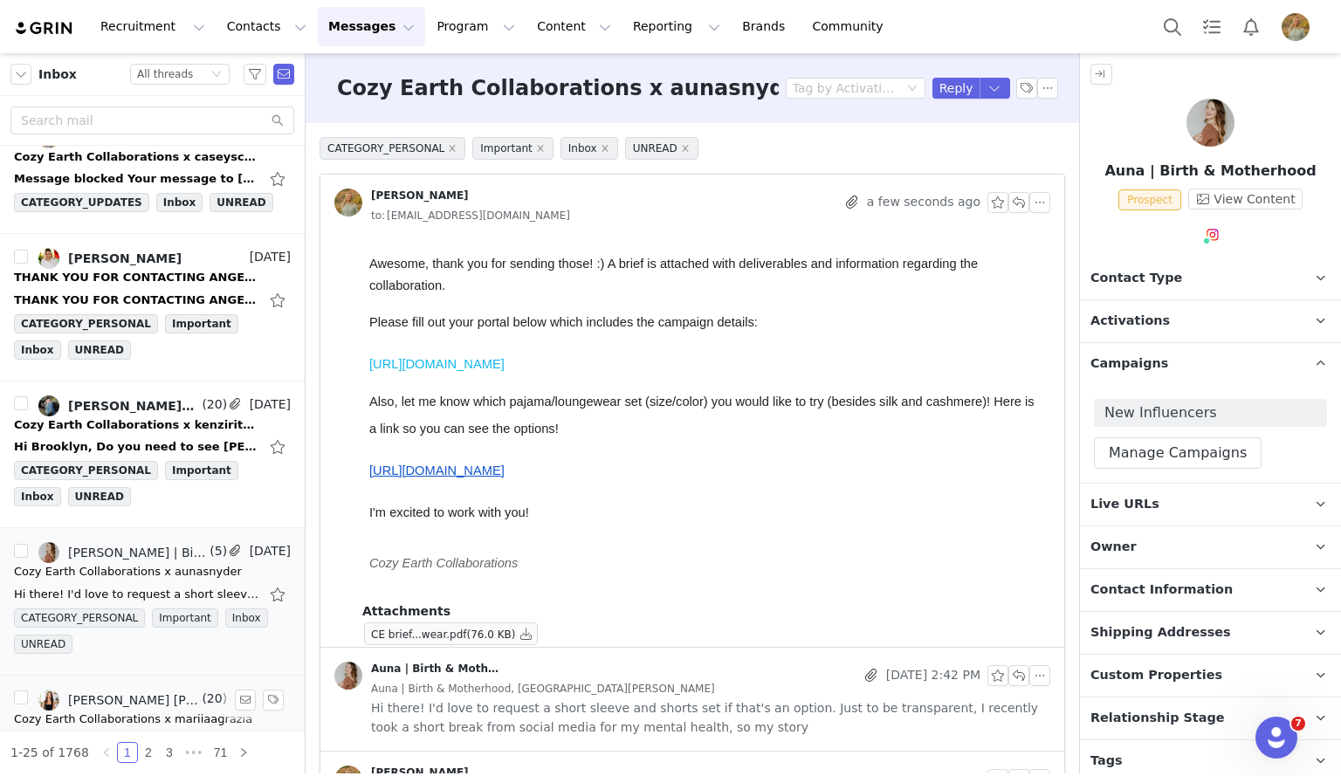
scroll to position [872, 0]
click at [163, 417] on div "Cozy Earth Collaborations x kenziritotheburrito" at bounding box center [136, 425] width 245 height 17
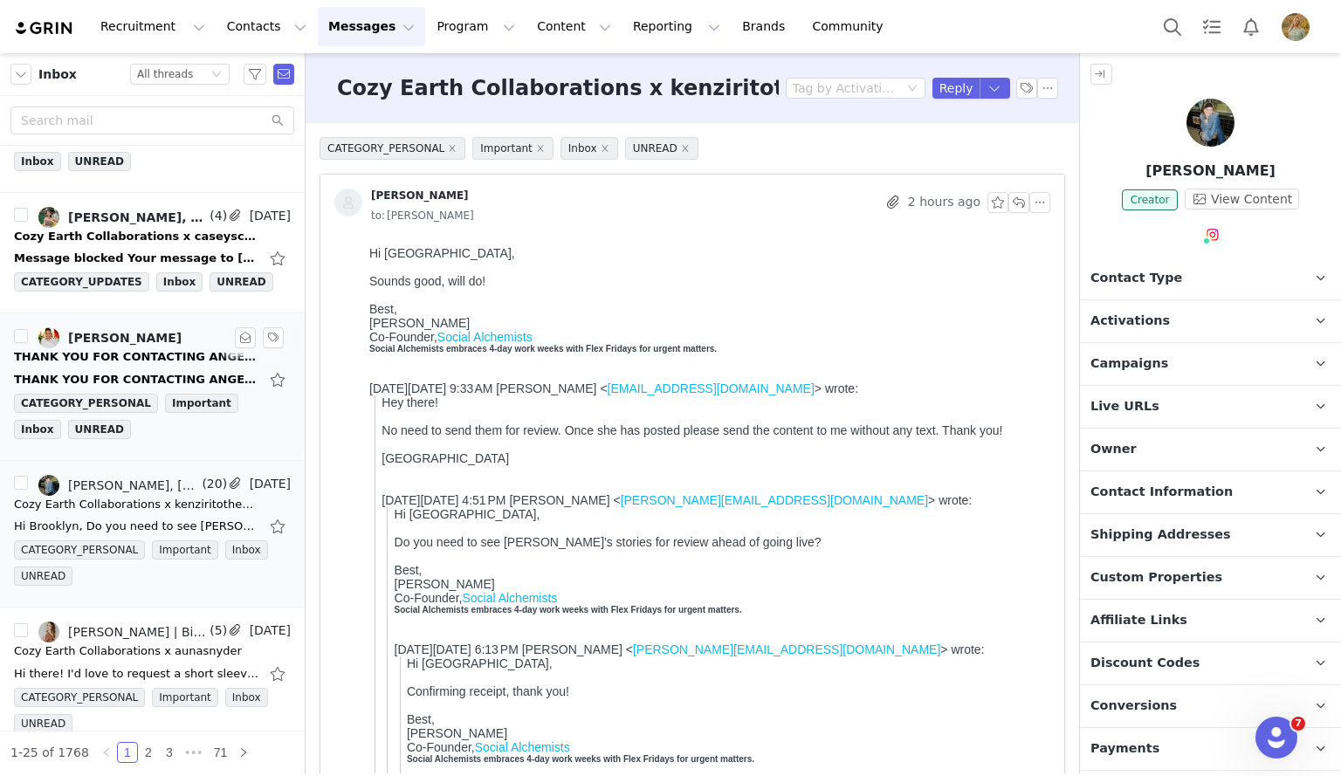
scroll to position [793, 0]
click at [156, 371] on div "THANK YOU FOR CONTACTING ANGELIC MINISTRIES; SOMEONE FROM OUR STAFF WILL GET BA…" at bounding box center [136, 379] width 245 height 17
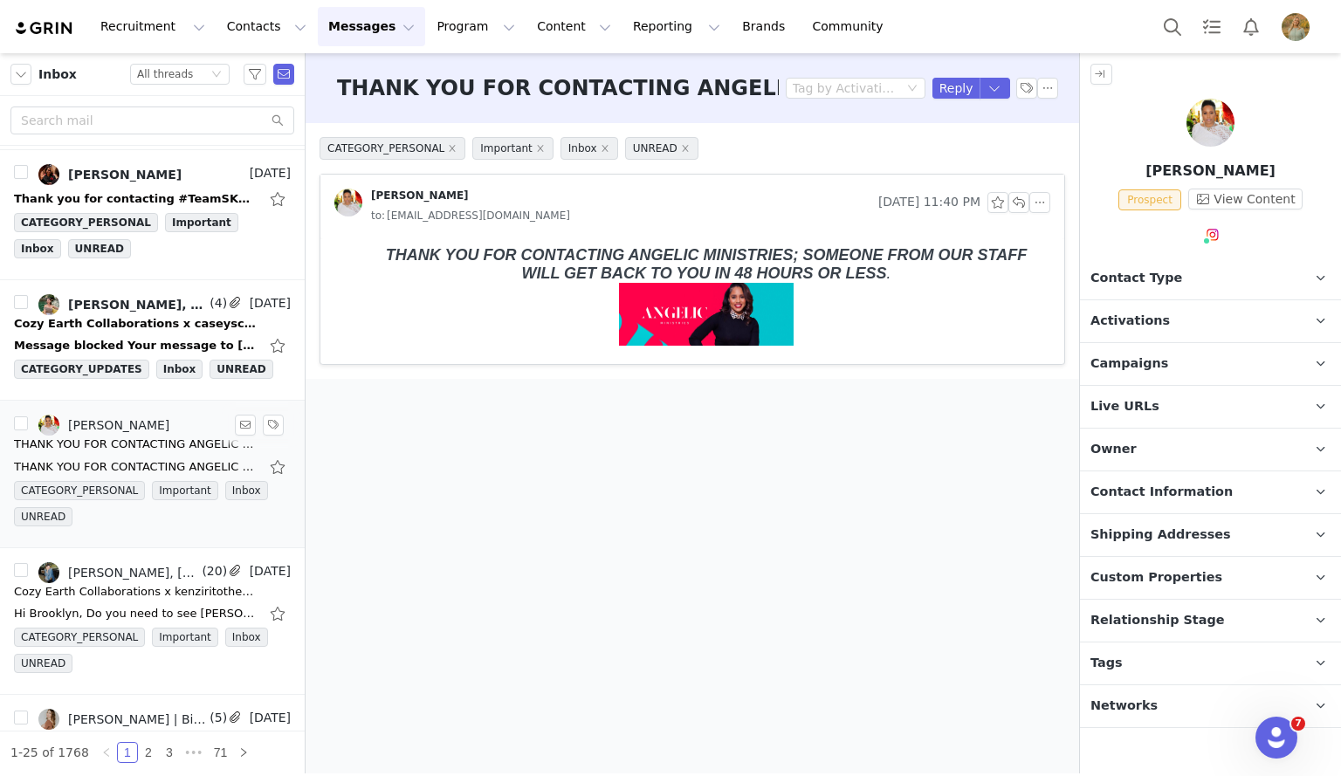
scroll to position [705, 0]
click at [160, 333] on div "Message blocked Your message to [PERSON_NAME][EMAIL_ADDRESS][DOMAIN_NAME] has b…" at bounding box center [152, 347] width 277 height 28
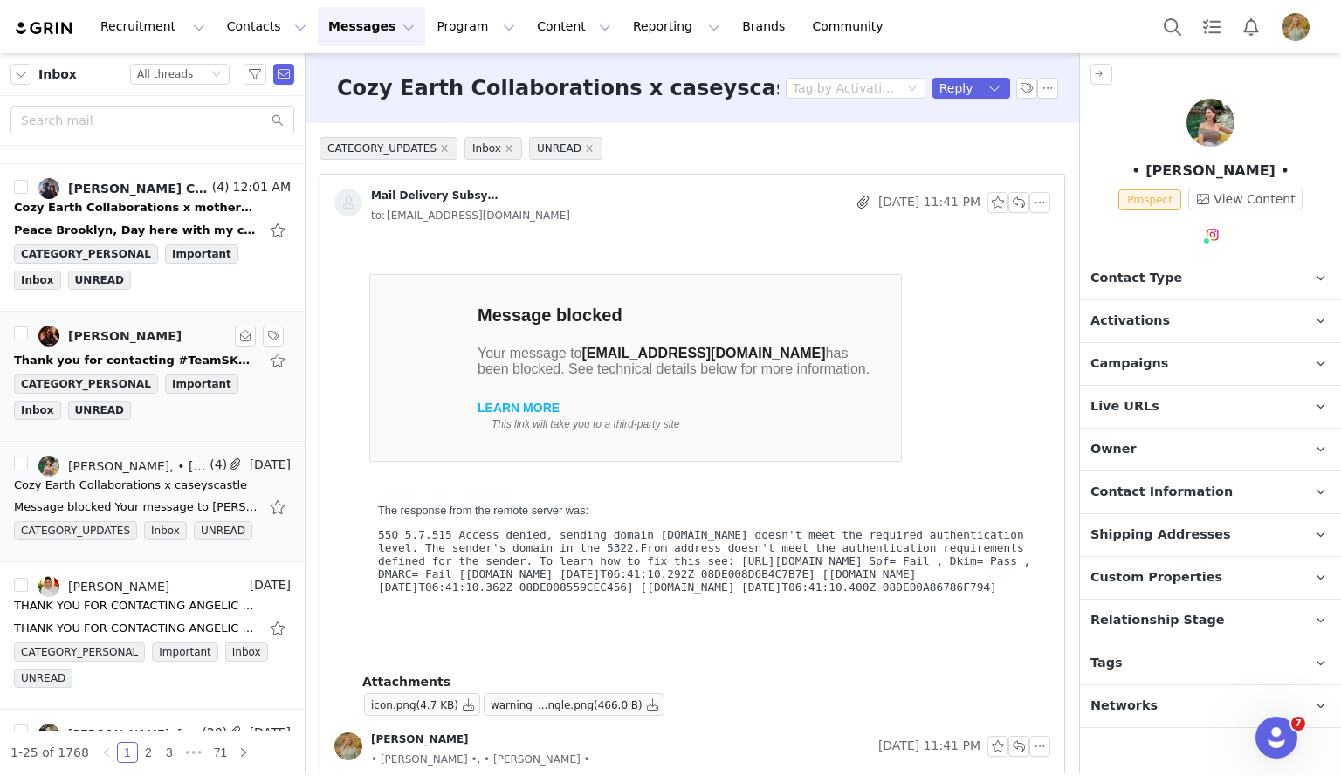
scroll to position [0, 0]
click at [153, 326] on link "[PERSON_NAME]" at bounding box center [109, 336] width 143 height 21
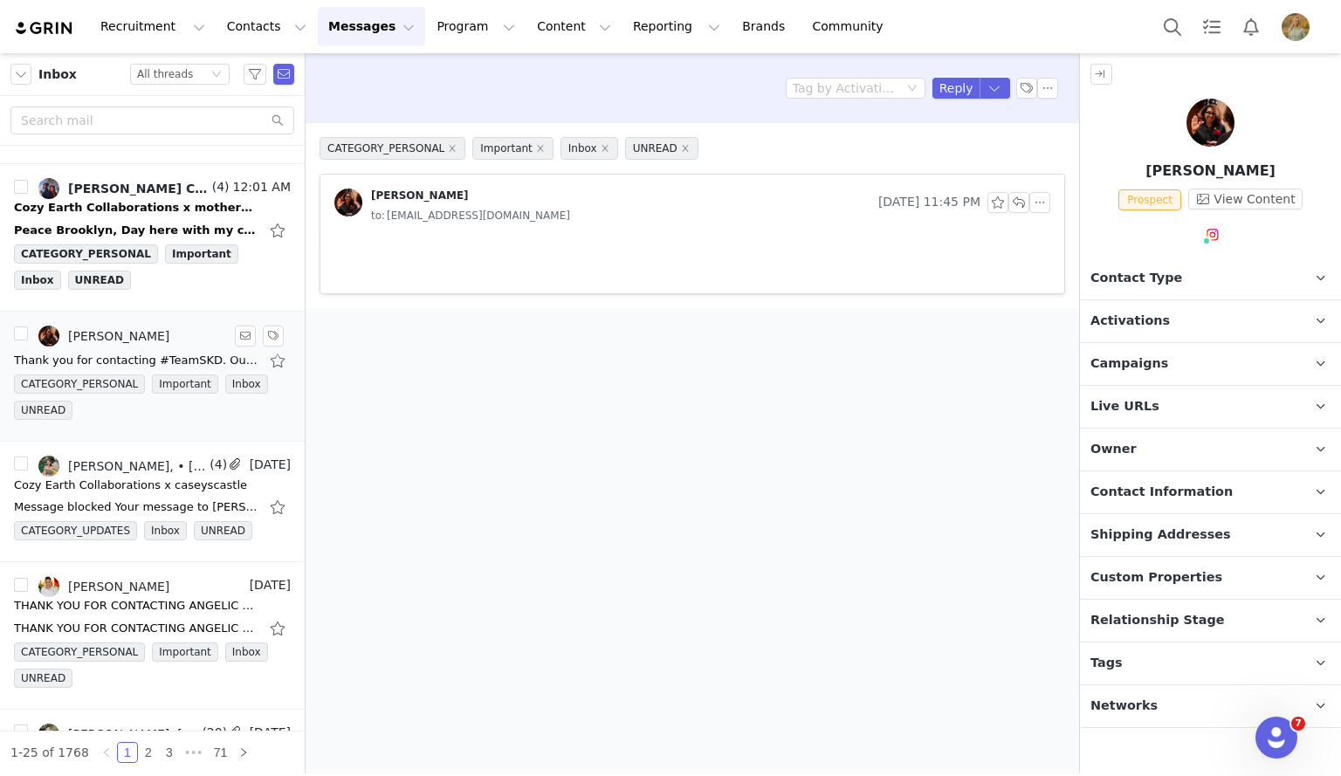
click at [153, 239] on div "Peace Brooklyn, Day here with my comanager Cat on copy. Looping our personals i…" at bounding box center [136, 230] width 245 height 17
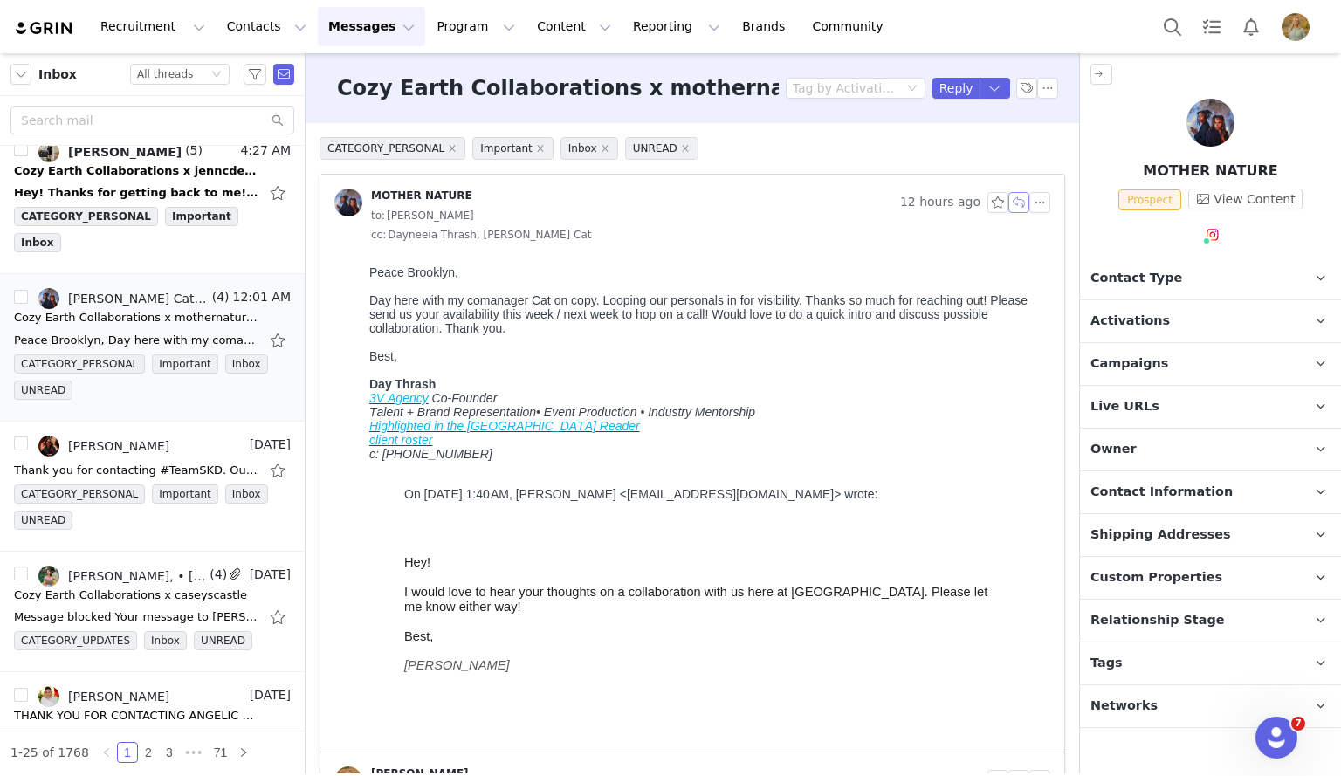
click at [1009, 203] on button "button" at bounding box center [1019, 202] width 21 height 21
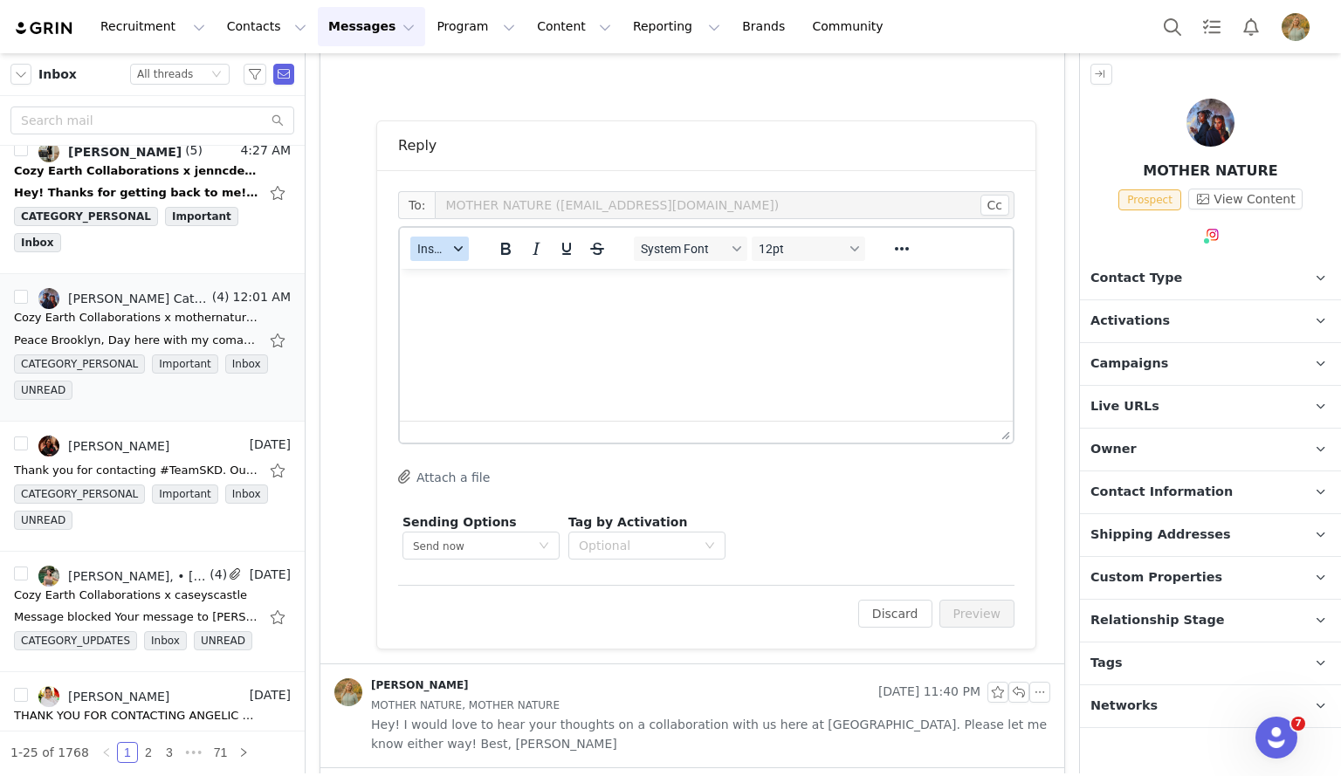
click at [443, 256] on span "Insert" at bounding box center [432, 249] width 31 height 14
click at [448, 272] on div "Insert Template" at bounding box center [503, 279] width 157 height 21
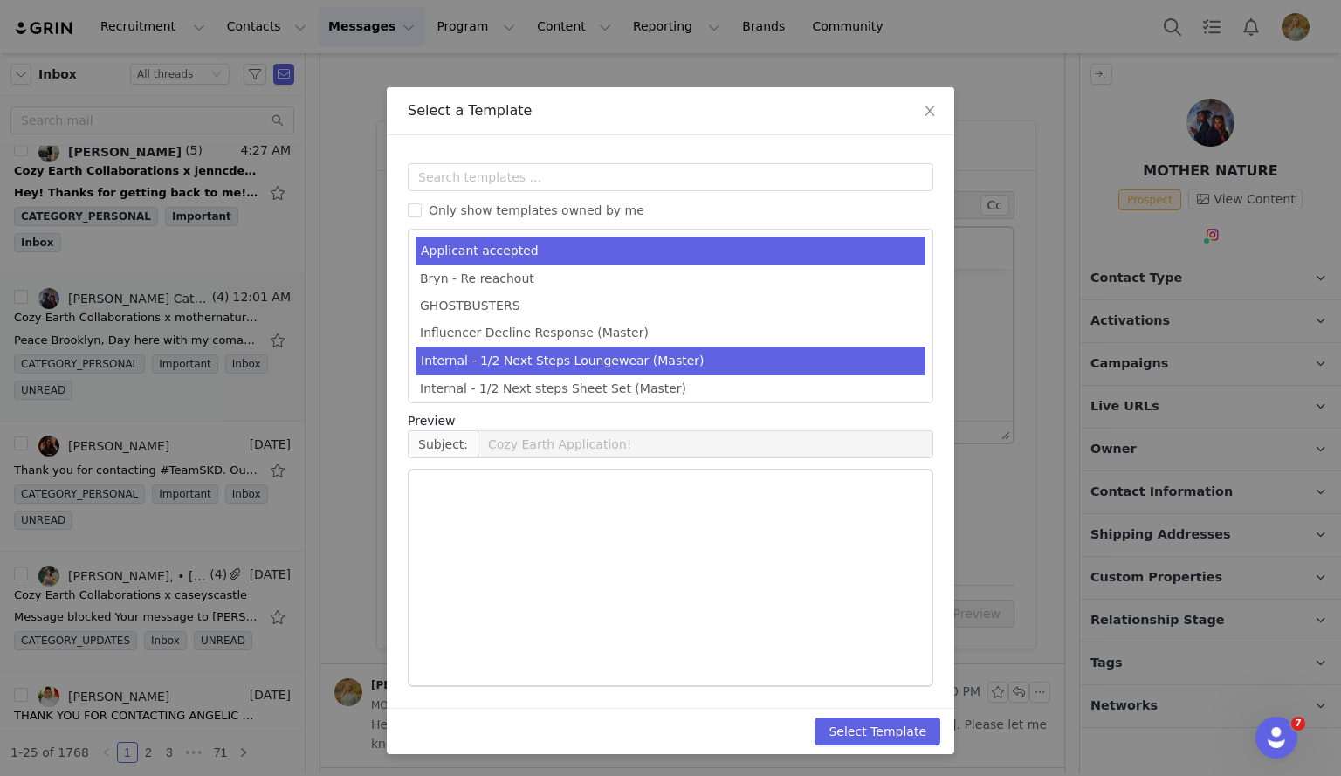
click at [465, 352] on li "Internal - 1/2 Next Steps Loungewear (Master)" at bounding box center [671, 361] width 510 height 29
type input "Cozy Earth Collaboration Details"
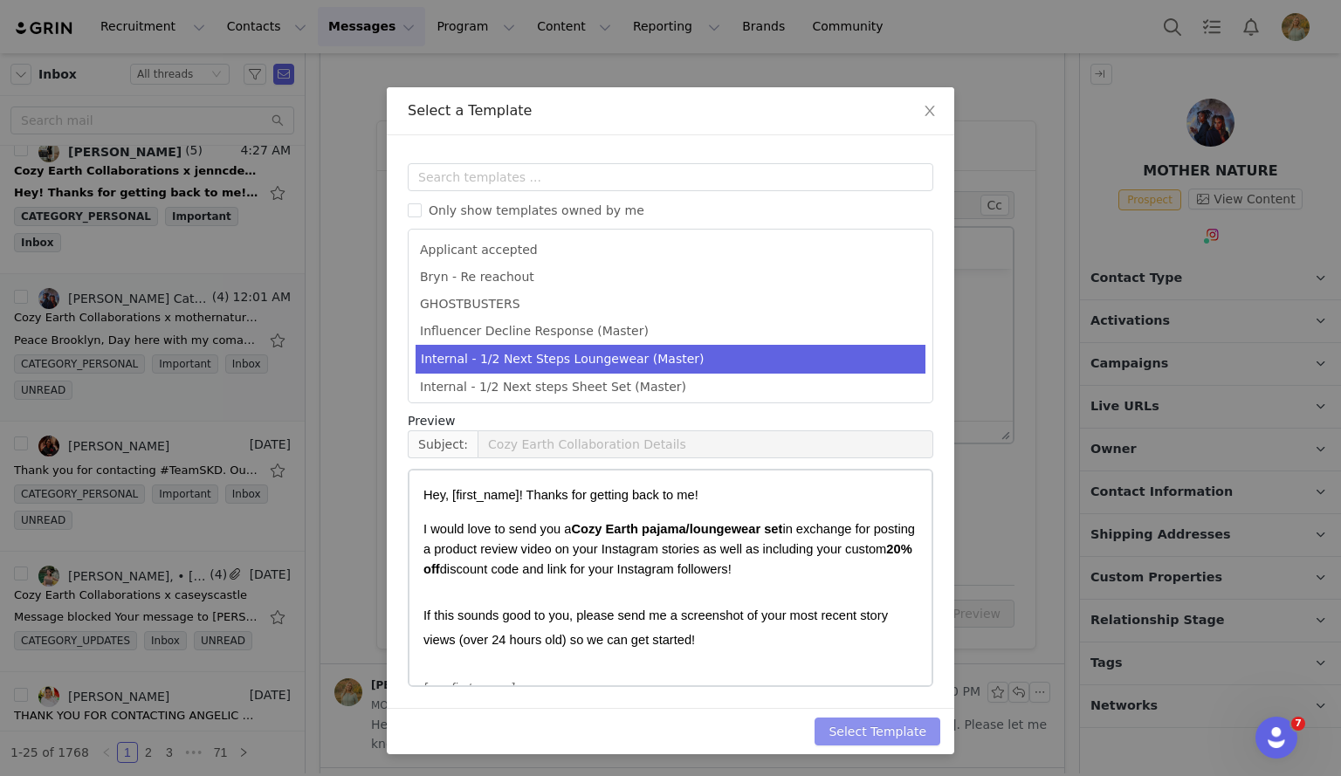
click at [858, 719] on button "Select Template" at bounding box center [878, 732] width 126 height 28
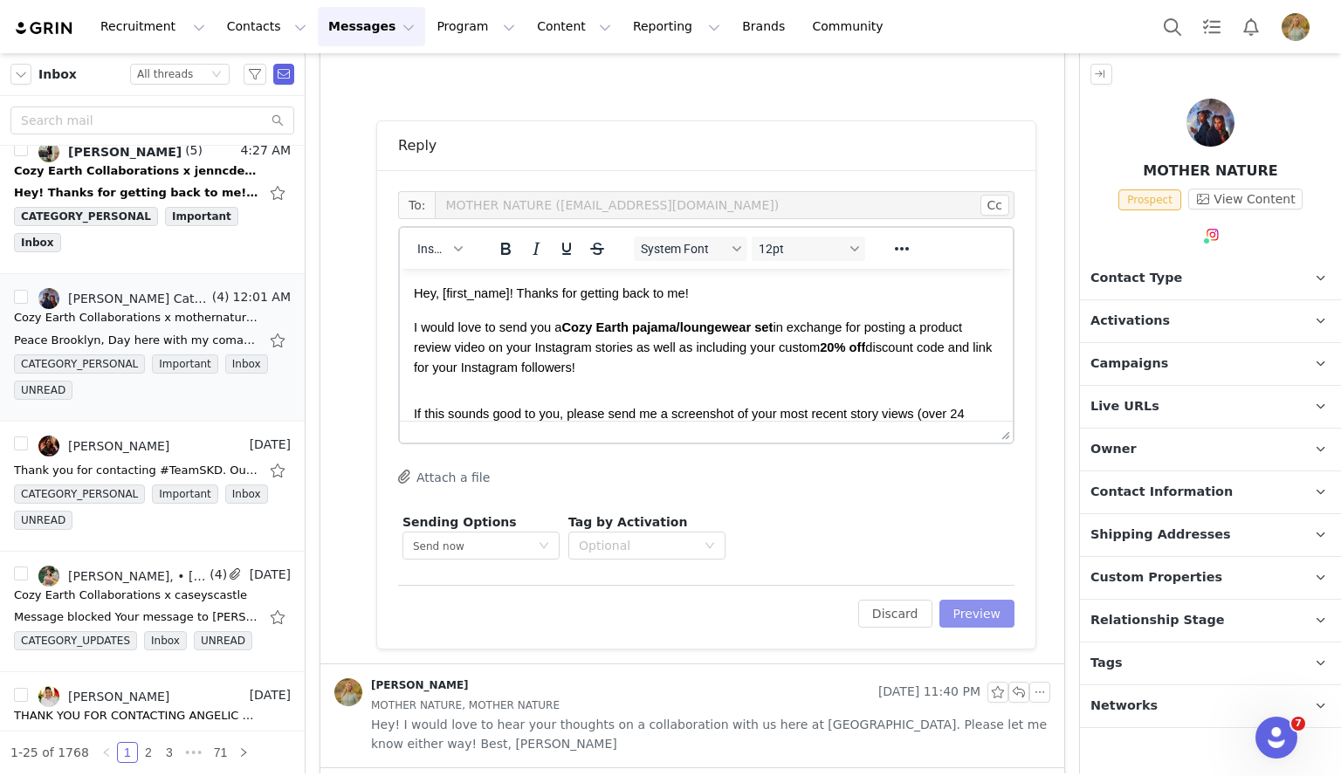
click at [960, 615] on button "Preview" at bounding box center [978, 614] width 76 height 28
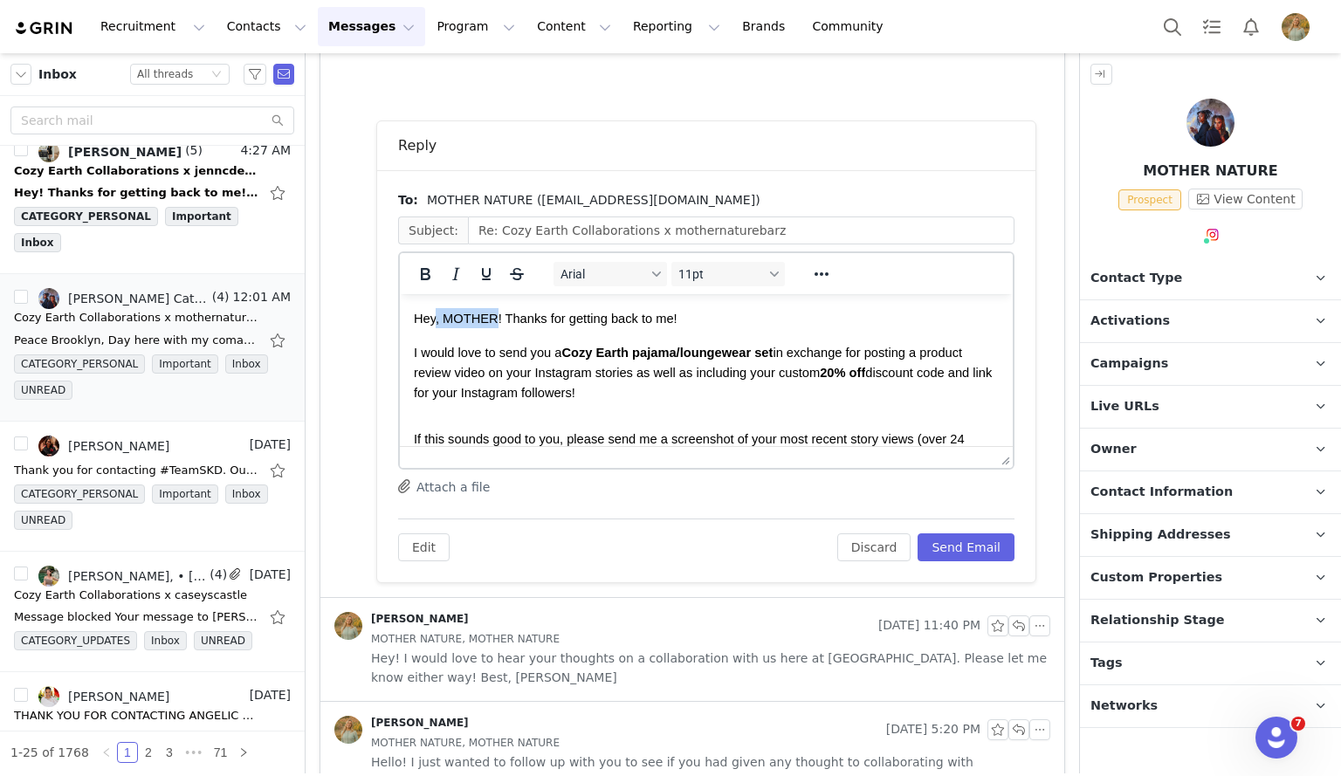
drag, startPoint x: 495, startPoint y: 319, endPoint x: 437, endPoint y: 320, distance: 58.5
click at [437, 320] on span "Hey, MOTHER! Thanks for getting back to me!" at bounding box center [546, 319] width 264 height 14
click at [938, 545] on button "Send Email" at bounding box center [966, 548] width 97 height 28
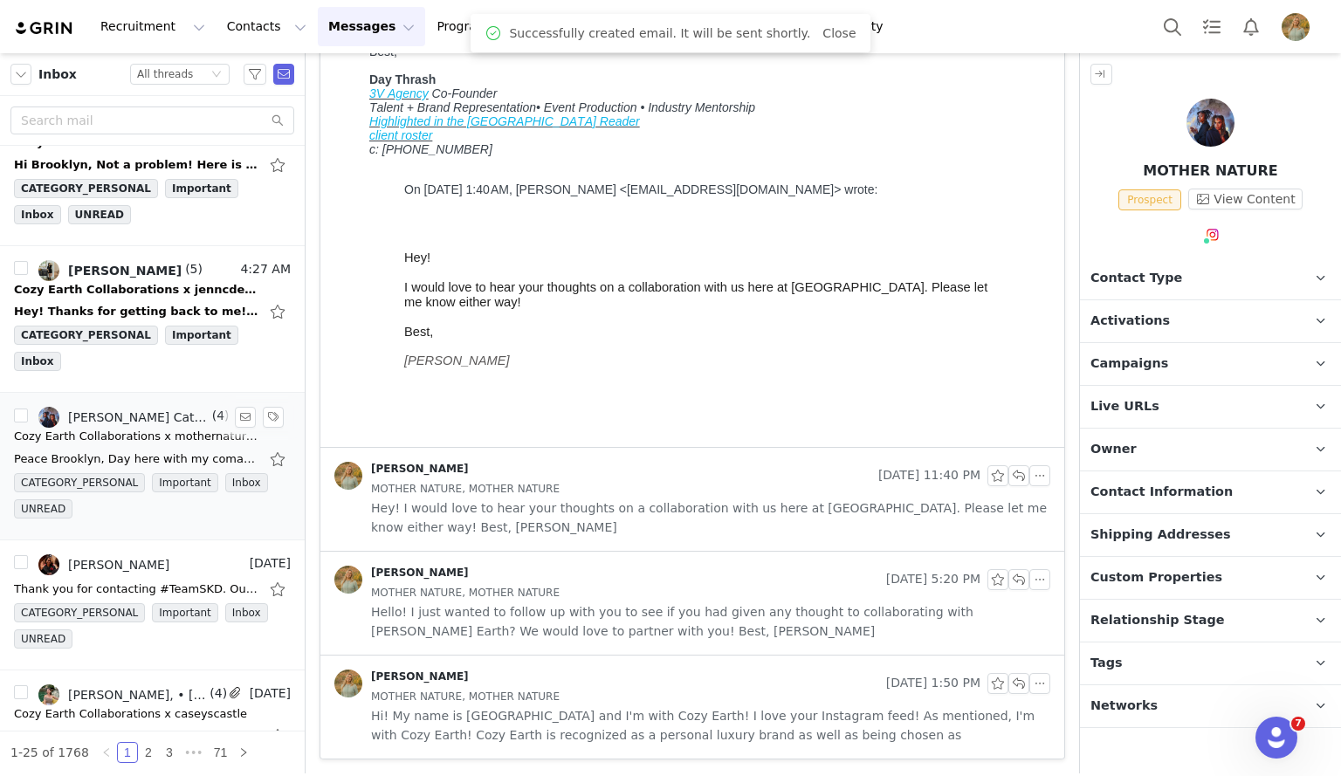
scroll to position [314, 0]
click at [153, 278] on div "[PERSON_NAME]" at bounding box center [125, 272] width 114 height 14
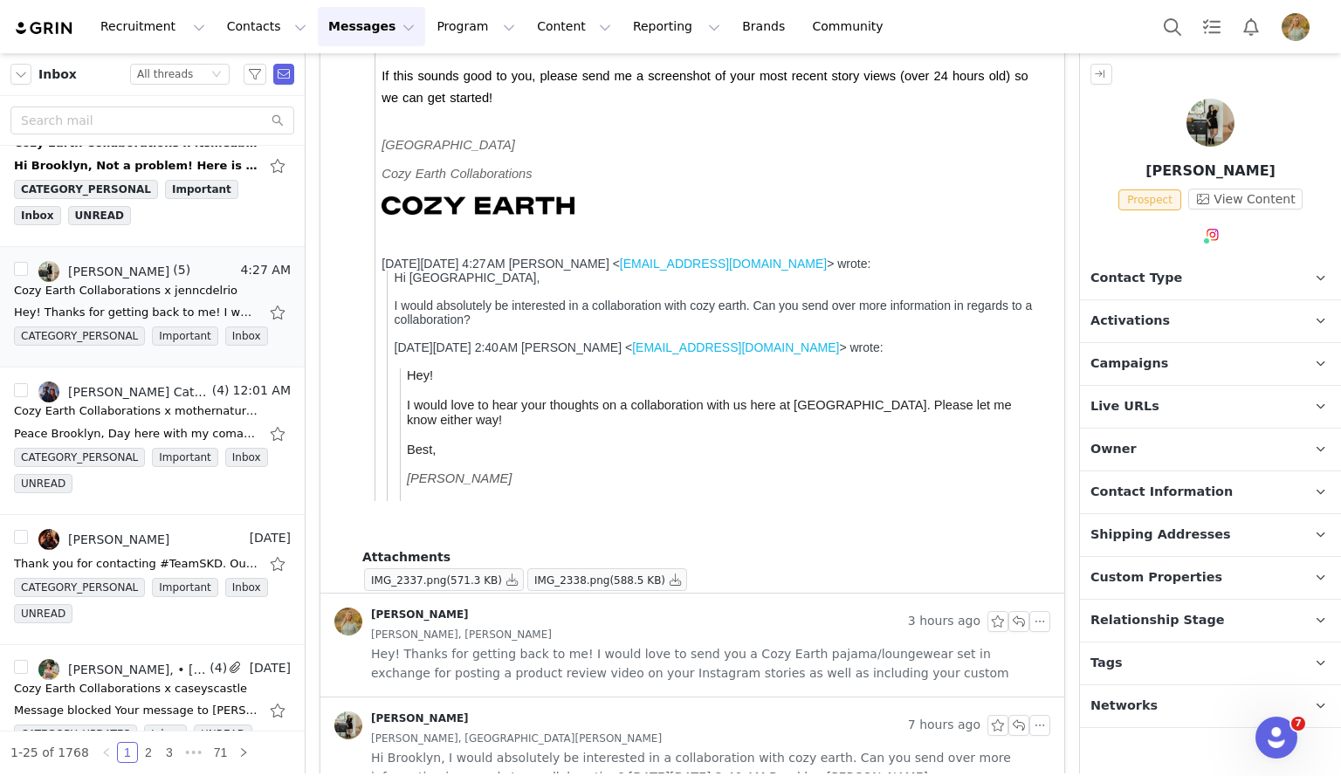
scroll to position [348, 0]
drag, startPoint x: 613, startPoint y: -35, endPoint x: 556, endPoint y: 521, distance: 559.2
click at [556, 502] on blockquote "Hi Brooklyn, I would absolutely be interested in a collaboration with cozy eart…" at bounding box center [715, 387] width 657 height 231
click at [471, 581] on span "(571.3 KB)" at bounding box center [474, 581] width 56 height 12
click at [502, 582] on button "button" at bounding box center [512, 580] width 21 height 21
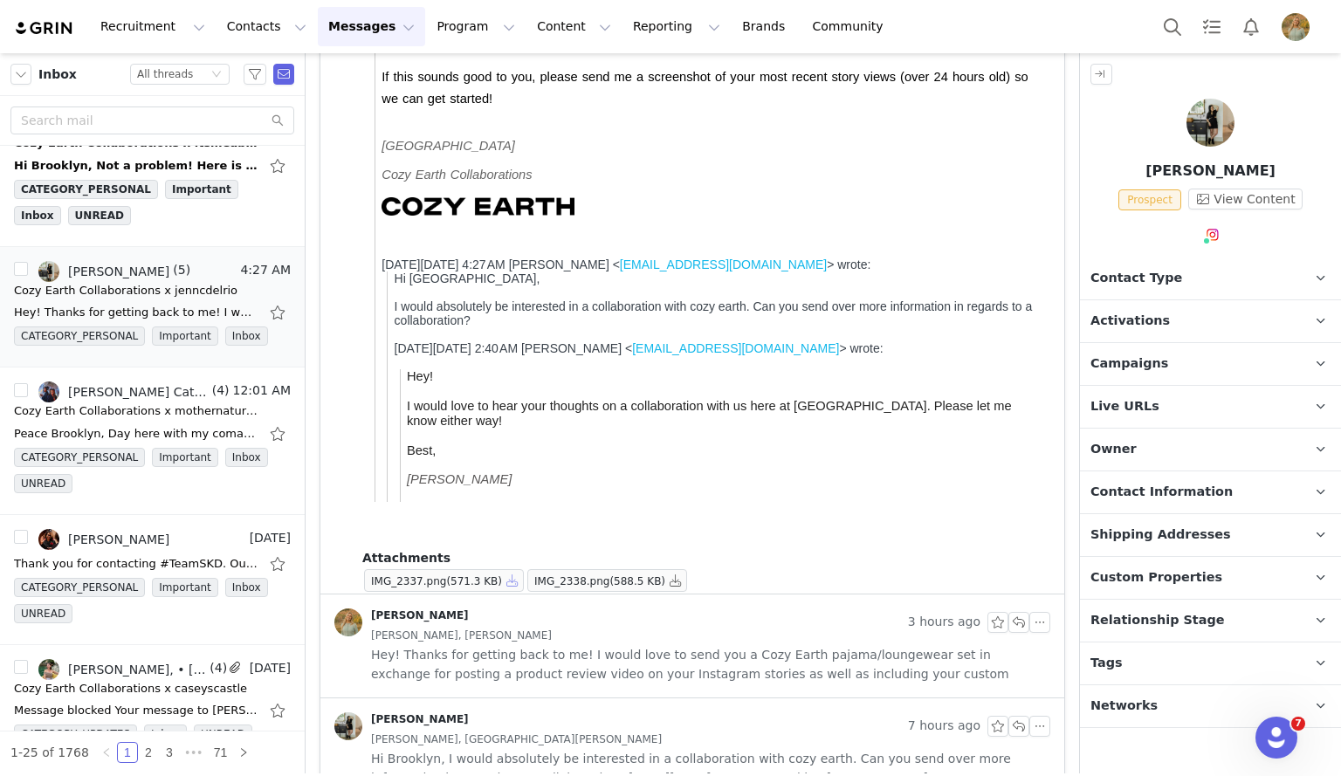
scroll to position [0, 0]
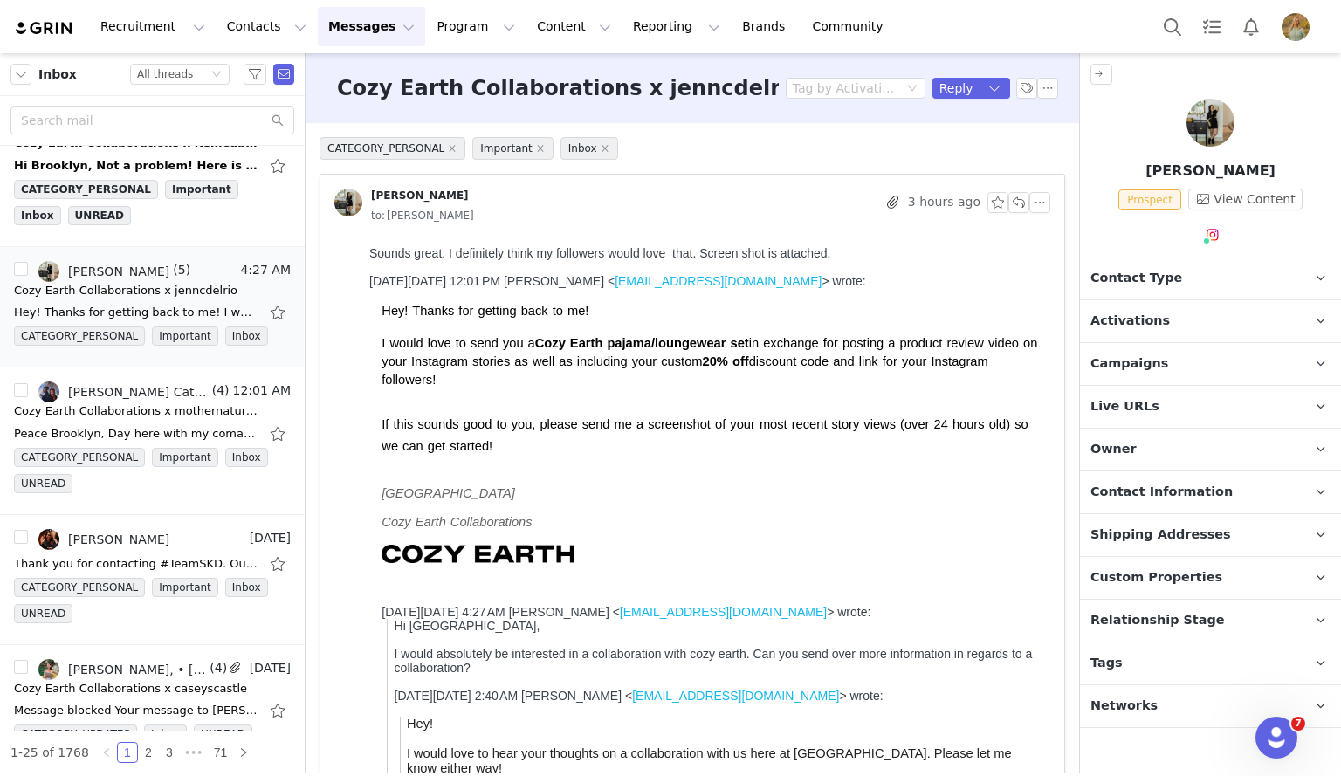
click at [1157, 361] on p "Campaigns Any campaigns associated with a contact will be available to them via…" at bounding box center [1189, 364] width 219 height 42
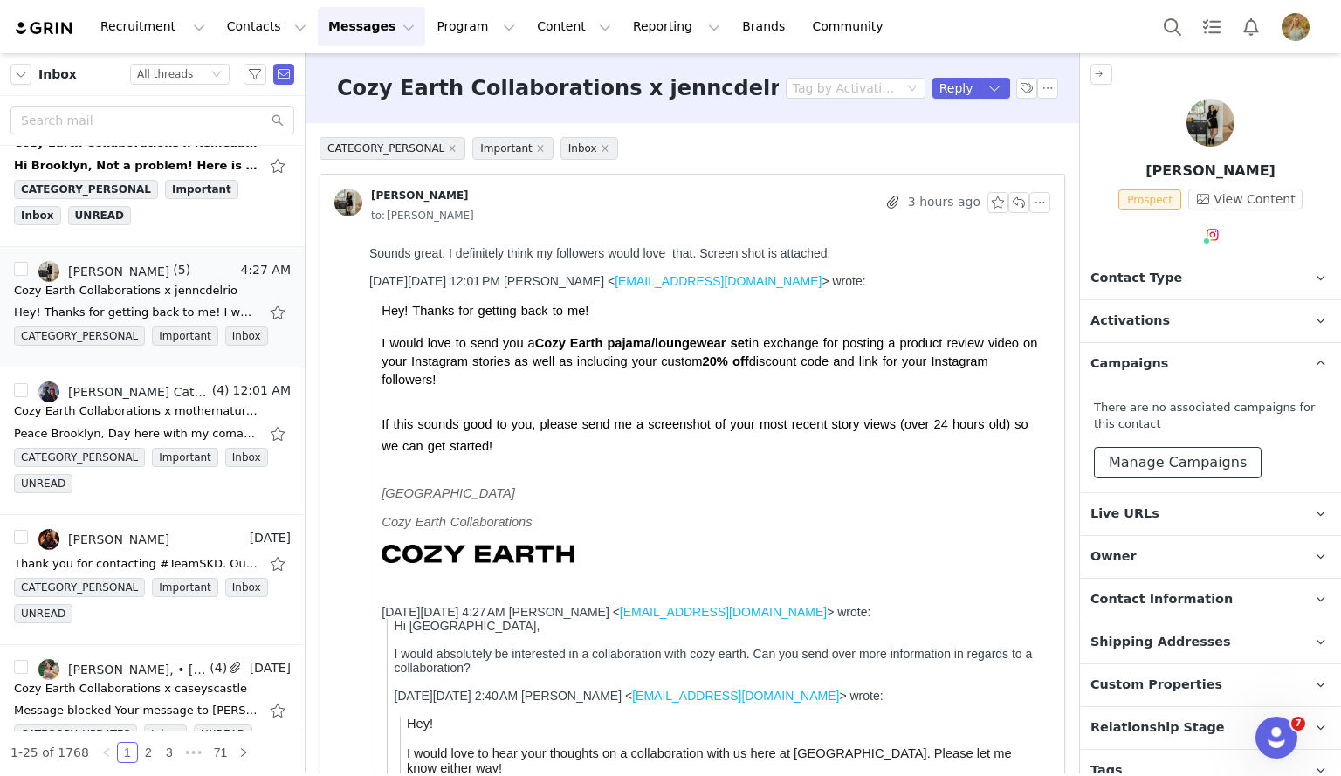
click at [1147, 471] on button "Manage Campaigns" at bounding box center [1178, 462] width 168 height 31
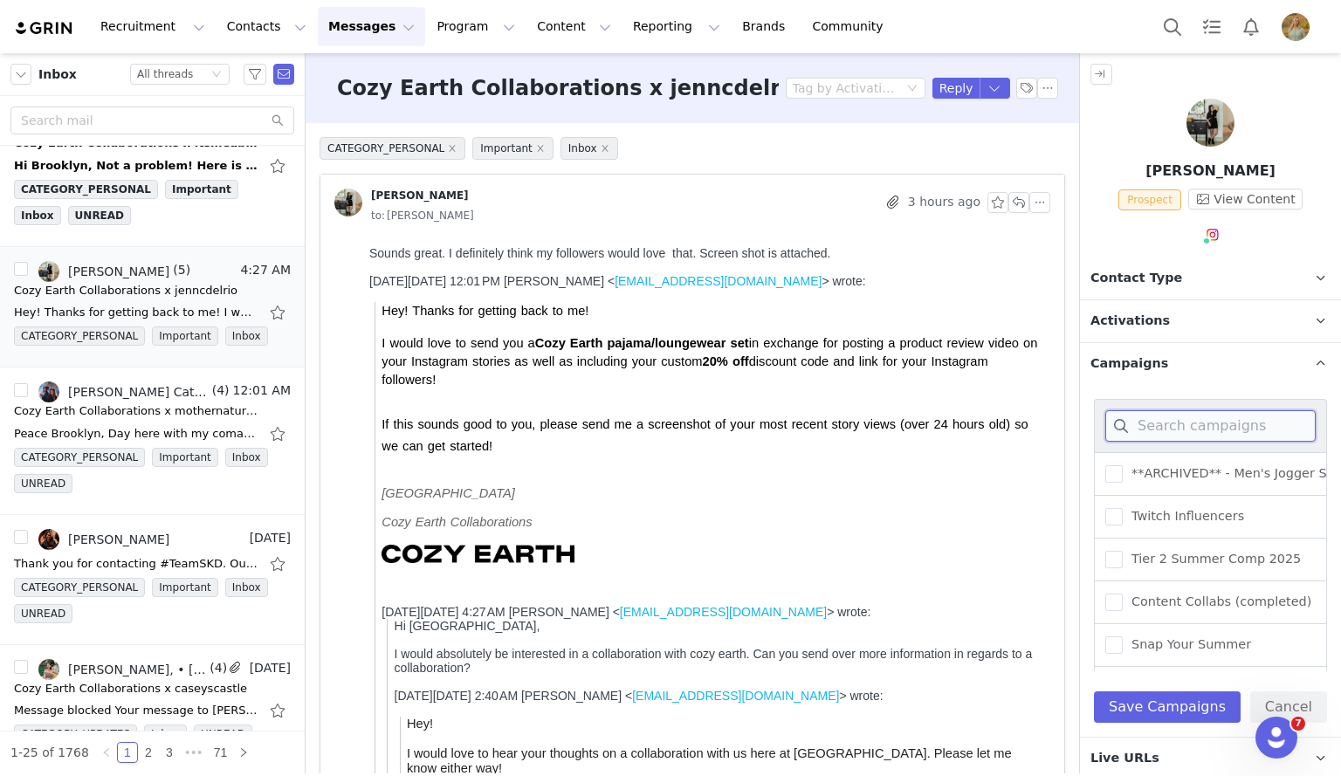
click at [1149, 421] on input at bounding box center [1211, 425] width 210 height 31
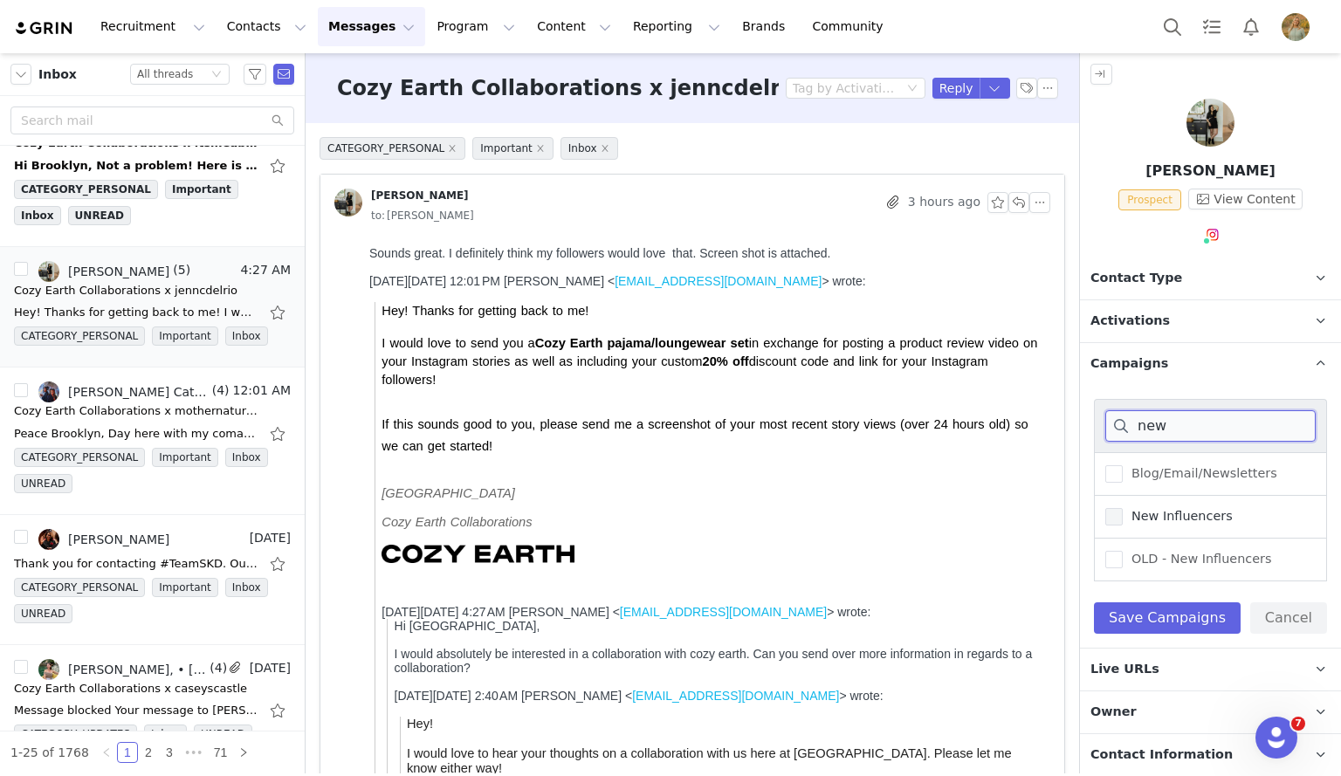
type input "new"
click at [1120, 507] on label "New Influencers" at bounding box center [1170, 517] width 128 height 21
click at [1123, 508] on input "New Influencers" at bounding box center [1123, 508] width 0 height 0
click at [1139, 617] on button "Save Campaigns" at bounding box center [1167, 618] width 147 height 31
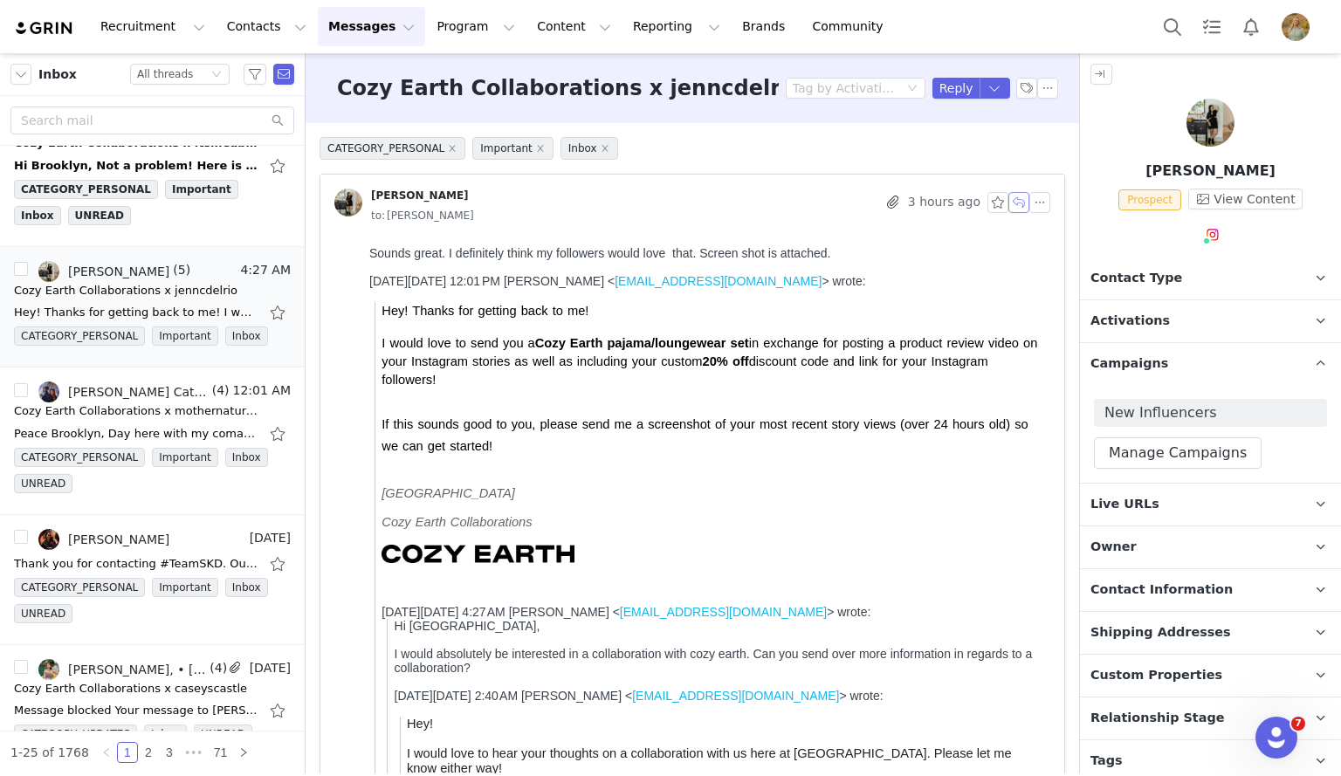
click at [1009, 201] on button "button" at bounding box center [1019, 202] width 21 height 21
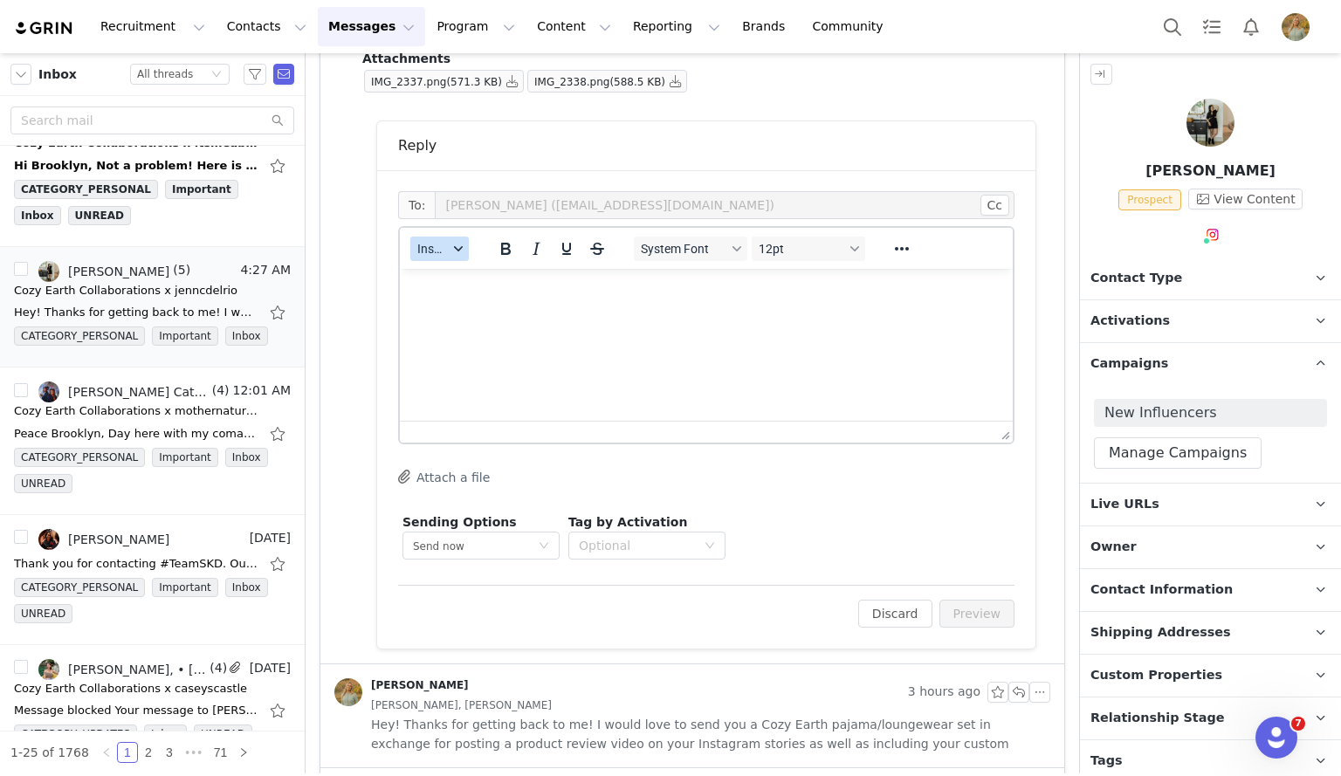
click at [432, 239] on button "Insert" at bounding box center [439, 249] width 59 height 24
click at [442, 278] on div "Insert Template" at bounding box center [503, 279] width 157 height 21
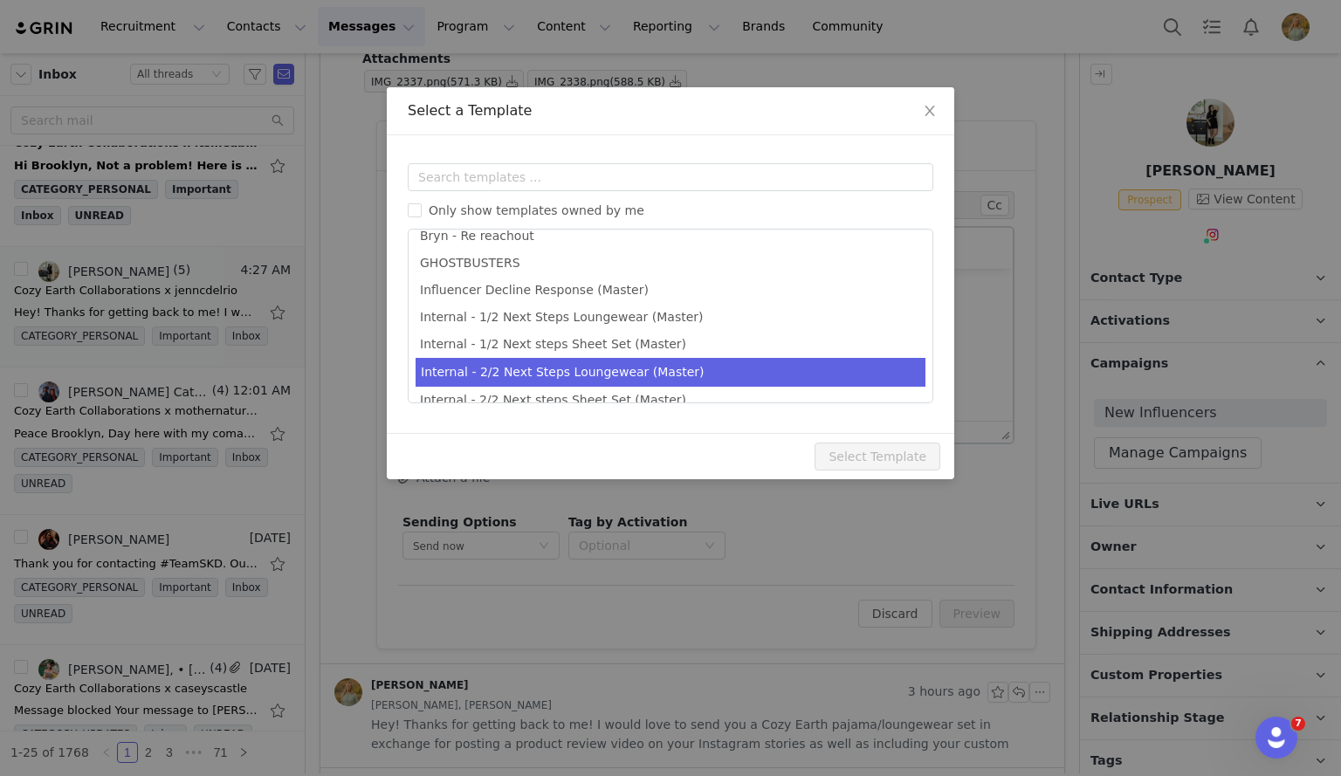
scroll to position [41, 0]
click at [448, 369] on li "Internal - 2/2 Next Steps Loungewear (Master)" at bounding box center [671, 371] width 510 height 29
type input "Cozy Earth Collaboration Details"
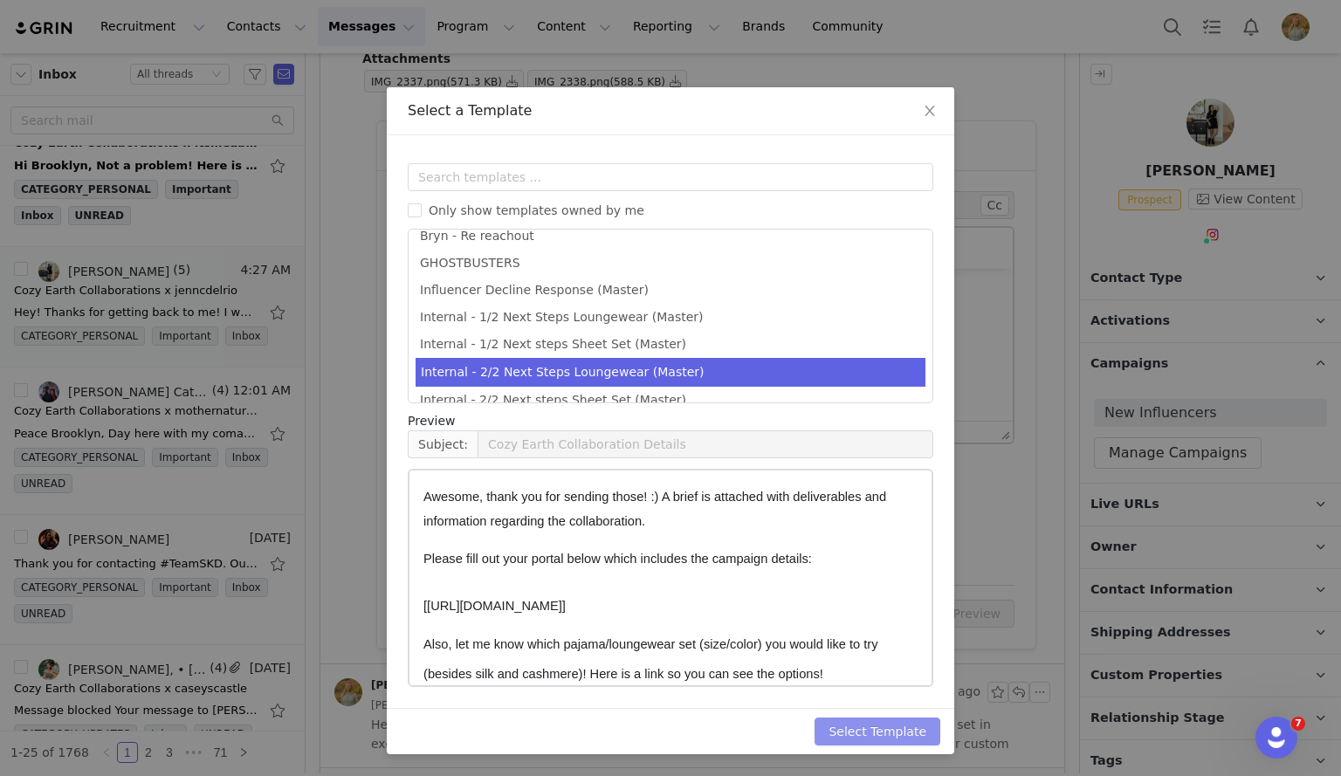
click at [864, 727] on button "Select Template" at bounding box center [878, 732] width 126 height 28
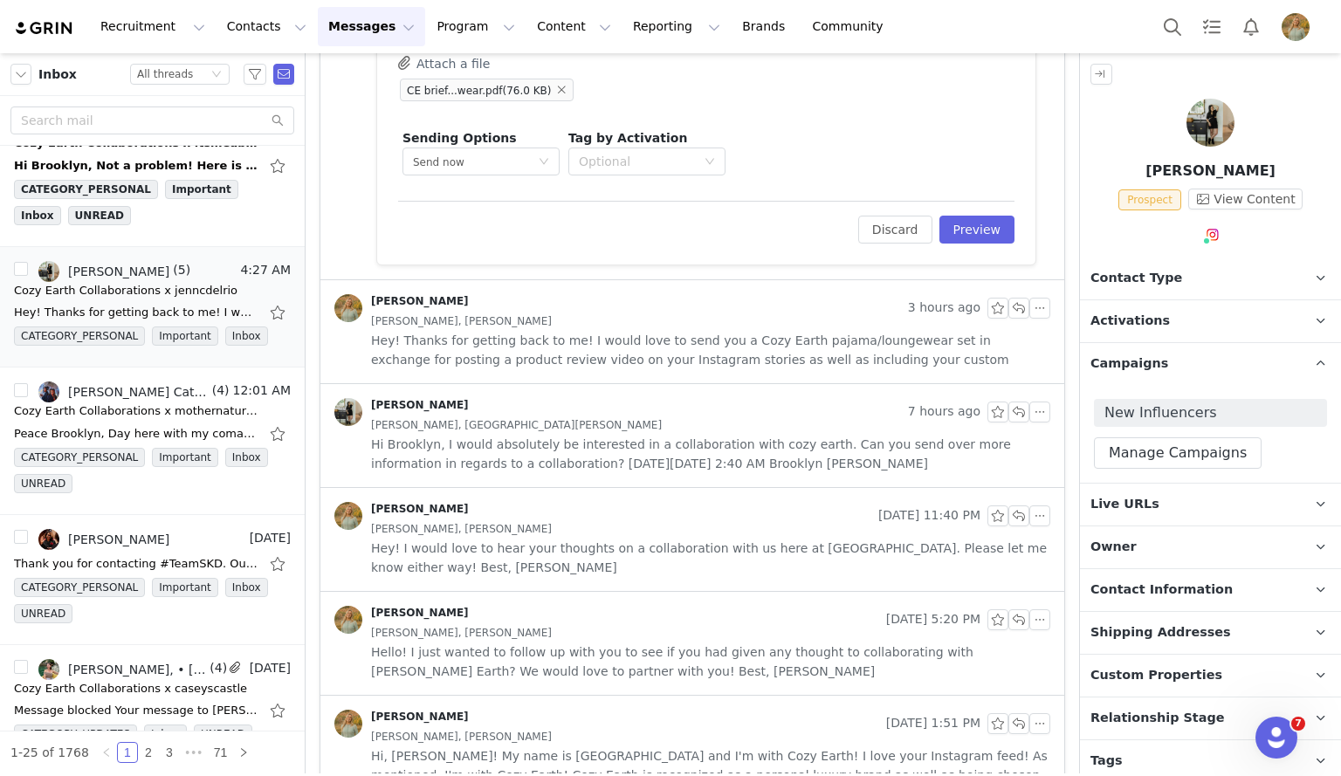
scroll to position [1262, 0]
click at [712, 362] on span "Hey! Thanks for getting back to me! I would love to send you a Cozy Earth pajam…" at bounding box center [710, 349] width 679 height 38
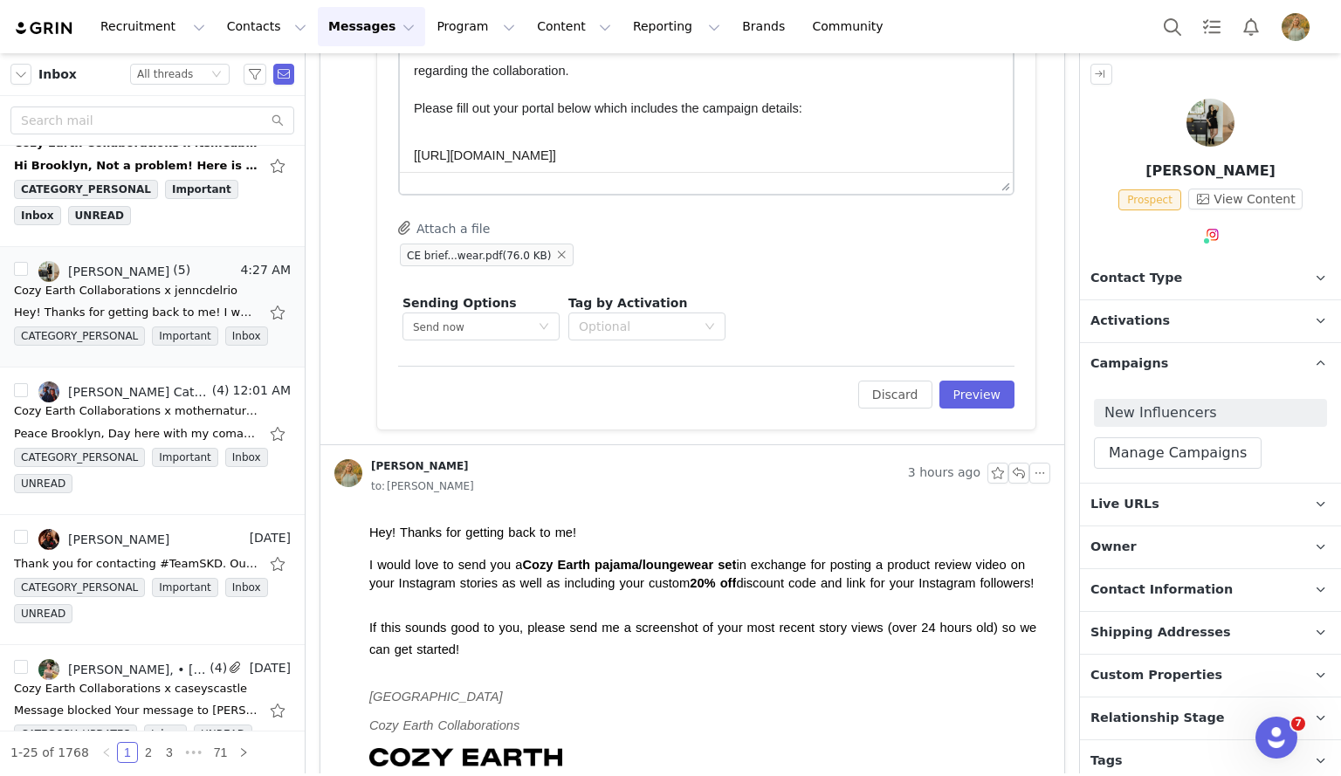
scroll to position [1090, 0]
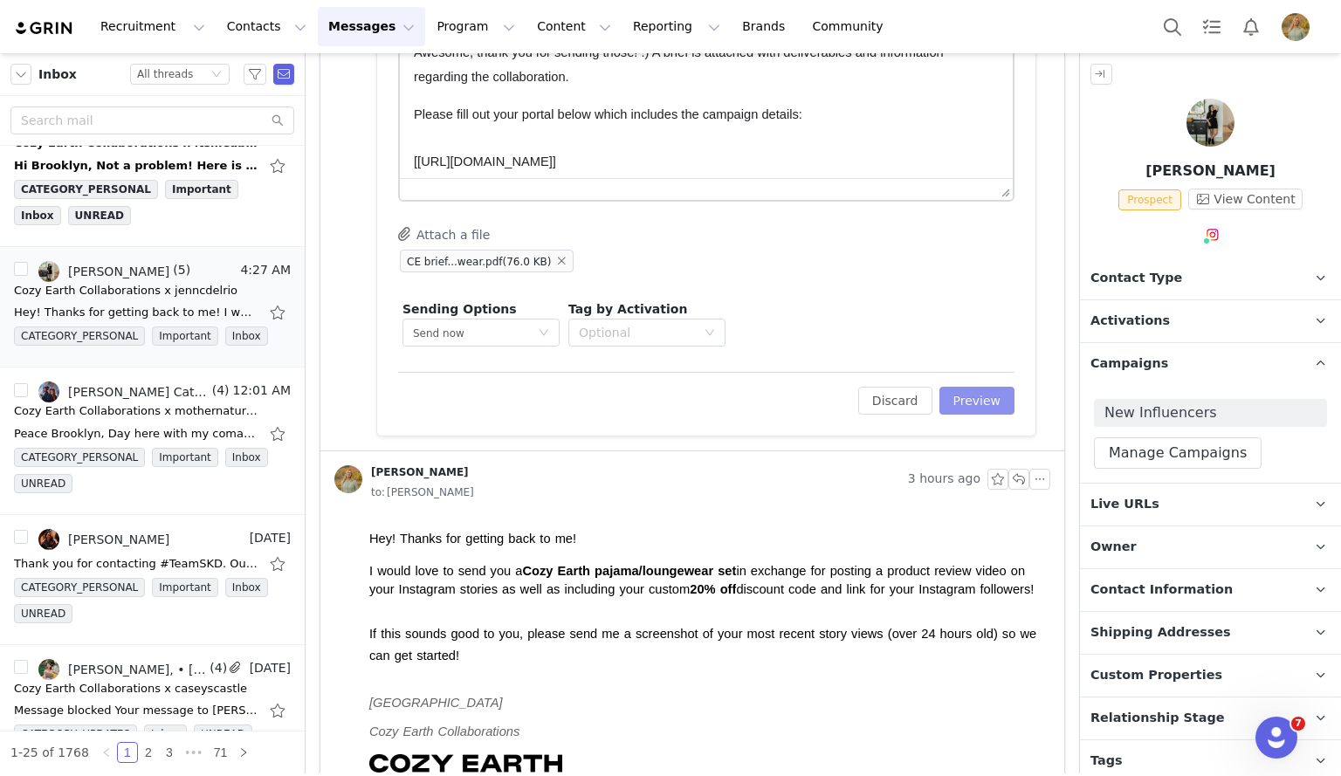
click at [978, 402] on button "Preview" at bounding box center [978, 401] width 76 height 28
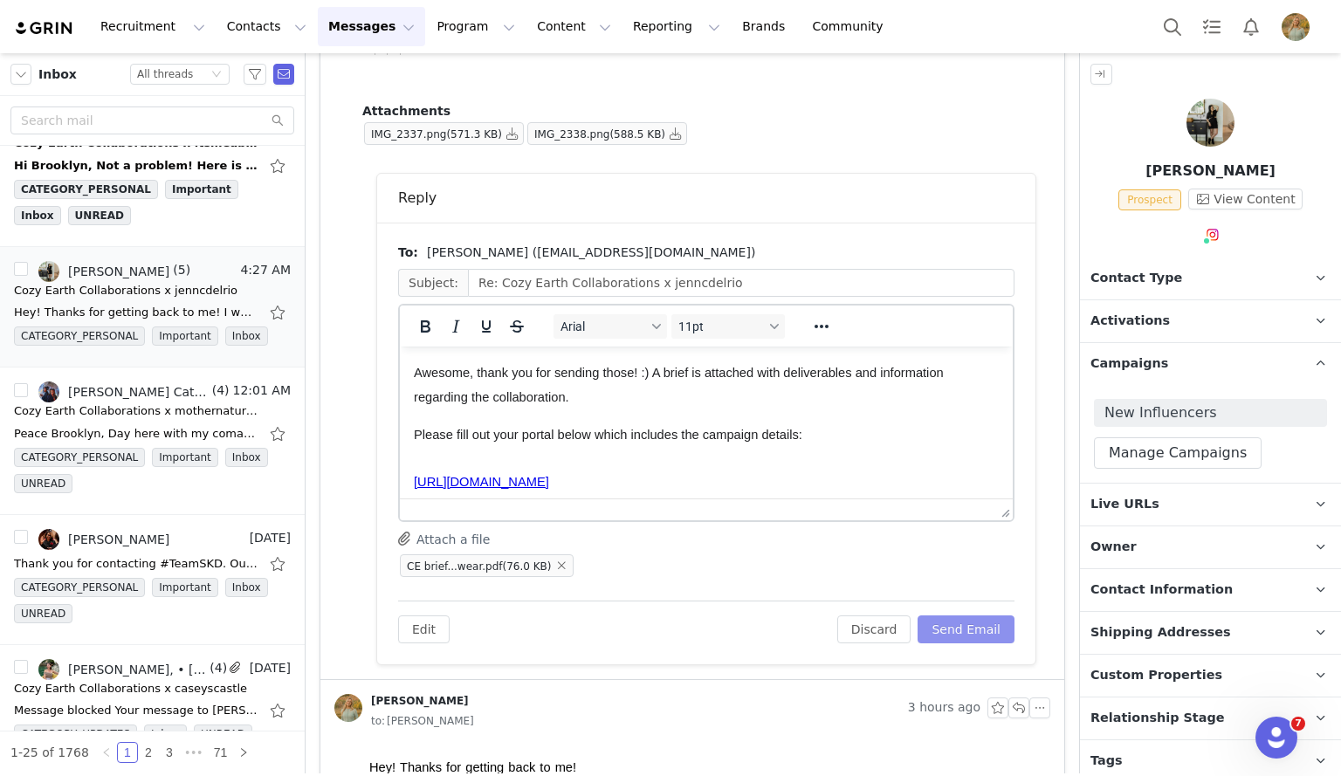
scroll to position [790, 0]
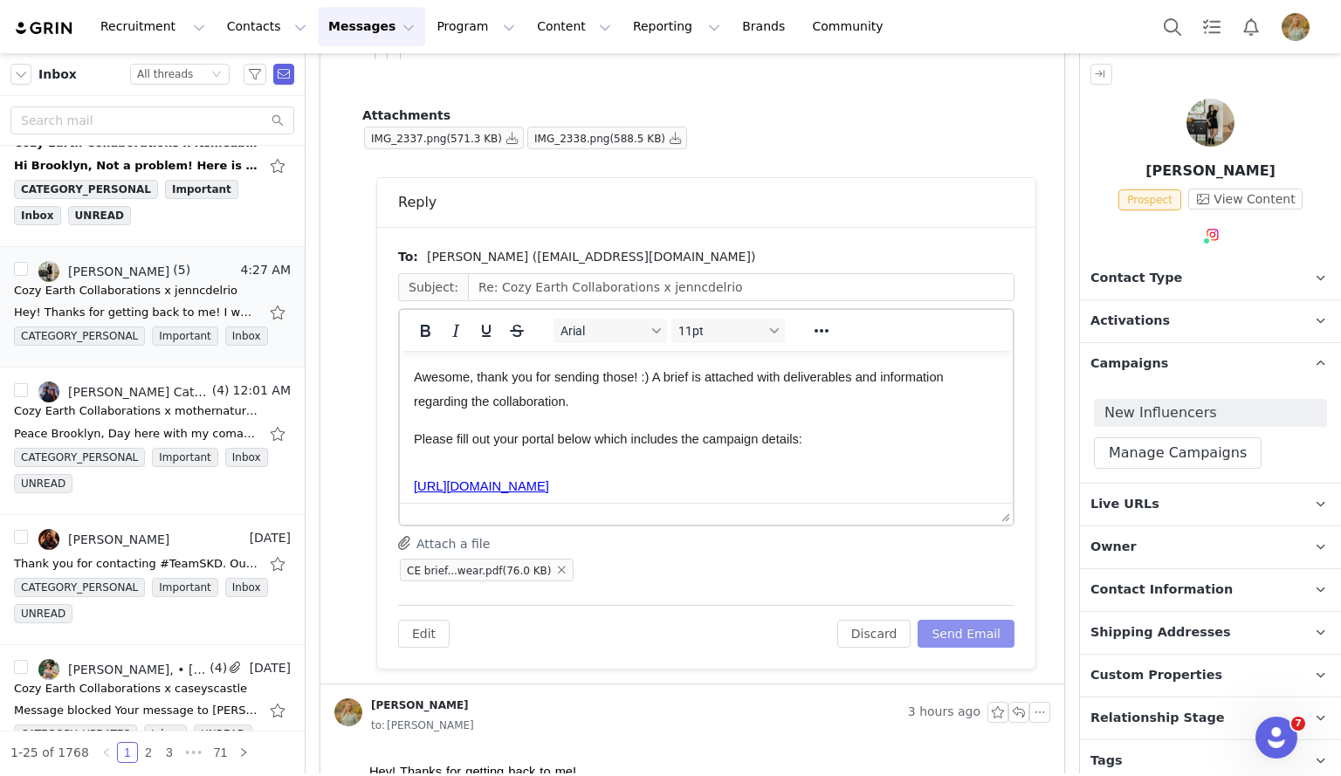
click at [949, 624] on button "Send Email" at bounding box center [966, 634] width 97 height 28
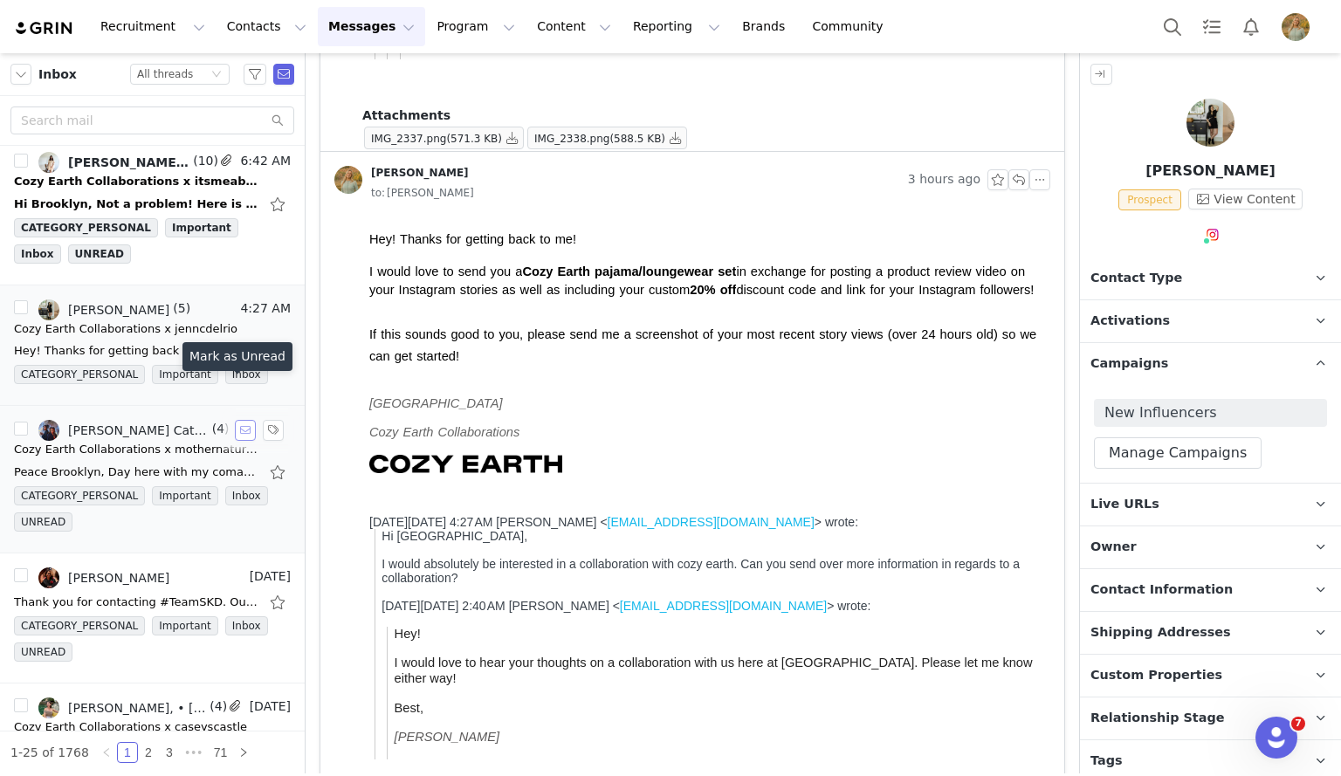
scroll to position [275, 0]
click at [164, 202] on div "Hi Brooklyn, Not a problem! Here is my info: [PERSON_NAME] [STREET_ADDRESS][PER…" at bounding box center [136, 204] width 245 height 17
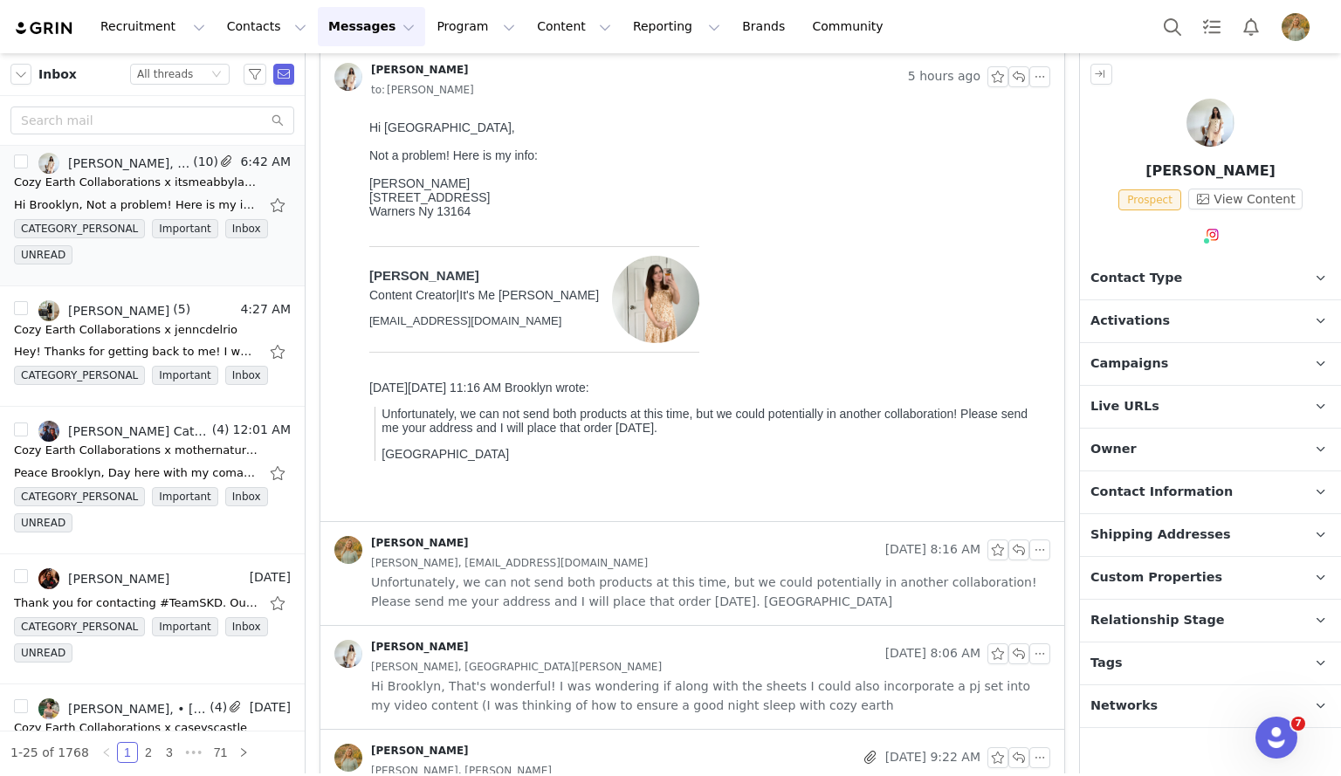
scroll to position [127, 0]
click at [1169, 538] on span "Shipping Addresses" at bounding box center [1161, 535] width 141 height 19
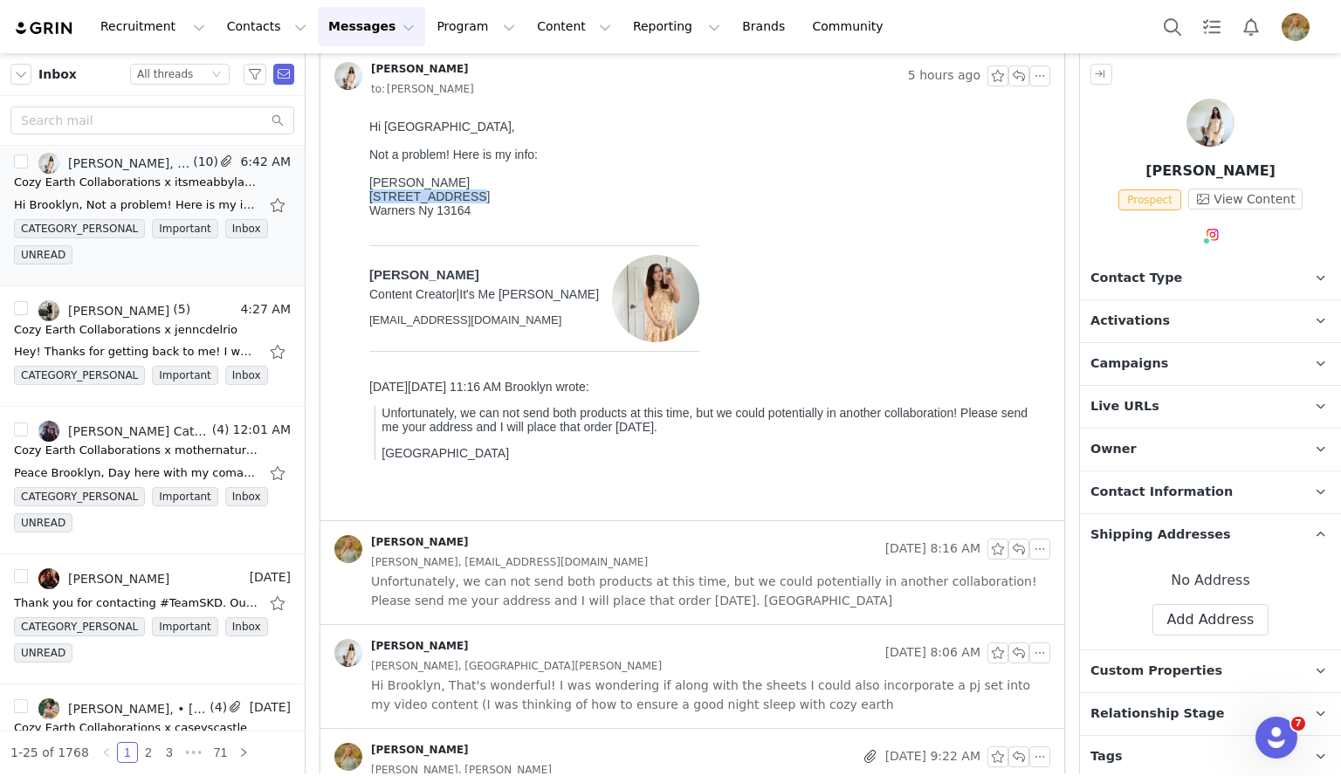
drag, startPoint x: 370, startPoint y: 207, endPoint x: 463, endPoint y: 208, distance: 92.6
click at [463, 203] on div "[STREET_ADDRESS]" at bounding box center [706, 197] width 674 height 14
copy div "[STREET_ADDRESS]"
click at [1194, 606] on button "Add Address" at bounding box center [1211, 619] width 117 height 31
select select
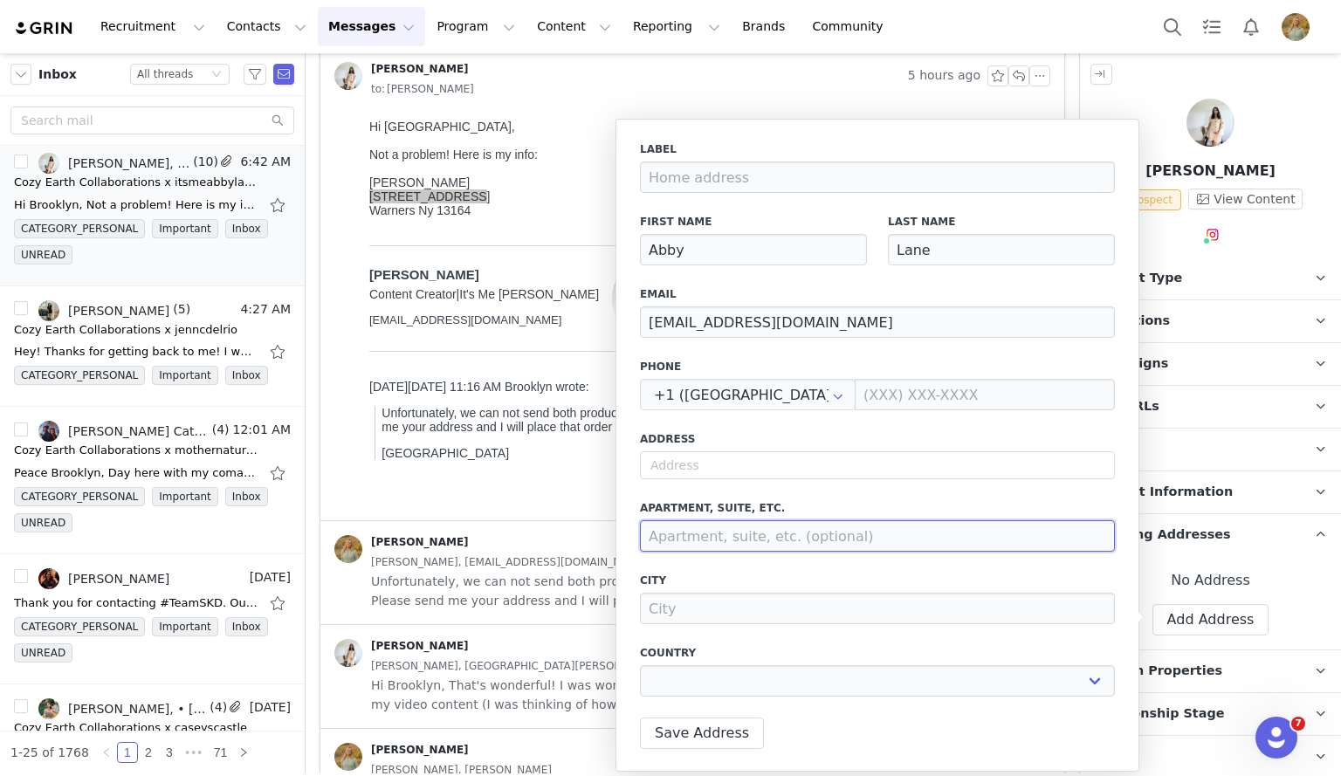
click at [842, 526] on input at bounding box center [877, 535] width 475 height 31
paste input "[STREET_ADDRESS]"
type input "[STREET_ADDRESS]"
select select
type input "[STREET_ADDRESS]"
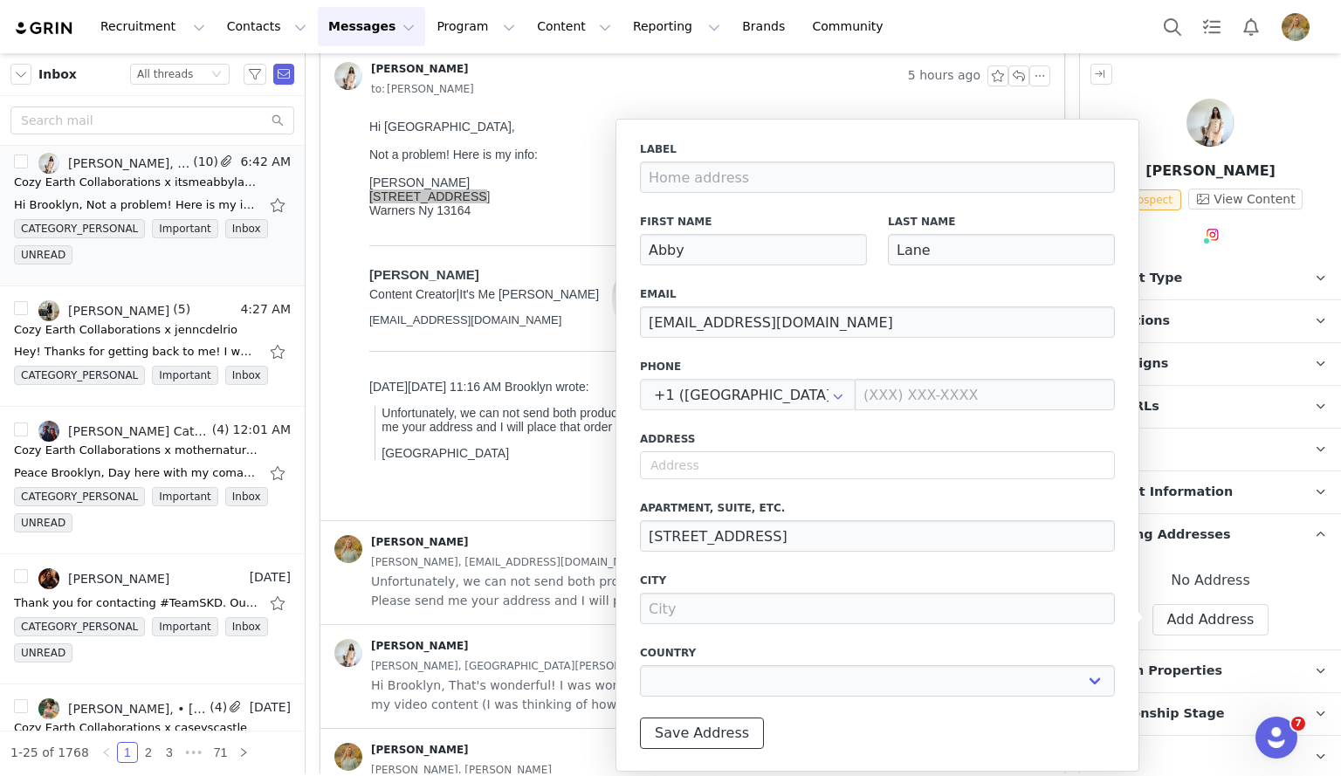
click at [703, 731] on button "Save Address" at bounding box center [702, 733] width 124 height 31
select select
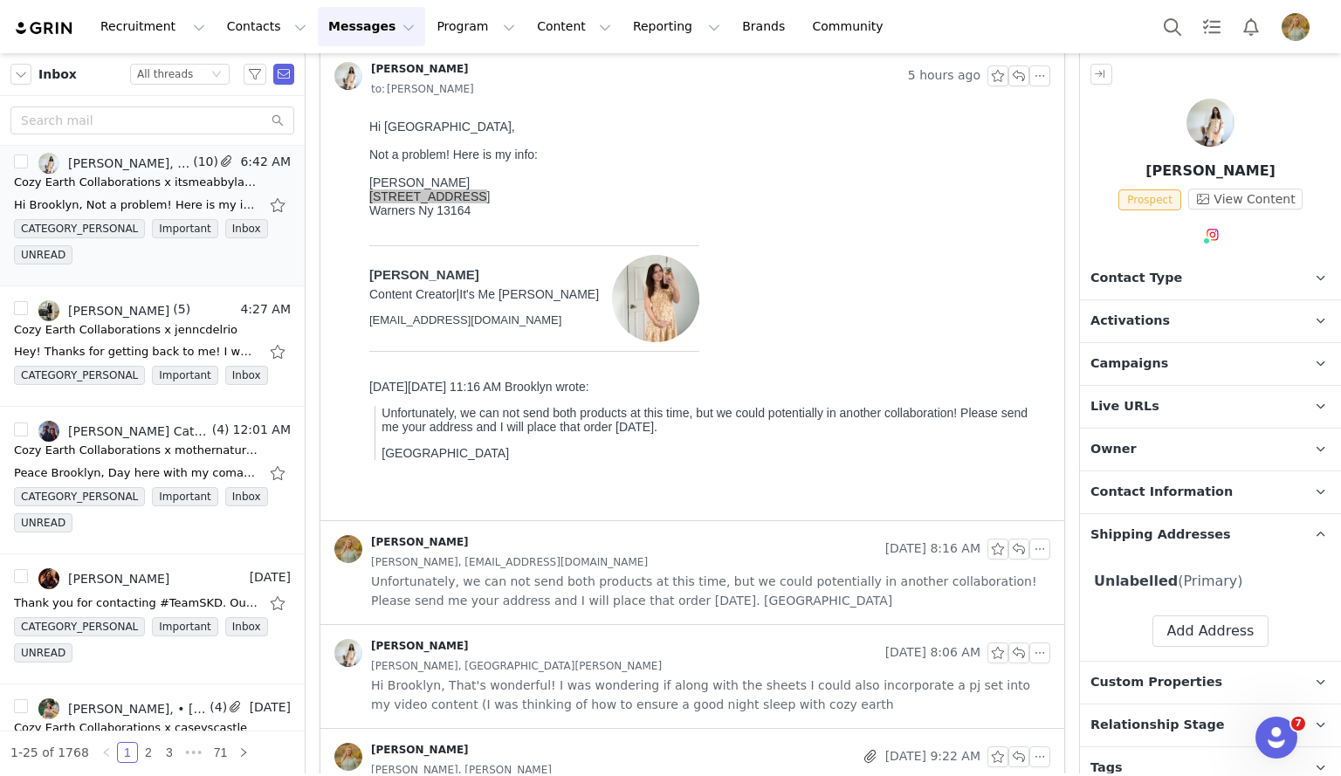
scroll to position [301, 0]
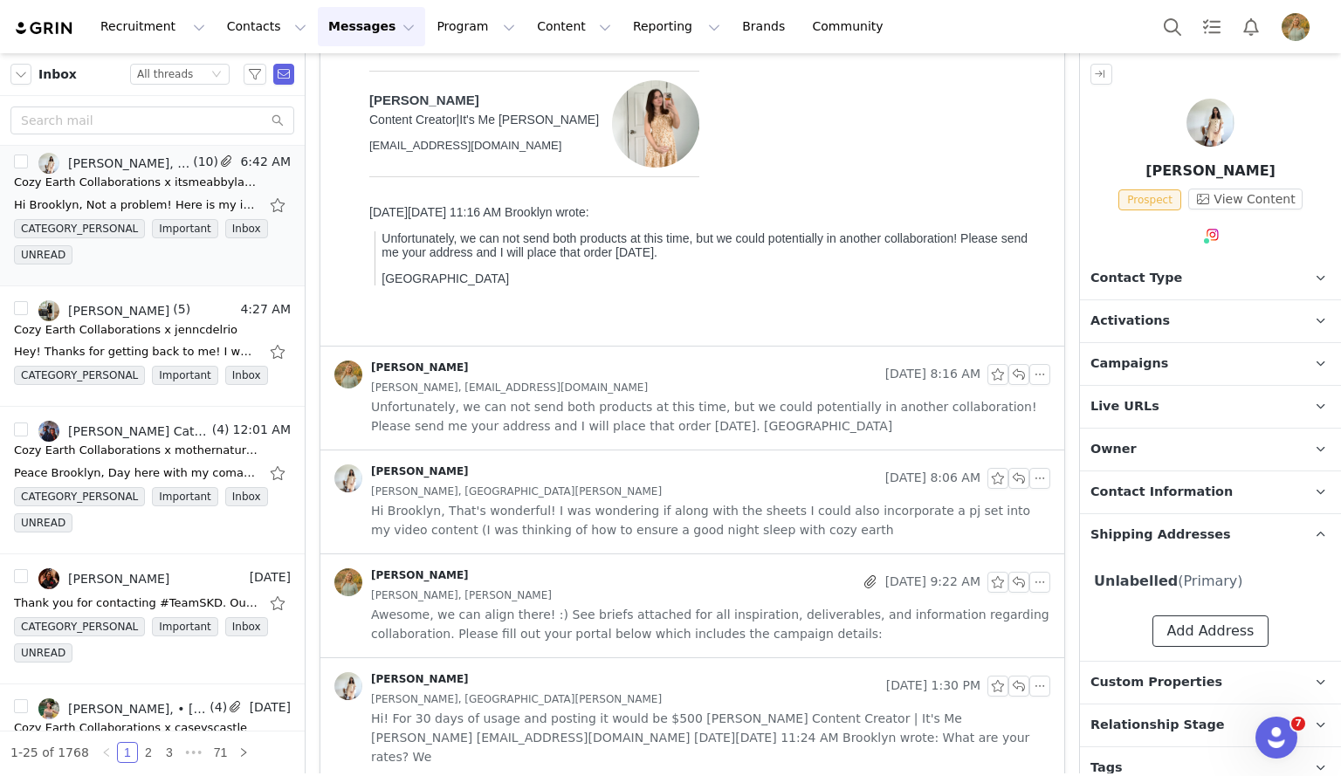
click at [1203, 637] on button "Add Address" at bounding box center [1211, 631] width 117 height 31
select select
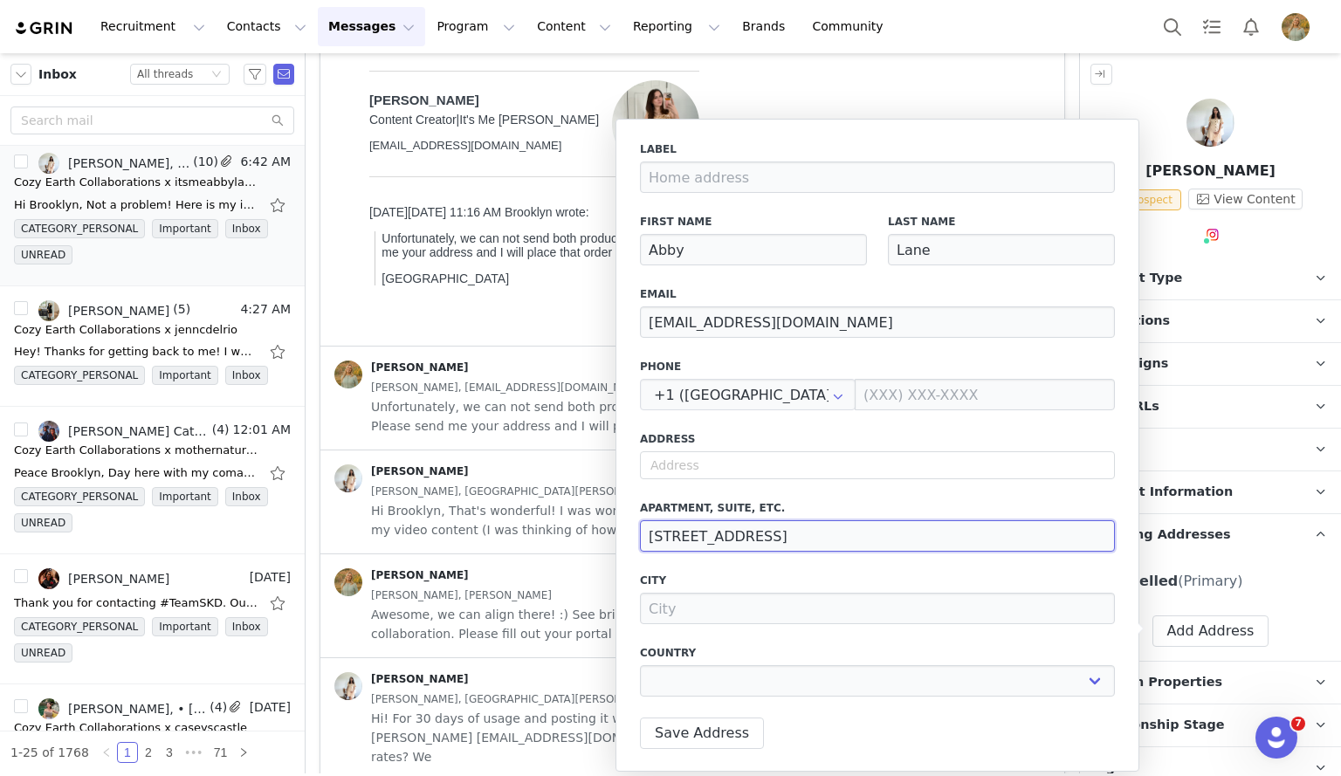
drag, startPoint x: 784, startPoint y: 539, endPoint x: 567, endPoint y: 527, distance: 217.7
click at [567, 527] on body "Recruitment Recruitment Creator Search Curated Lists Landing Pages Web Extensio…" at bounding box center [670, 388] width 1341 height 776
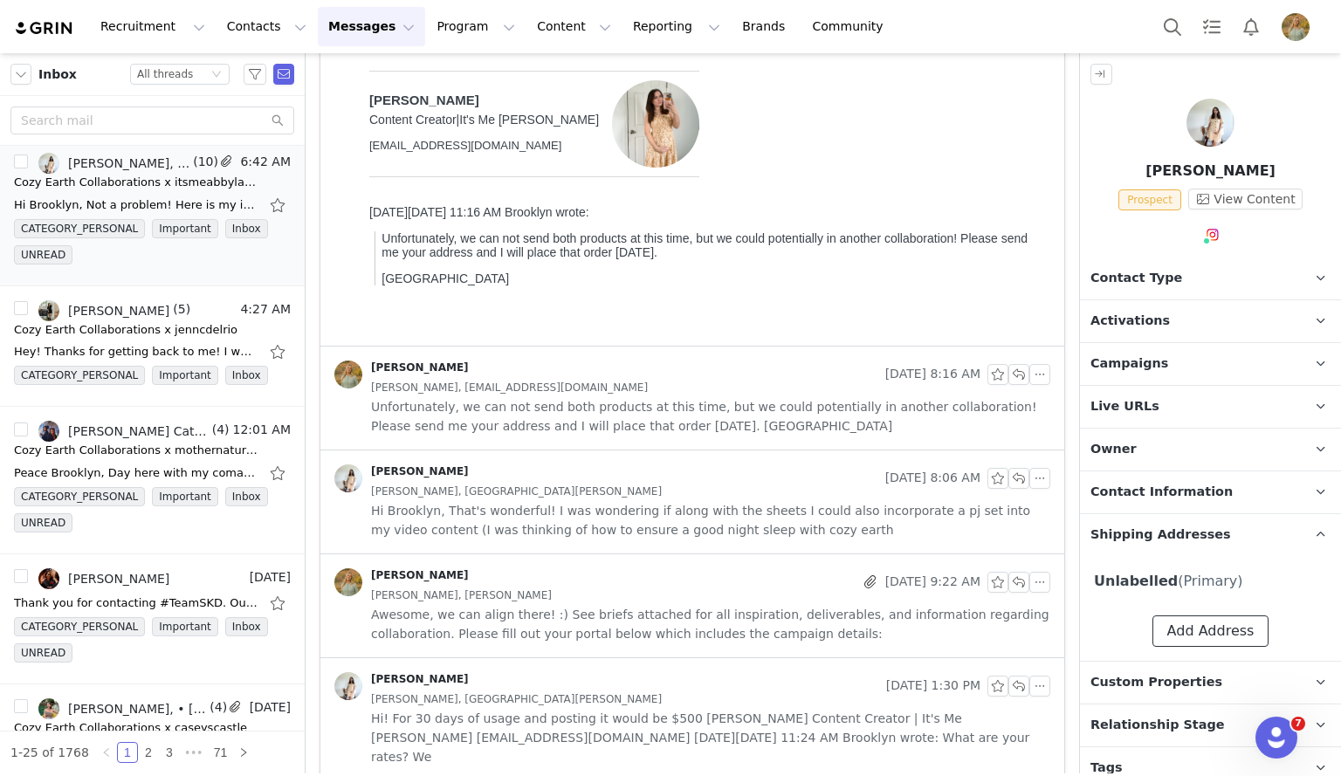
click at [1182, 618] on button "Add Address" at bounding box center [1211, 631] width 117 height 31
select select
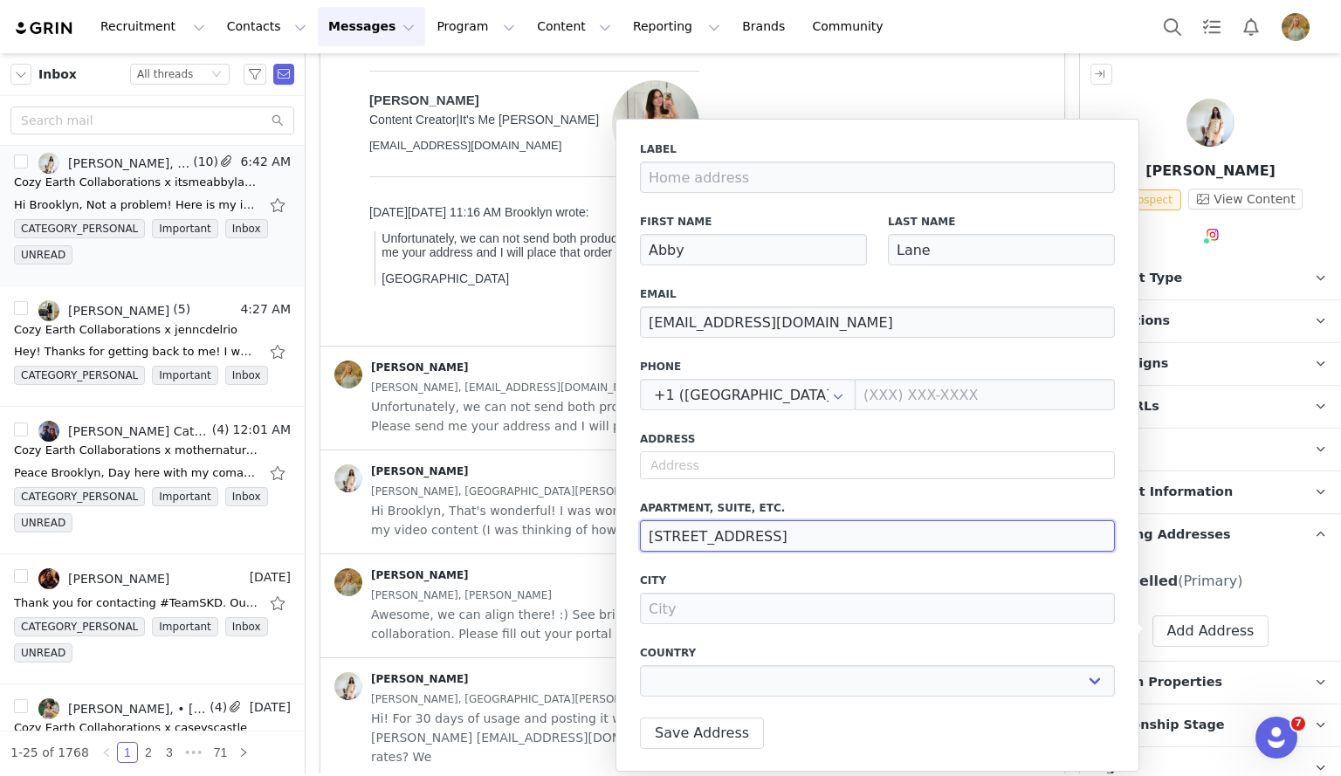
drag, startPoint x: 763, startPoint y: 541, endPoint x: 633, endPoint y: 536, distance: 130.2
click at [633, 536] on div "Label First Name [PERSON_NAME] Last Name [PERSON_NAME] Email [EMAIL_ADDRESS][DO…" at bounding box center [878, 445] width 524 height 653
select select
click at [675, 465] on input "text" at bounding box center [877, 465] width 475 height 28
paste input "[STREET_ADDRESS]"
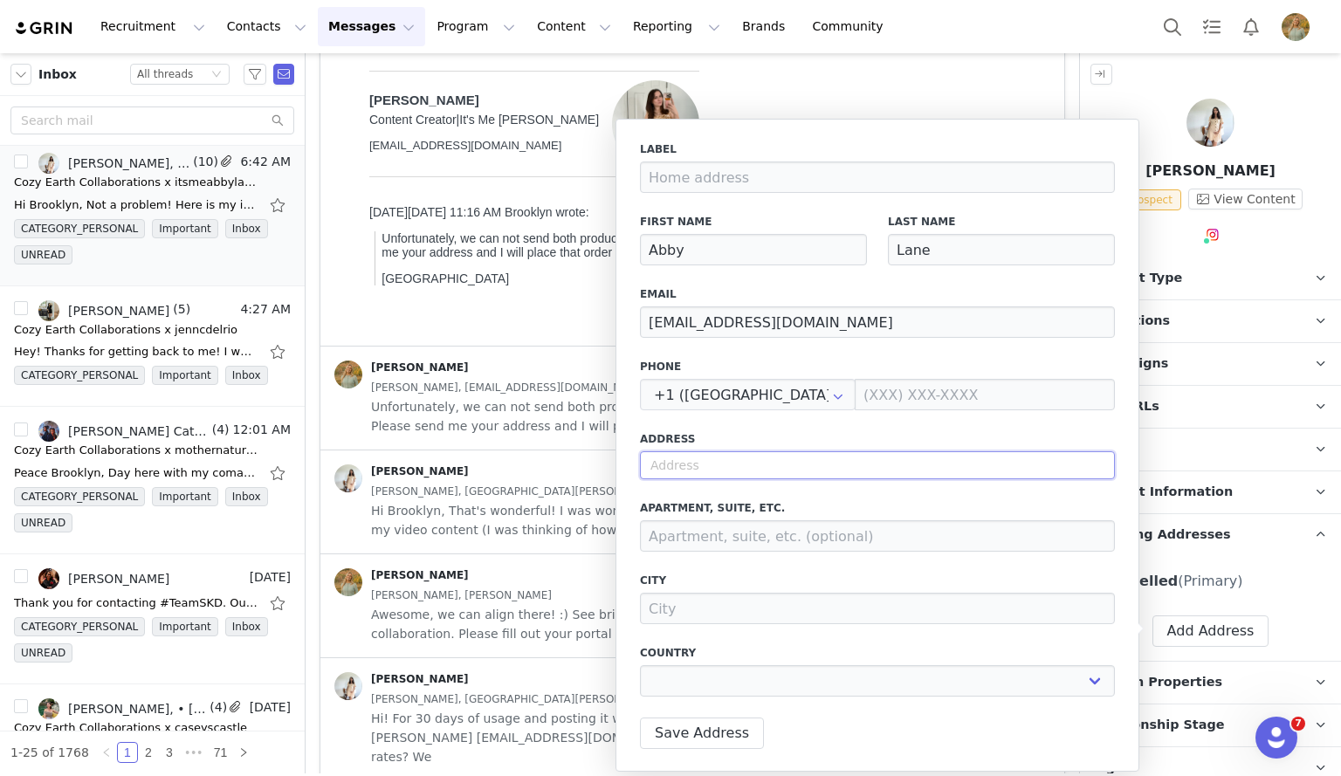
type input "[STREET_ADDRESS]"
select select
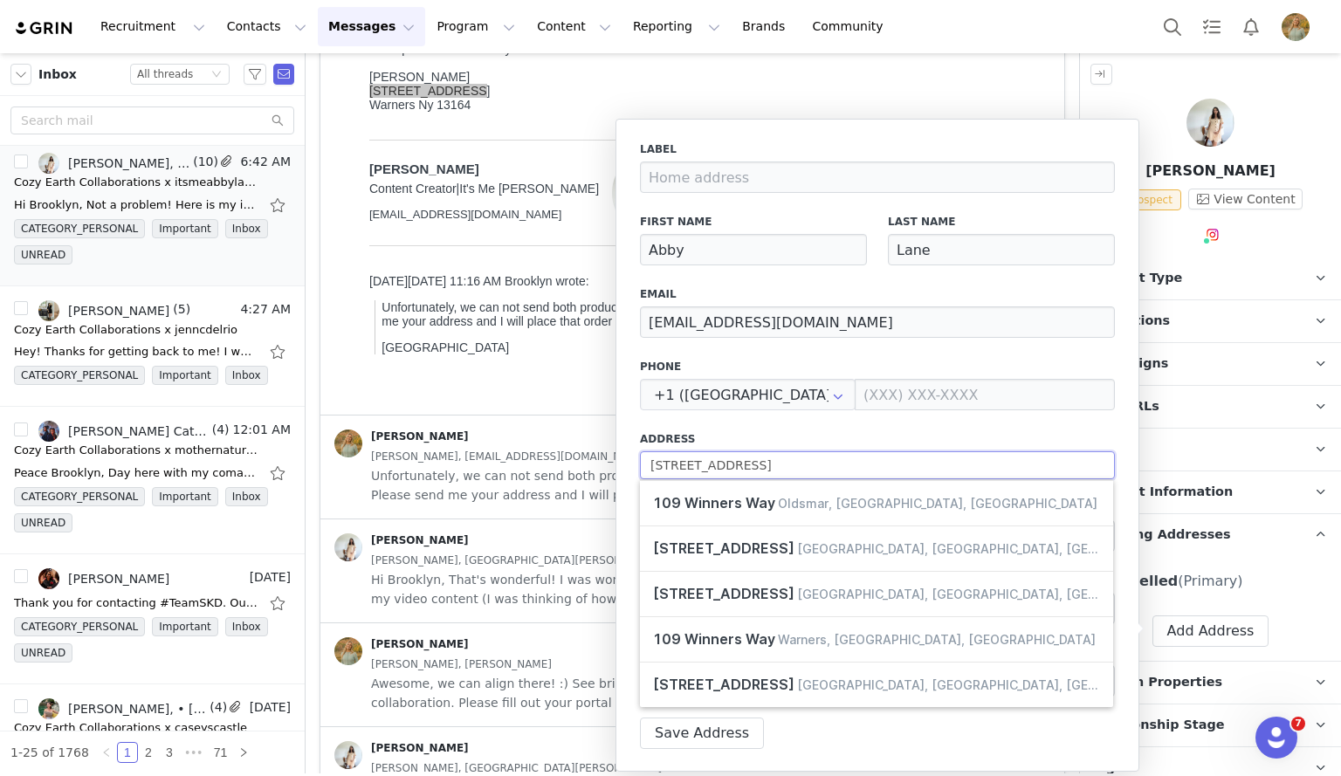
scroll to position [231, 0]
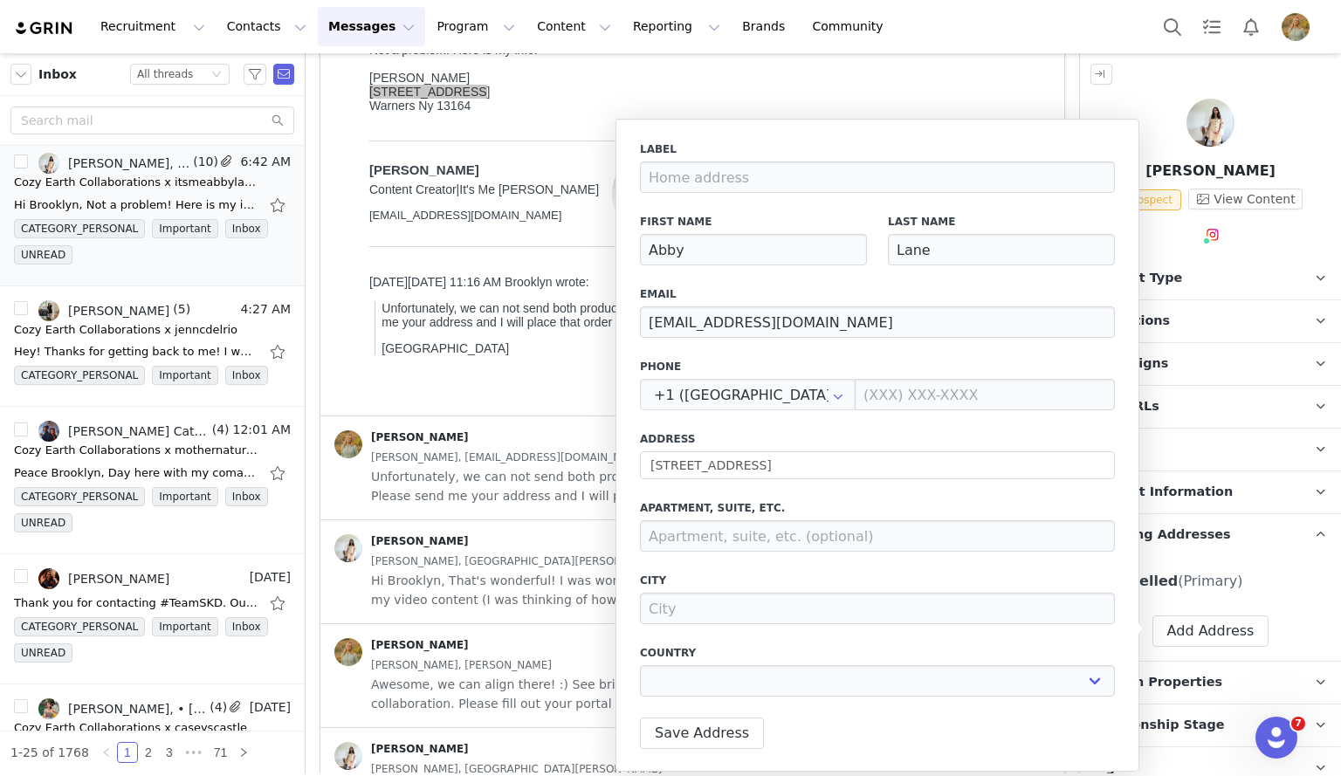
type input "[STREET_ADDRESS]"
type input "Warners"
select select "[object Object]"
click at [707, 736] on button "Save Address" at bounding box center [702, 733] width 124 height 31
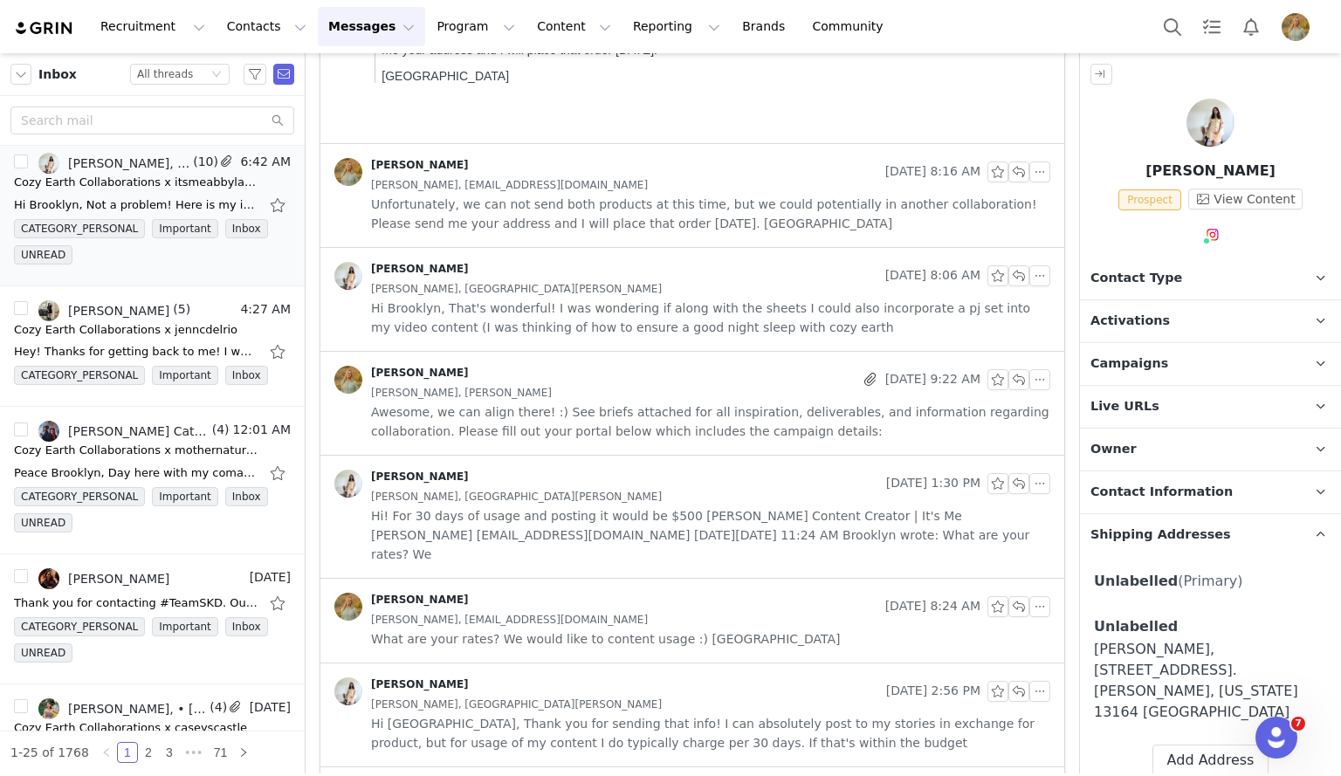
scroll to position [804, 0]
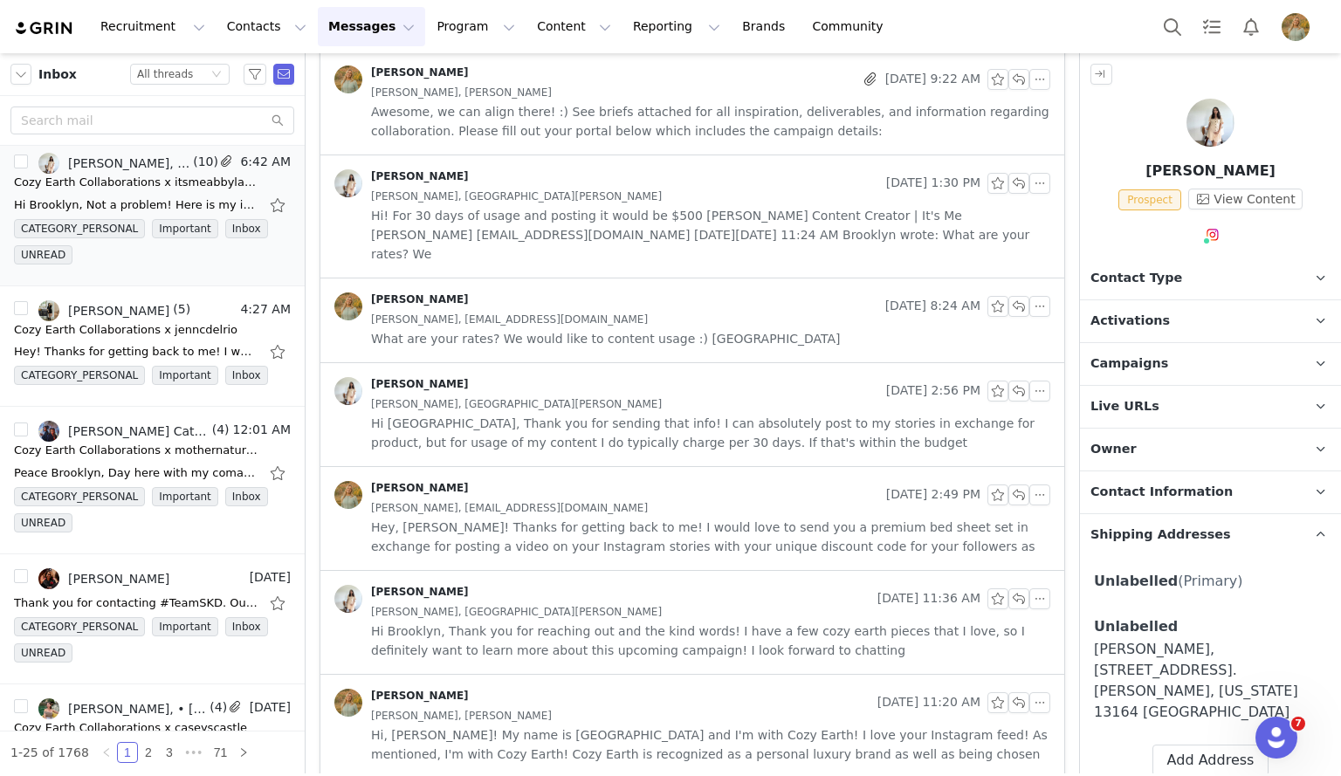
click at [722, 520] on span "Hey, [PERSON_NAME]! Thanks for getting back to me! I would love to send you a p…" at bounding box center [710, 537] width 679 height 38
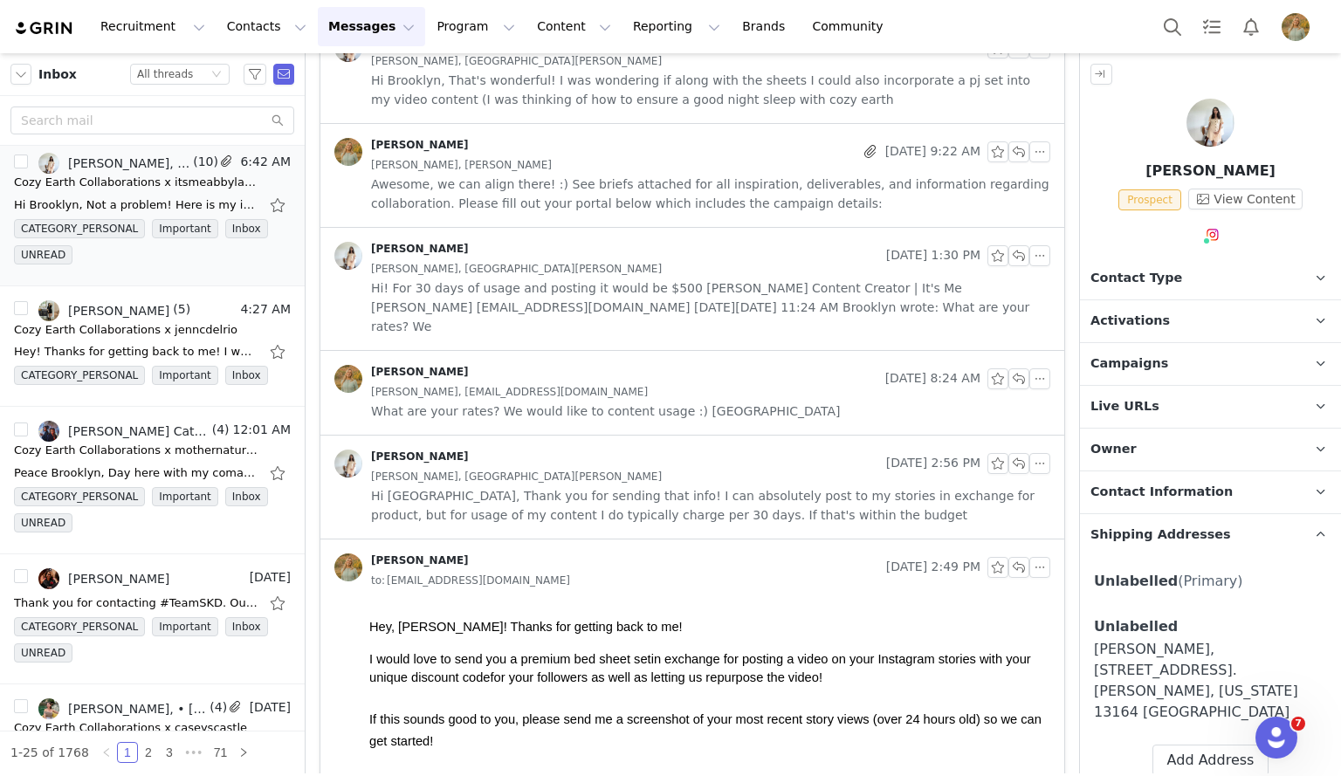
scroll to position [731, 0]
click at [651, 383] on div "[PERSON_NAME], [EMAIL_ADDRESS][DOMAIN_NAME]" at bounding box center [710, 392] width 679 height 19
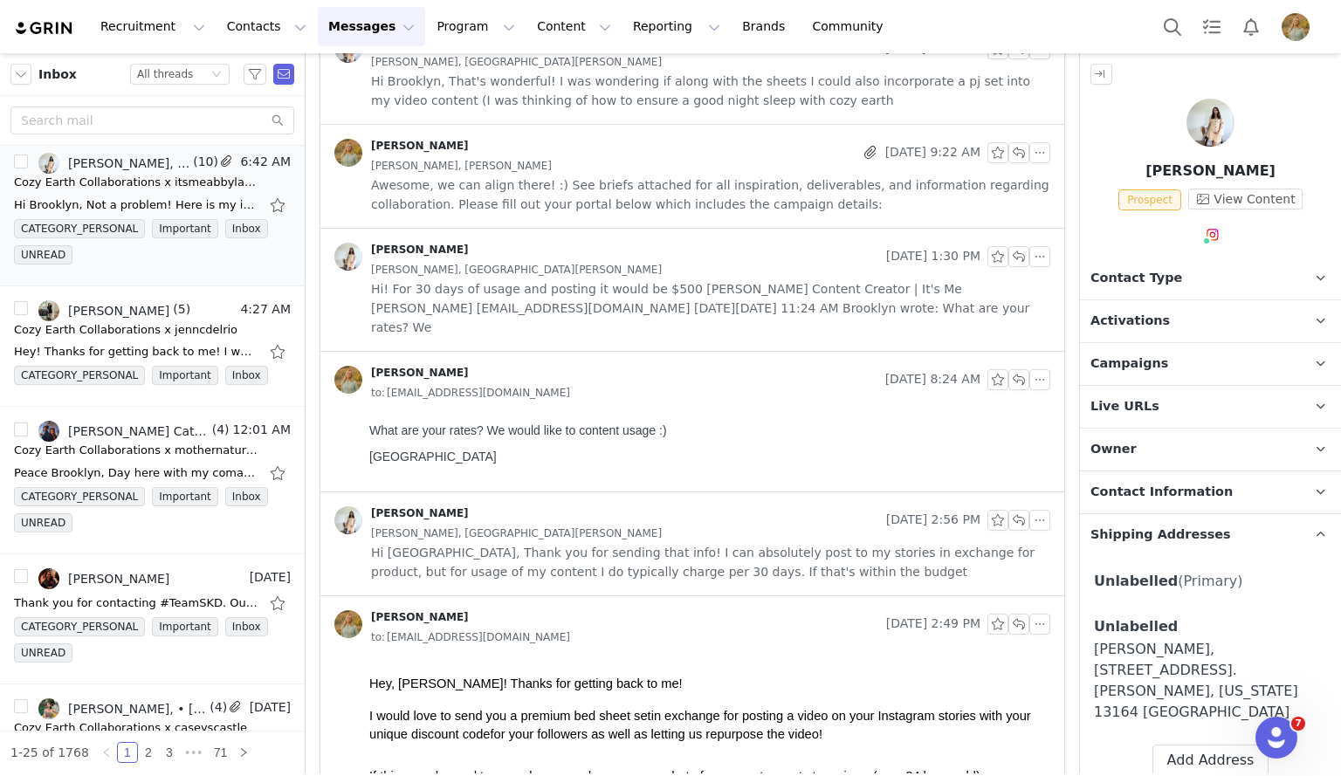
scroll to position [0, 0]
click at [631, 301] on span "Hi! For 30 days of usage and posting it would be $500 [PERSON_NAME] Content Cre…" at bounding box center [710, 308] width 679 height 58
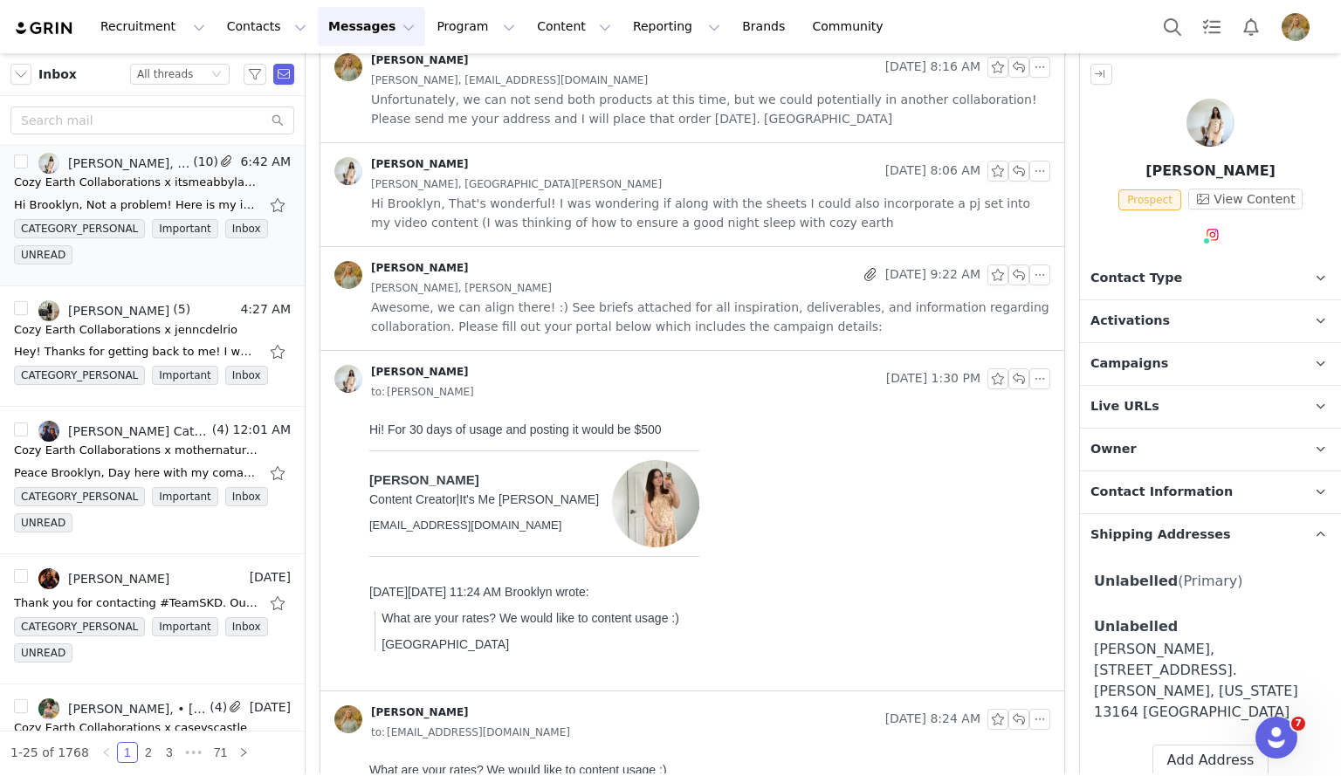
scroll to position [609, 0]
click at [631, 301] on span "Awesome, we can align there! :) See briefs attached for all inspiration, delive…" at bounding box center [710, 317] width 679 height 38
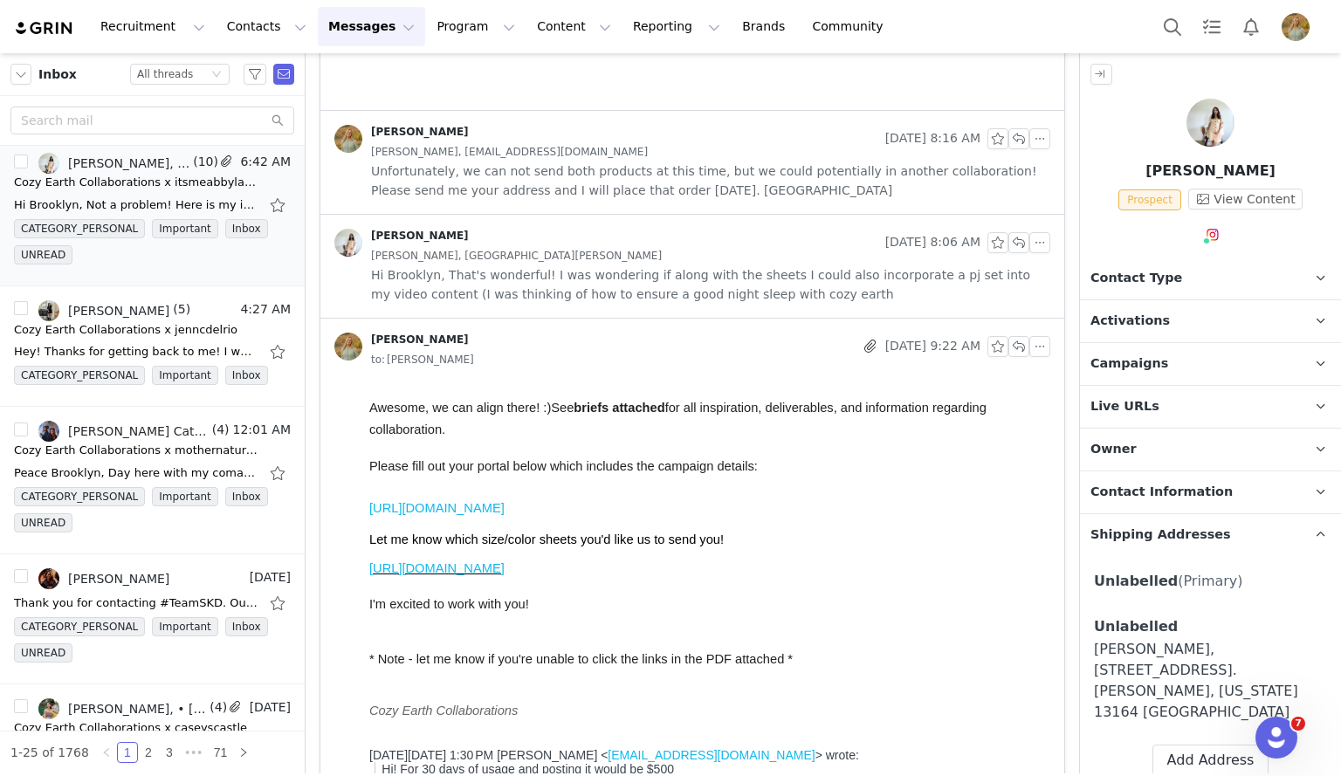
scroll to position [501, 0]
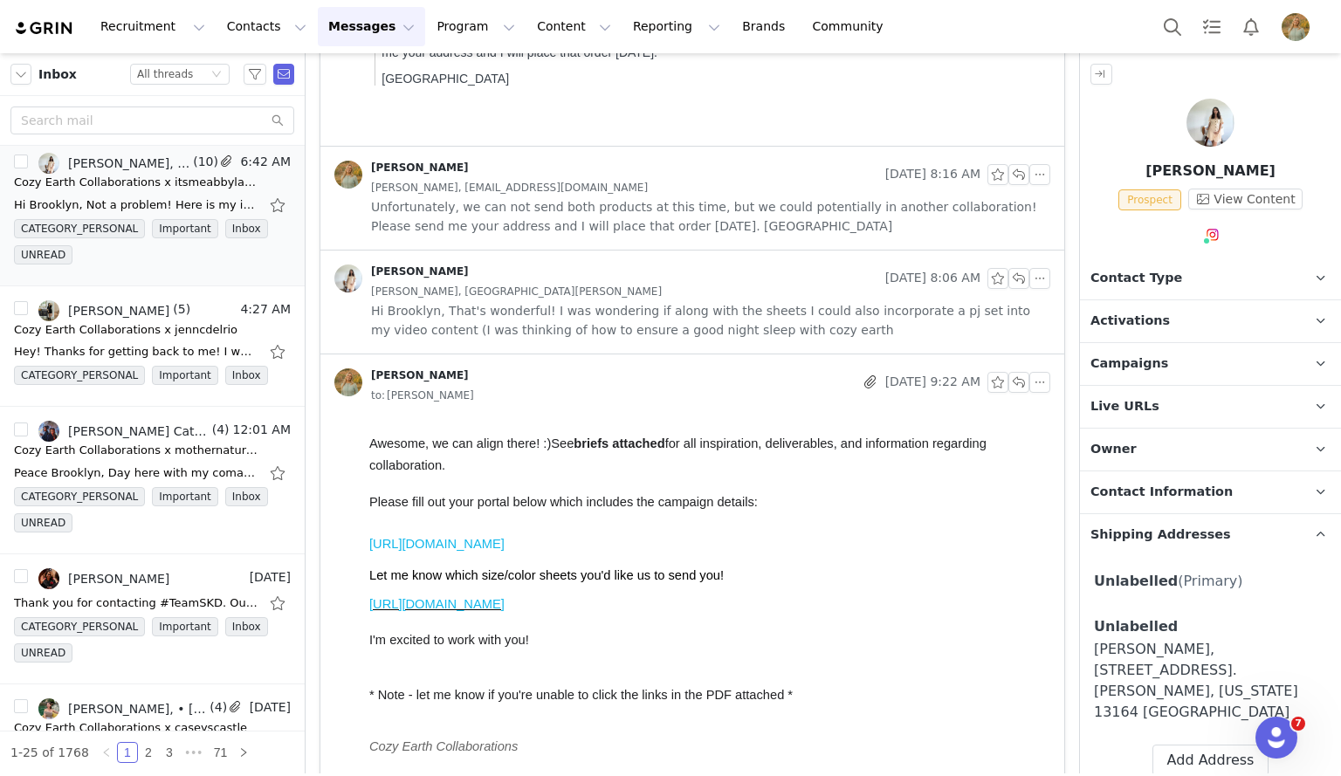
click at [631, 301] on span "Hi Brooklyn, That's wonderful! I was wondering if along with the sheets I could…" at bounding box center [710, 320] width 679 height 38
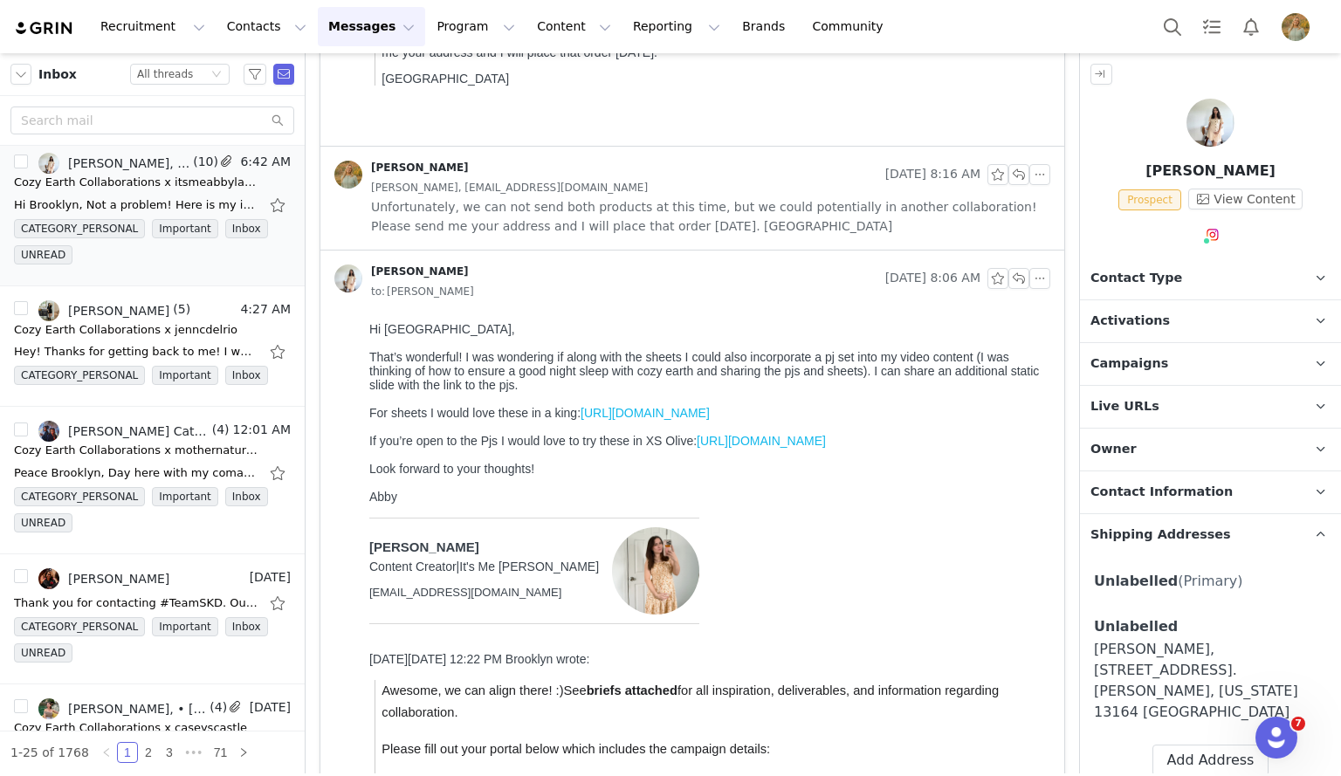
scroll to position [0, 0]
click at [611, 206] on span "Unfortunately, we can not send both products at this time, but we could potenti…" at bounding box center [710, 216] width 679 height 38
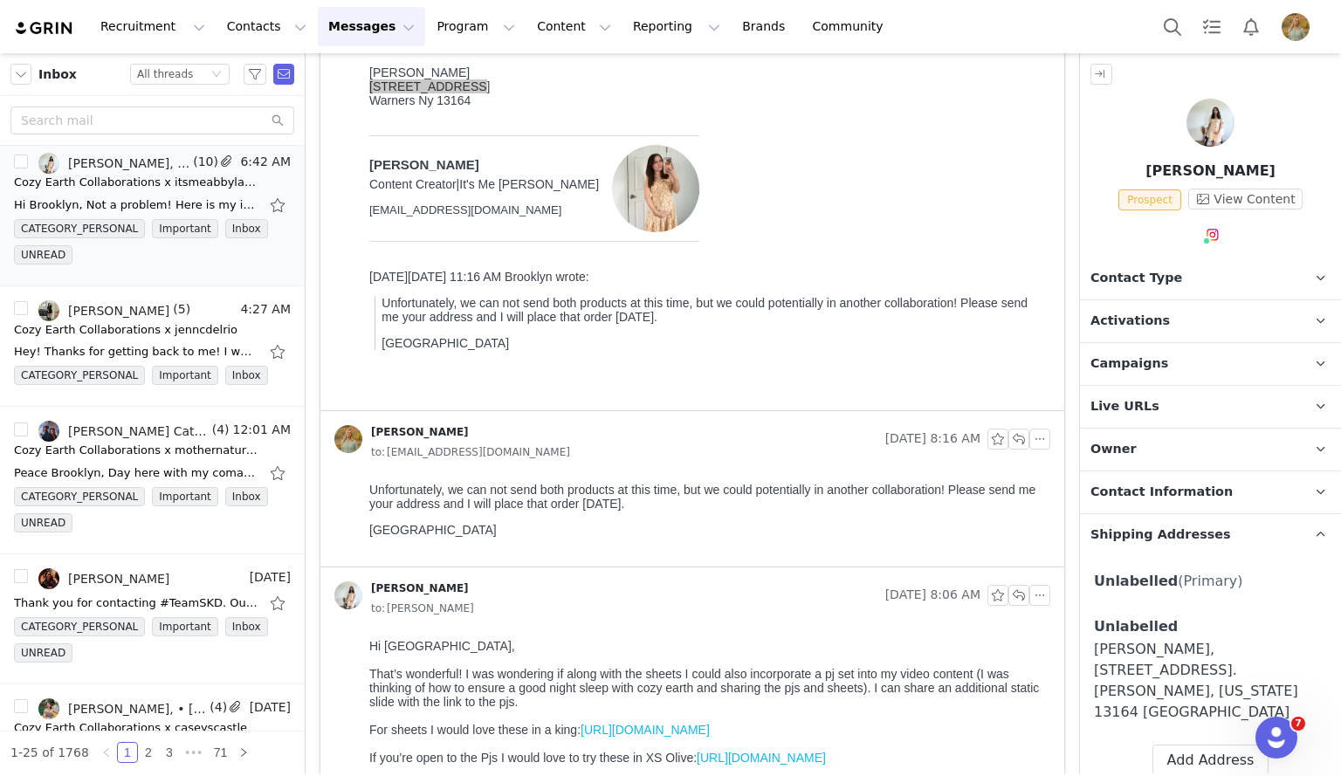
scroll to position [236, 0]
click at [570, 325] on p "Unfortunately, we can not send both products at this time, but we could potenti…" at bounding box center [713, 311] width 662 height 28
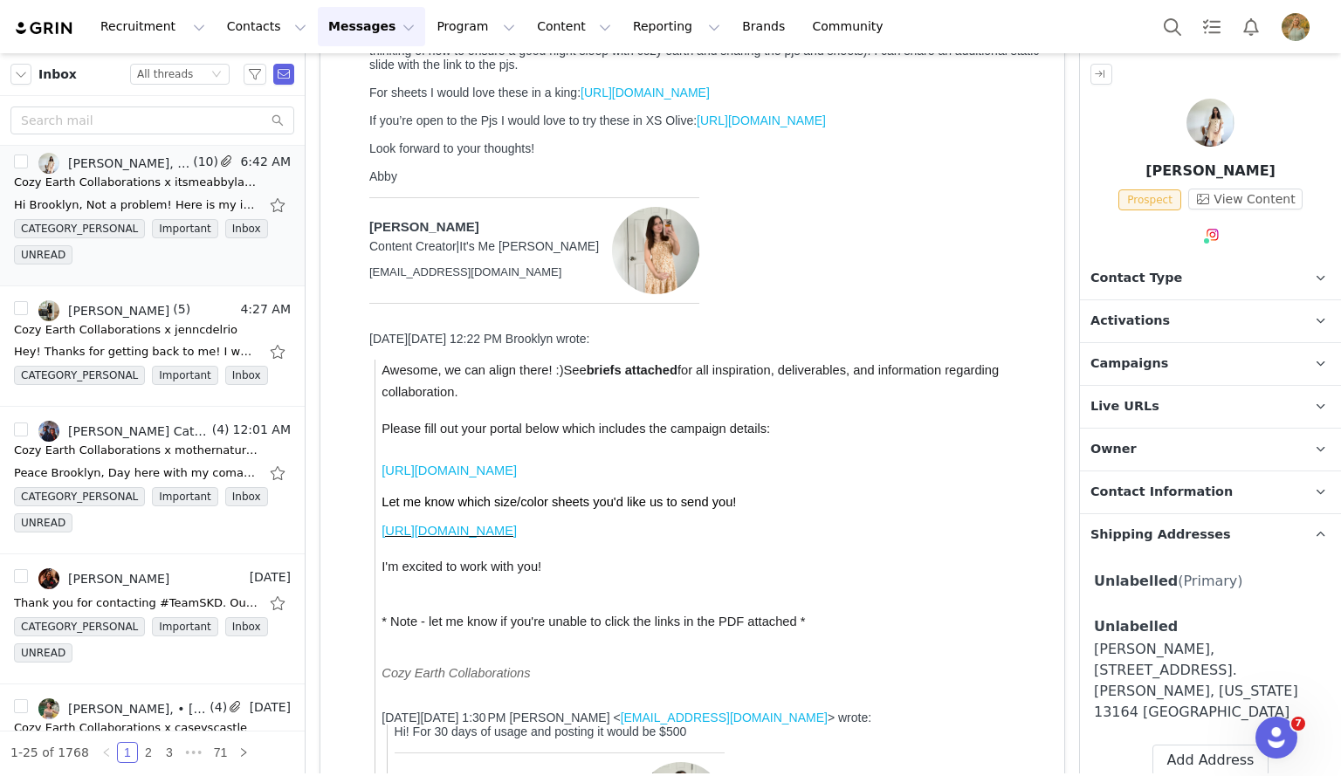
scroll to position [0, 0]
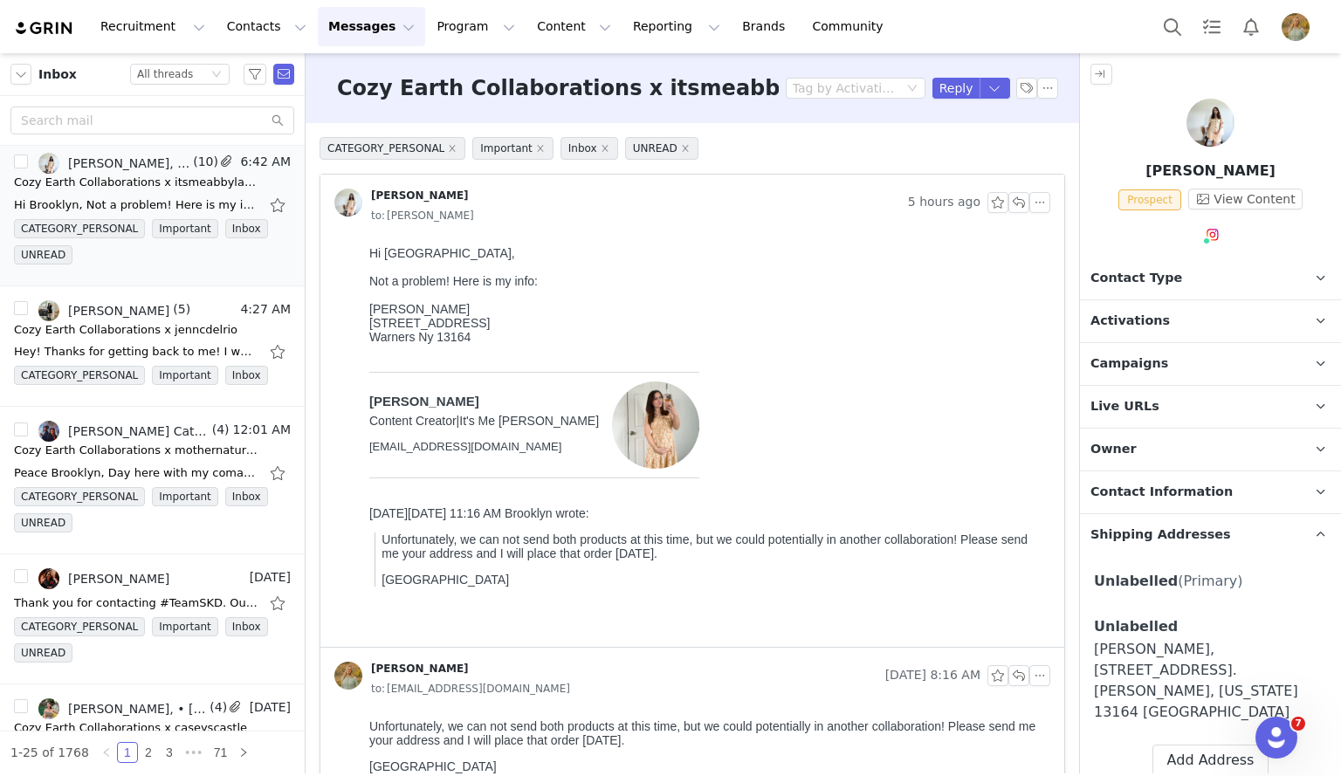
click at [1141, 389] on p "Live URLs" at bounding box center [1189, 407] width 219 height 42
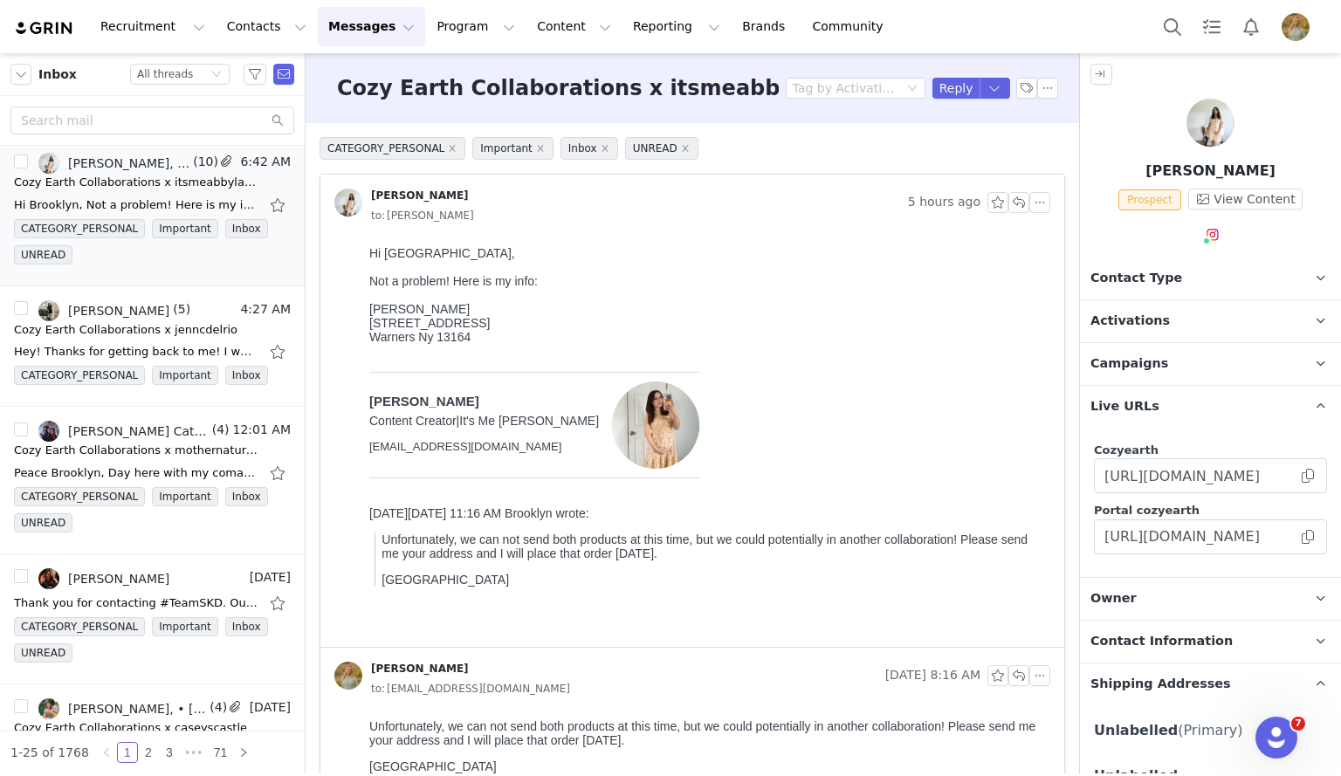
click at [1143, 368] on span "Campaigns" at bounding box center [1130, 364] width 78 height 19
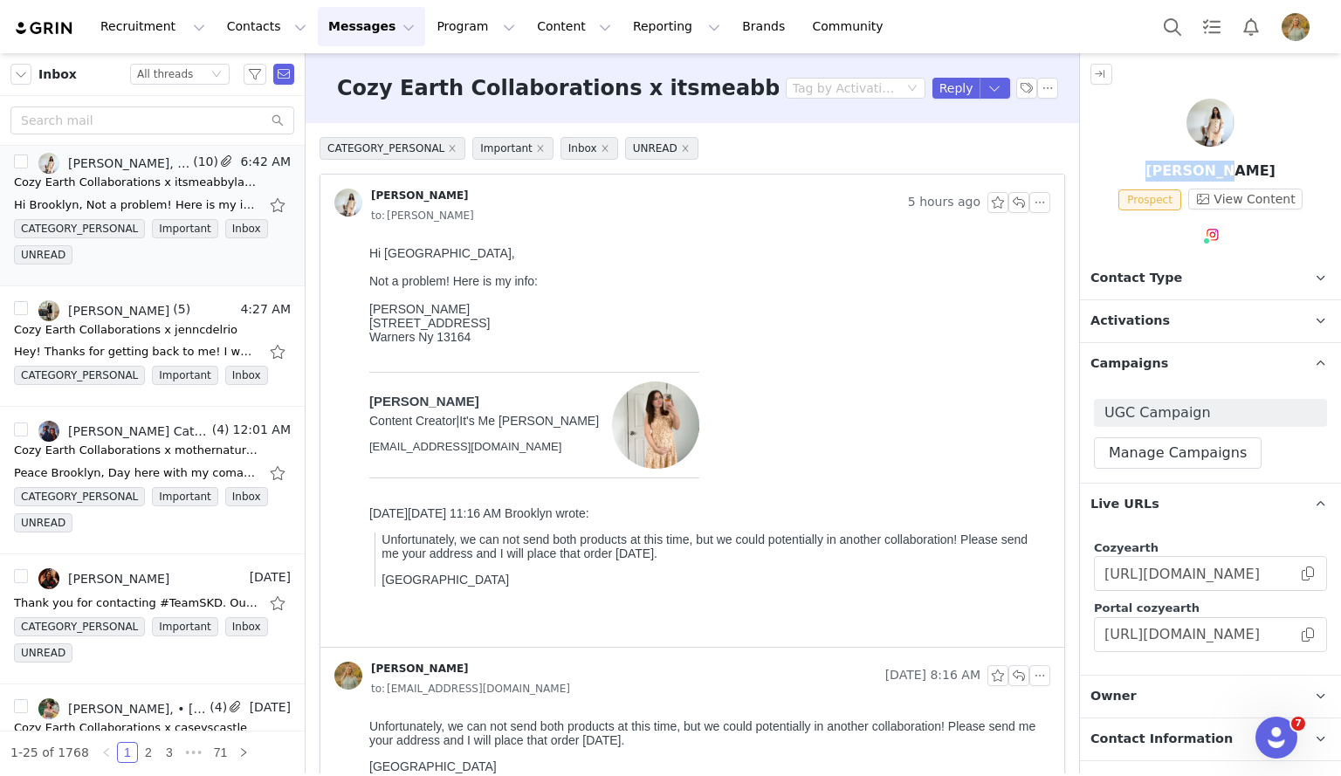
drag, startPoint x: 1248, startPoint y: 171, endPoint x: 1168, endPoint y: 175, distance: 80.4
click at [1168, 175] on p "[PERSON_NAME]" at bounding box center [1210, 171] width 261 height 21
copy p "[PERSON_NAME]"
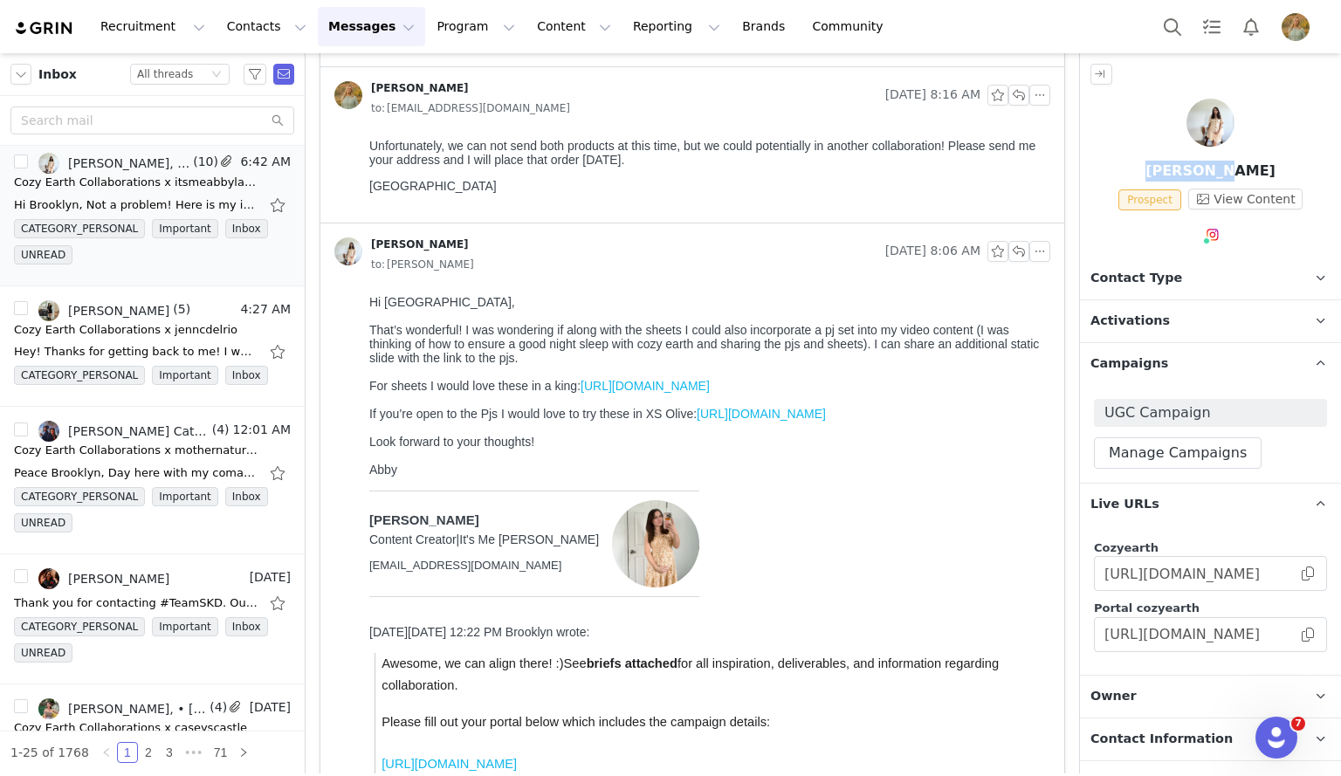
scroll to position [581, 0]
click at [656, 393] on link "[URL][DOMAIN_NAME]" at bounding box center [645, 386] width 129 height 14
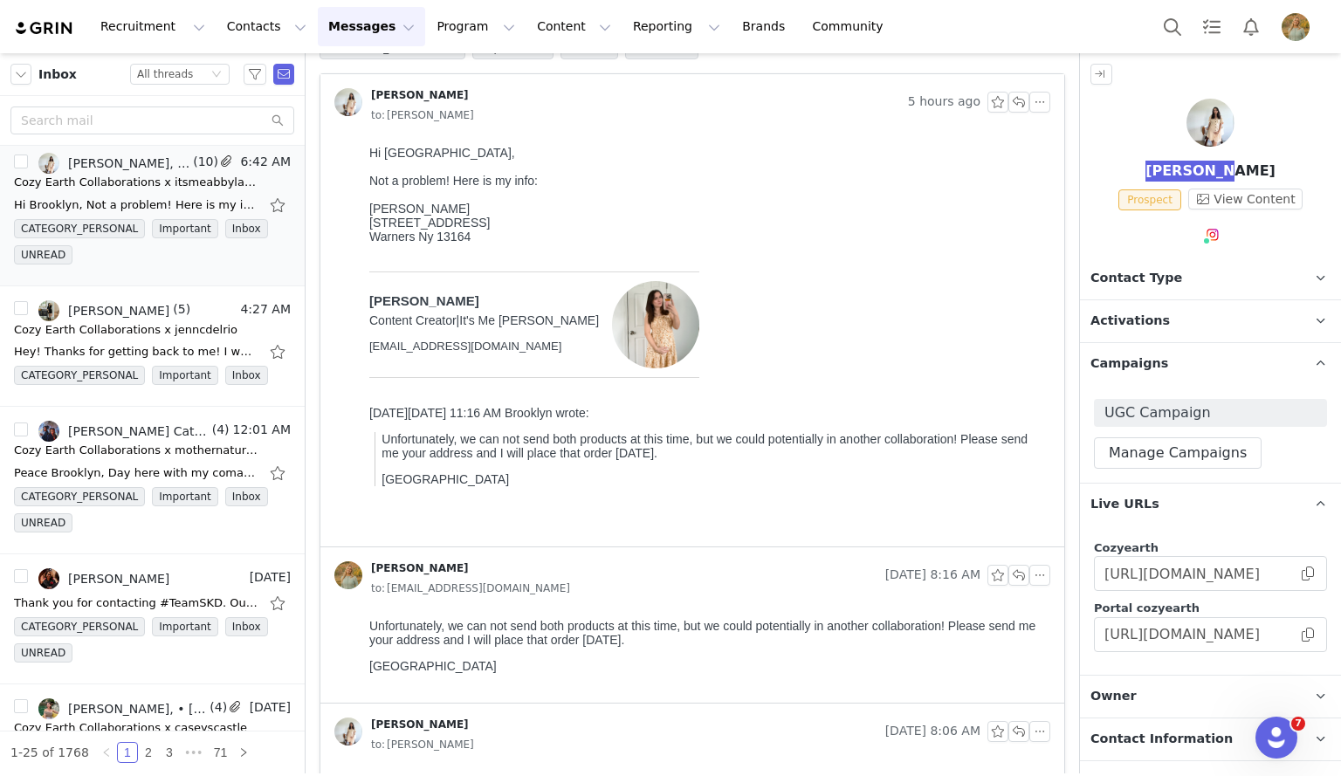
scroll to position [0, 0]
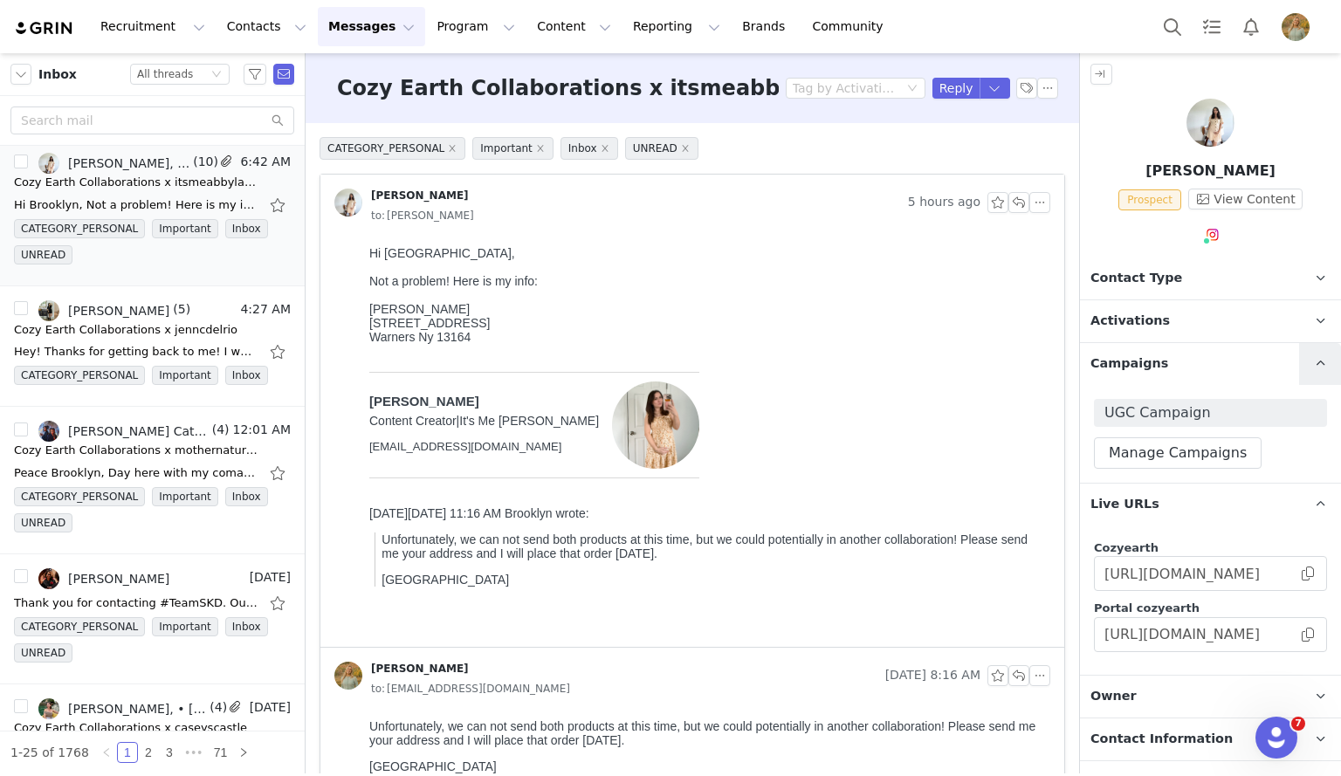
click at [1299, 355] on link at bounding box center [1320, 364] width 42 height 42
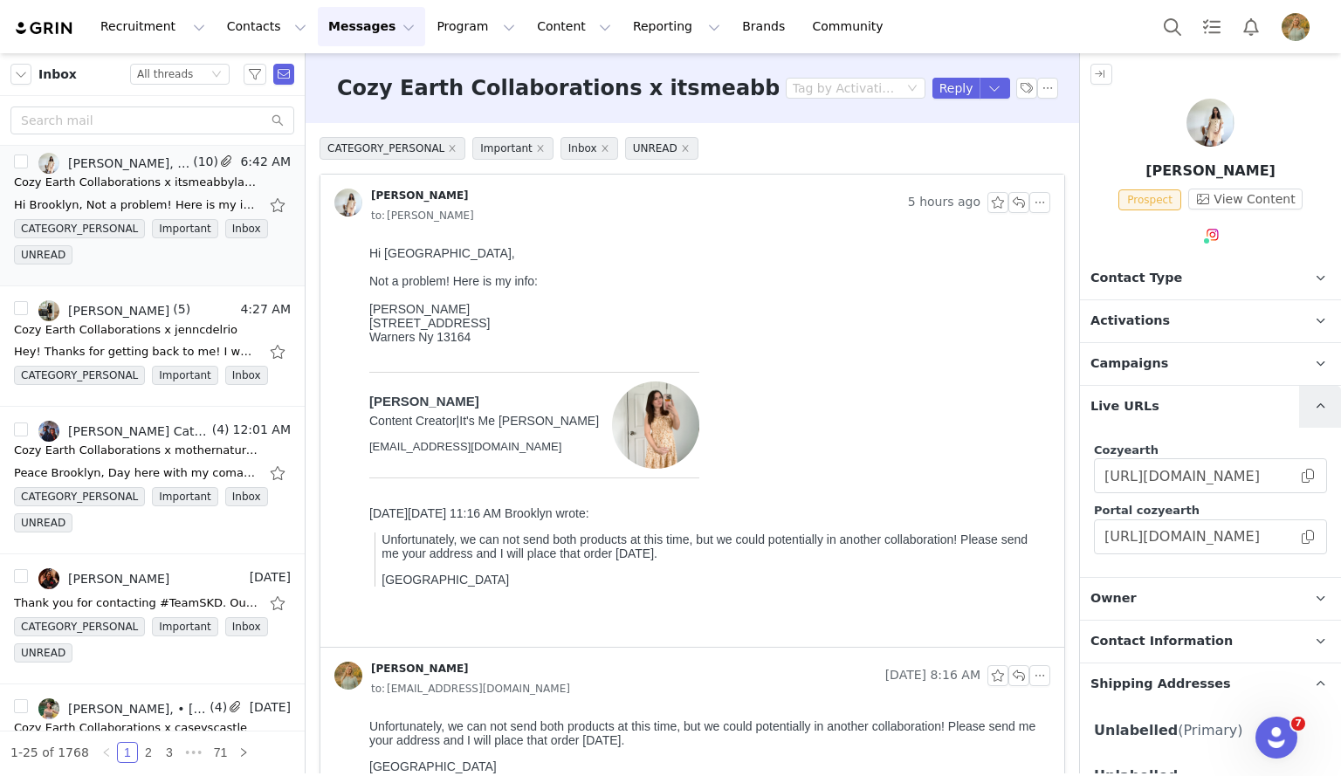
click at [1305, 387] on link at bounding box center [1320, 407] width 42 height 42
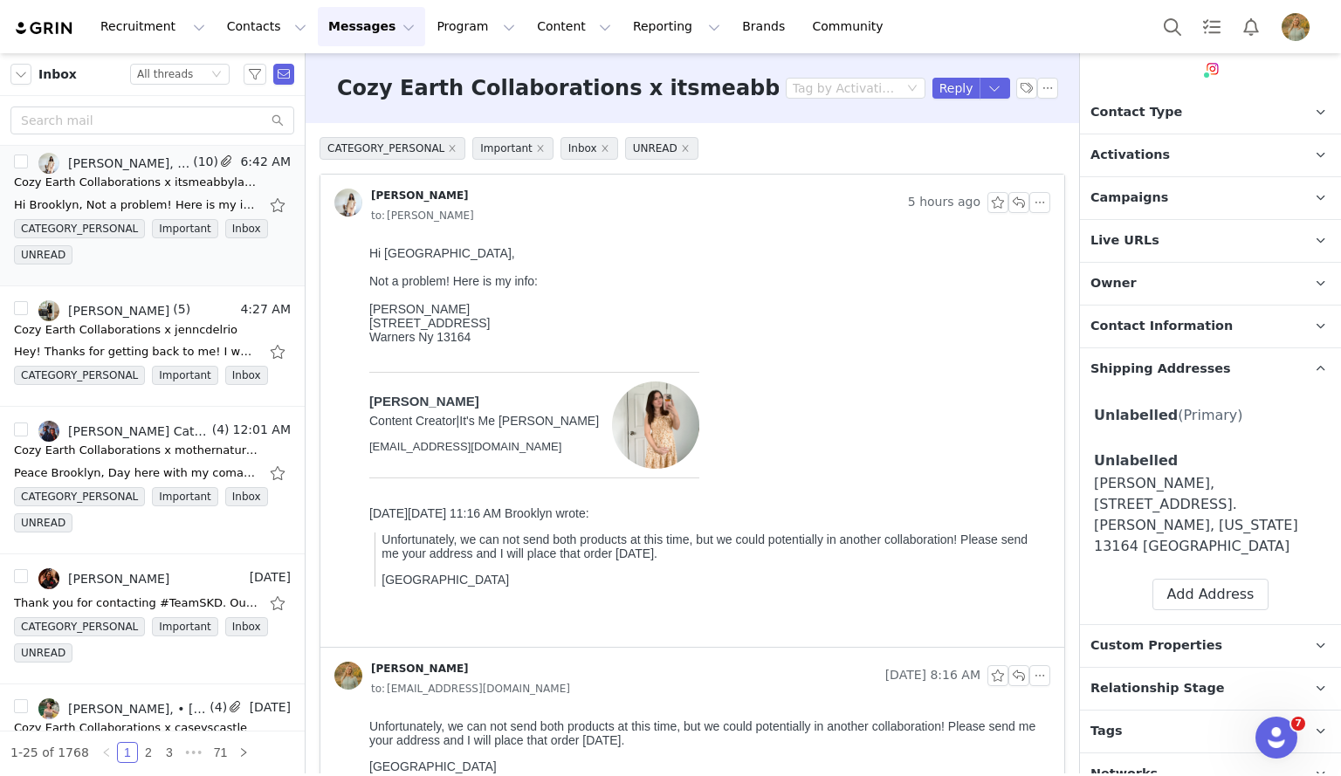
scroll to position [166, 0]
click at [1191, 579] on button "Add Address" at bounding box center [1211, 594] width 117 height 31
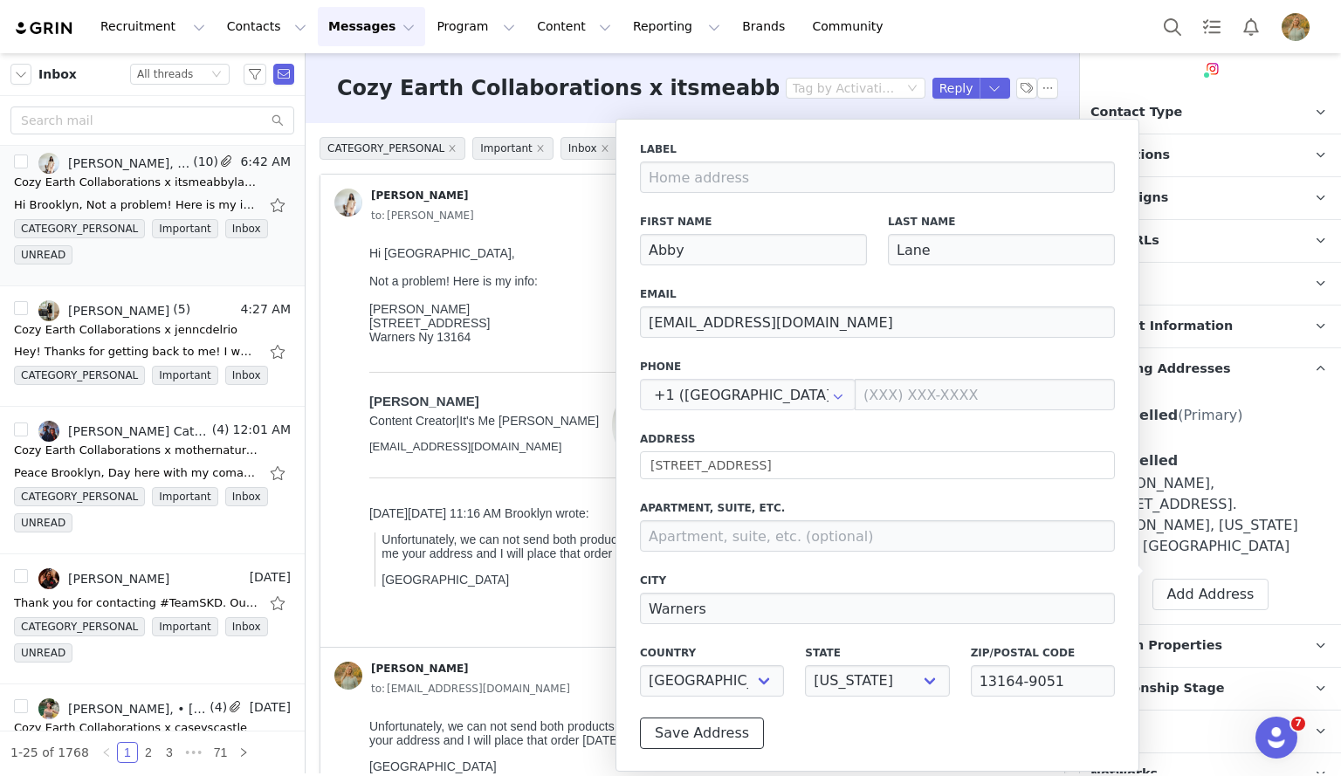
click at [682, 733] on button "Save Address" at bounding box center [702, 733] width 124 height 31
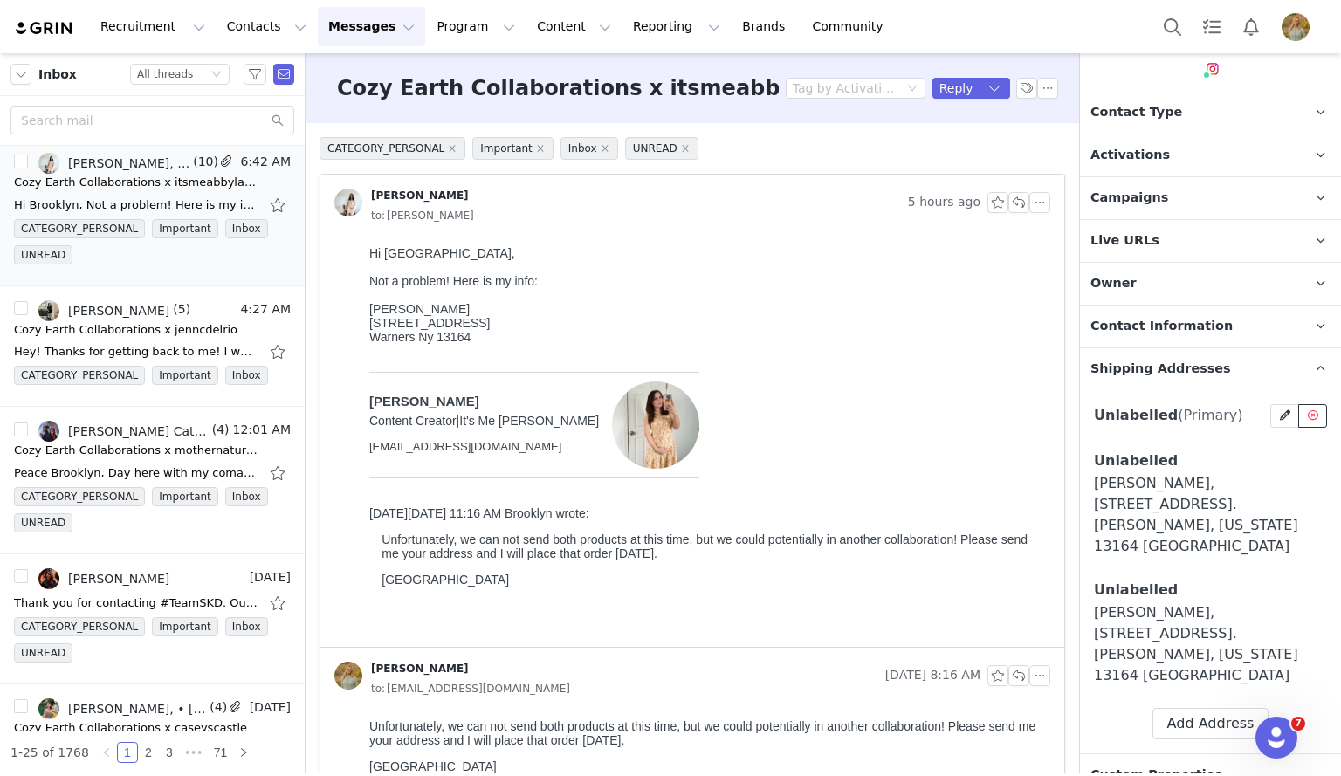
click at [1306, 412] on span at bounding box center [1314, 416] width 16 height 16
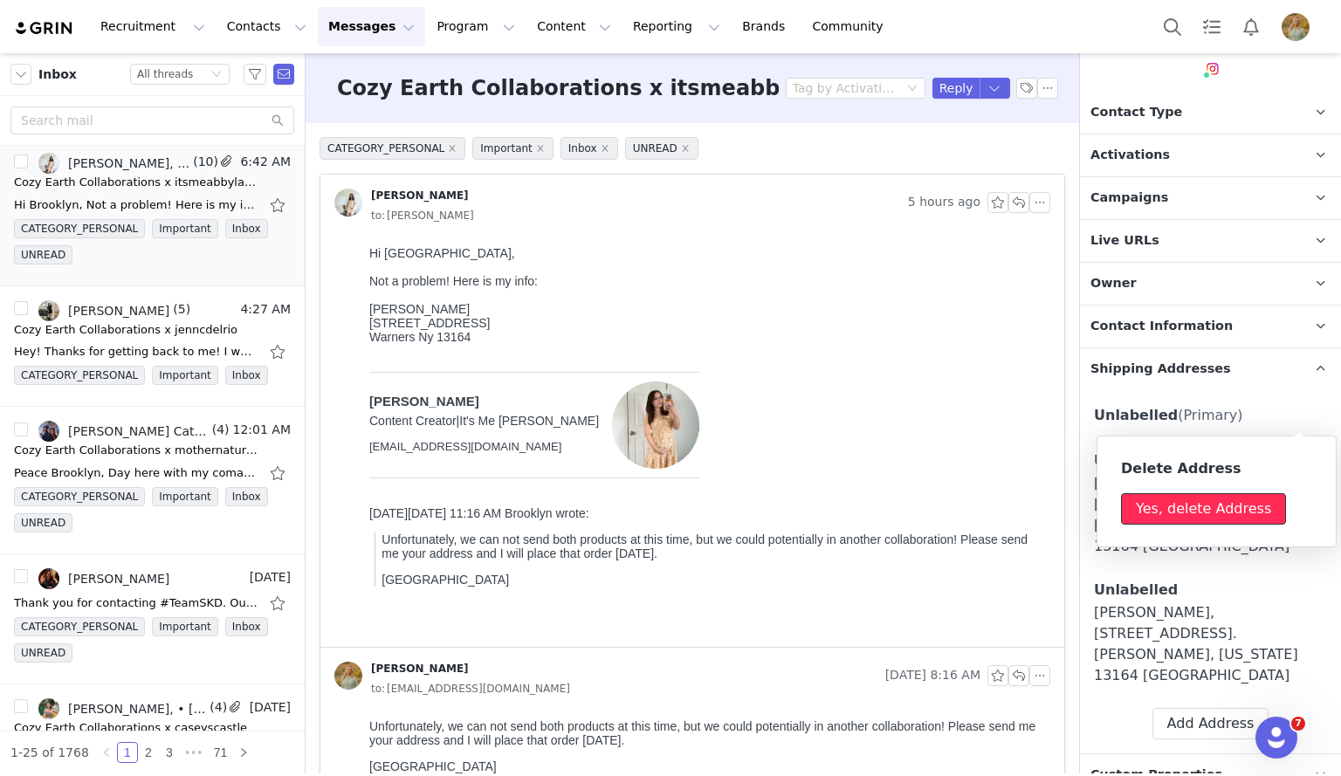
click at [1209, 507] on button "Yes, delete Address" at bounding box center [1203, 508] width 165 height 31
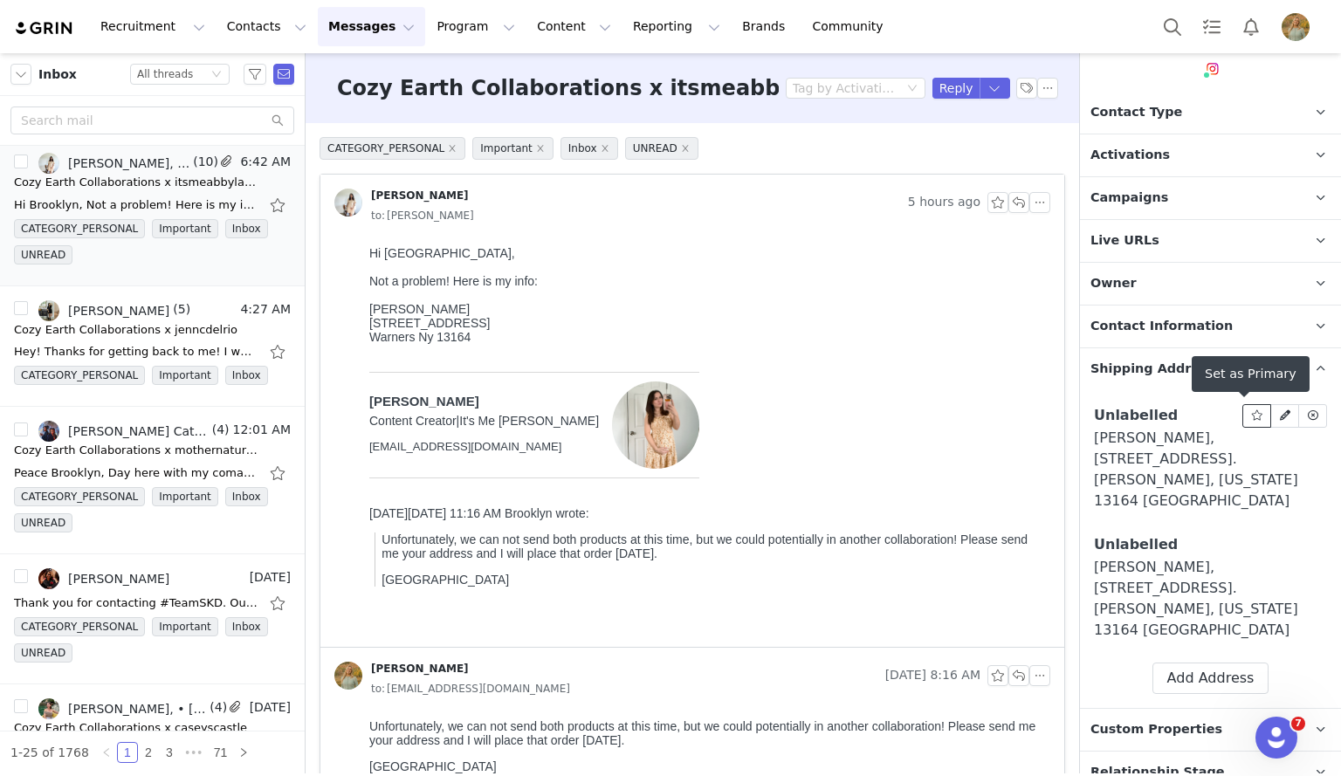
click at [1251, 413] on icon at bounding box center [1257, 415] width 12 height 10
